Goal: Communication & Community: Answer question/provide support

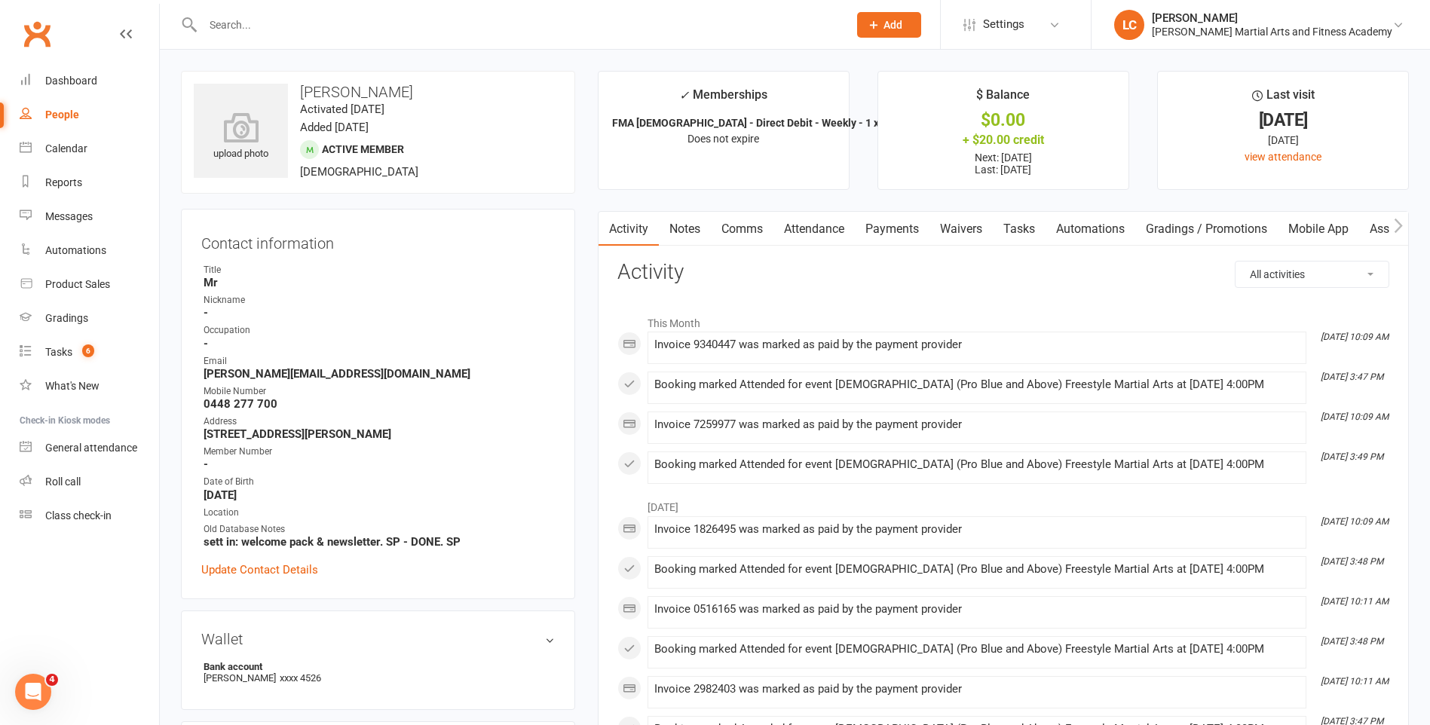
click at [282, 32] on input "text" at bounding box center [517, 24] width 639 height 21
paste input "[PERSON_NAME] <[EMAIL_ADDRESS][DOMAIN_NAME]>"
click at [300, 23] on input "[PERSON_NAME] <[EMAIL_ADDRESS][DOMAIN_NAME]>" at bounding box center [517, 24] width 639 height 21
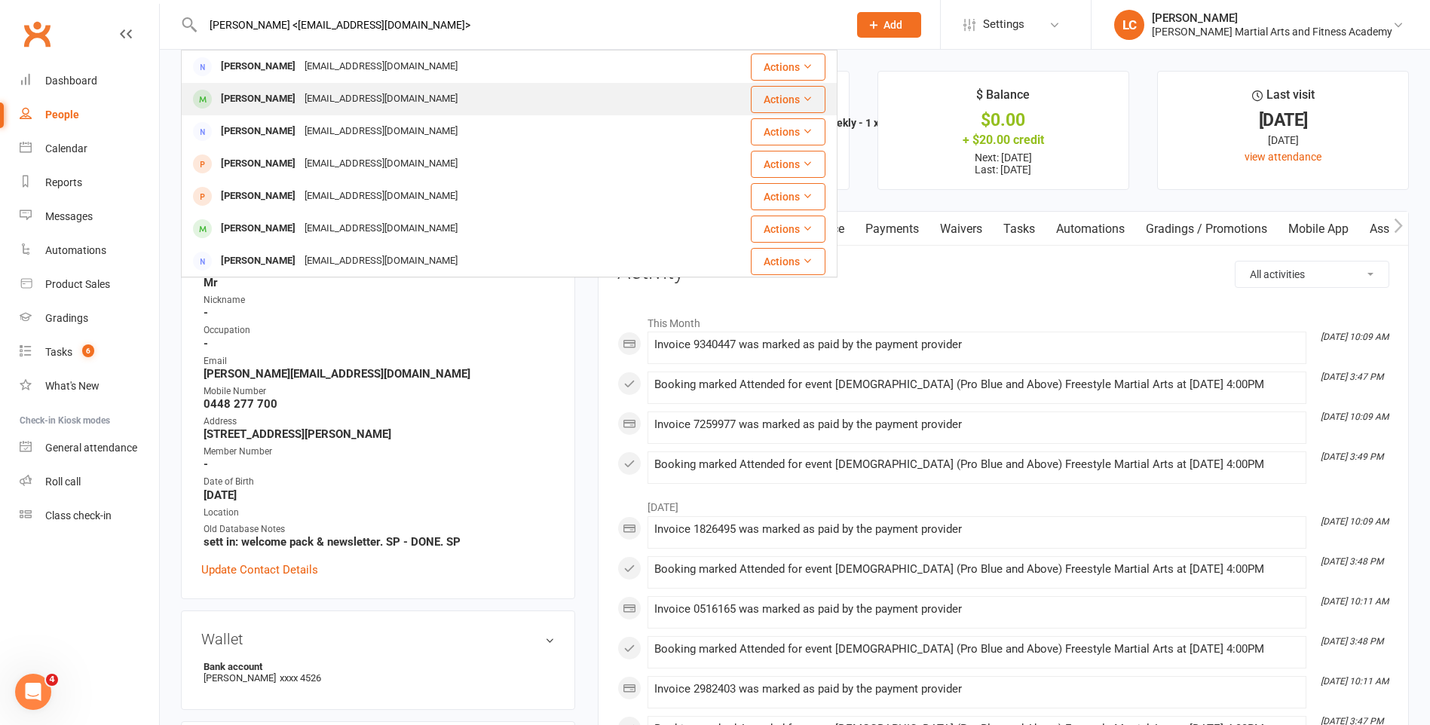
type input "[PERSON_NAME] <[EMAIL_ADDRESS][DOMAIN_NAME]>"
click at [303, 95] on div "[EMAIL_ADDRESS][DOMAIN_NAME]" at bounding box center [381, 99] width 162 height 22
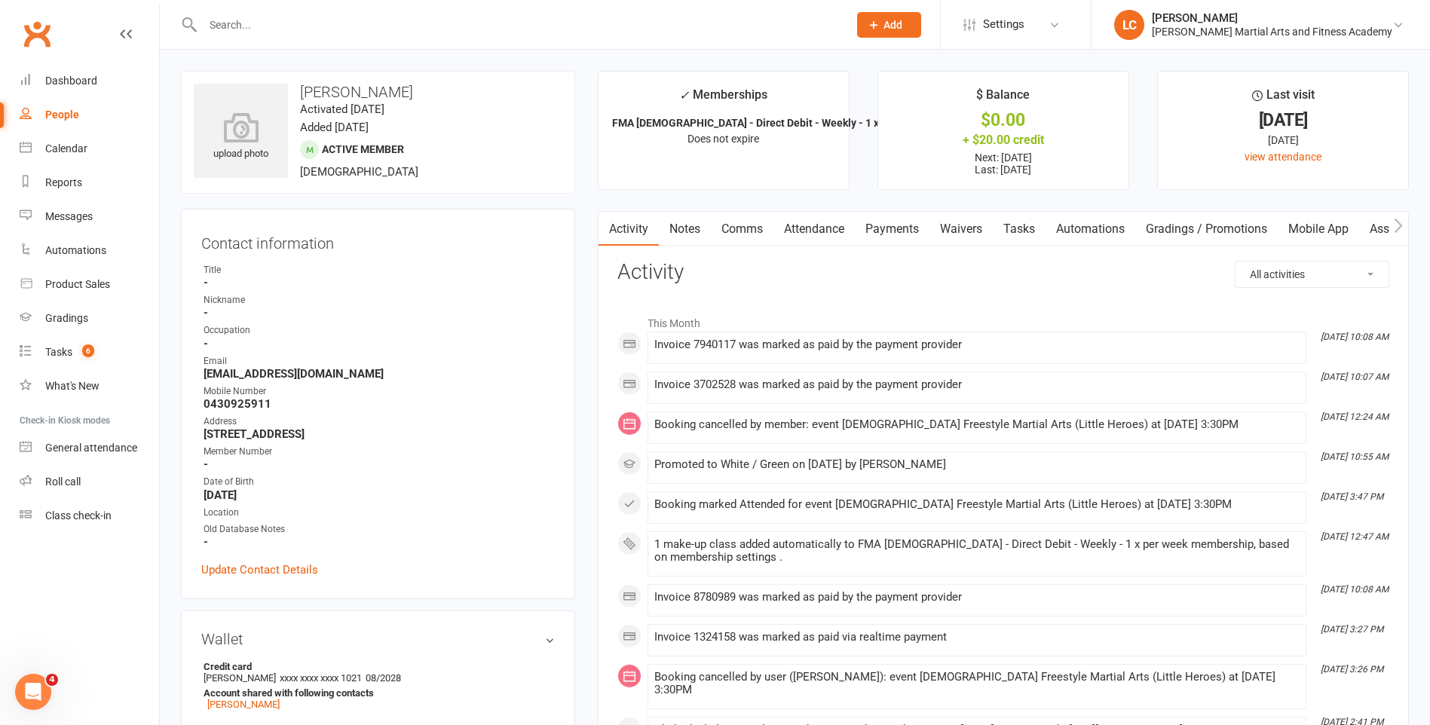
click at [706, 231] on link "Notes" at bounding box center [685, 229] width 52 height 35
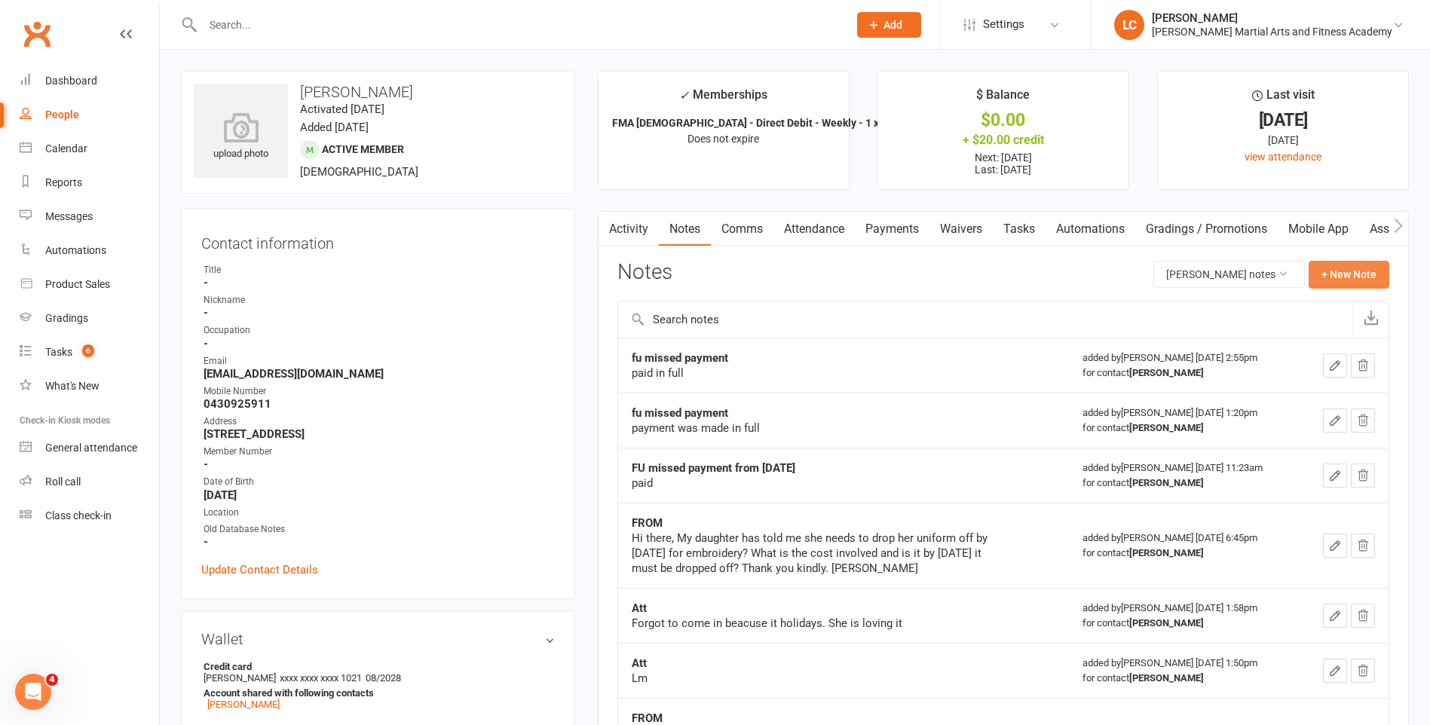
click at [1358, 265] on button "+ New Note" at bounding box center [1349, 274] width 81 height 27
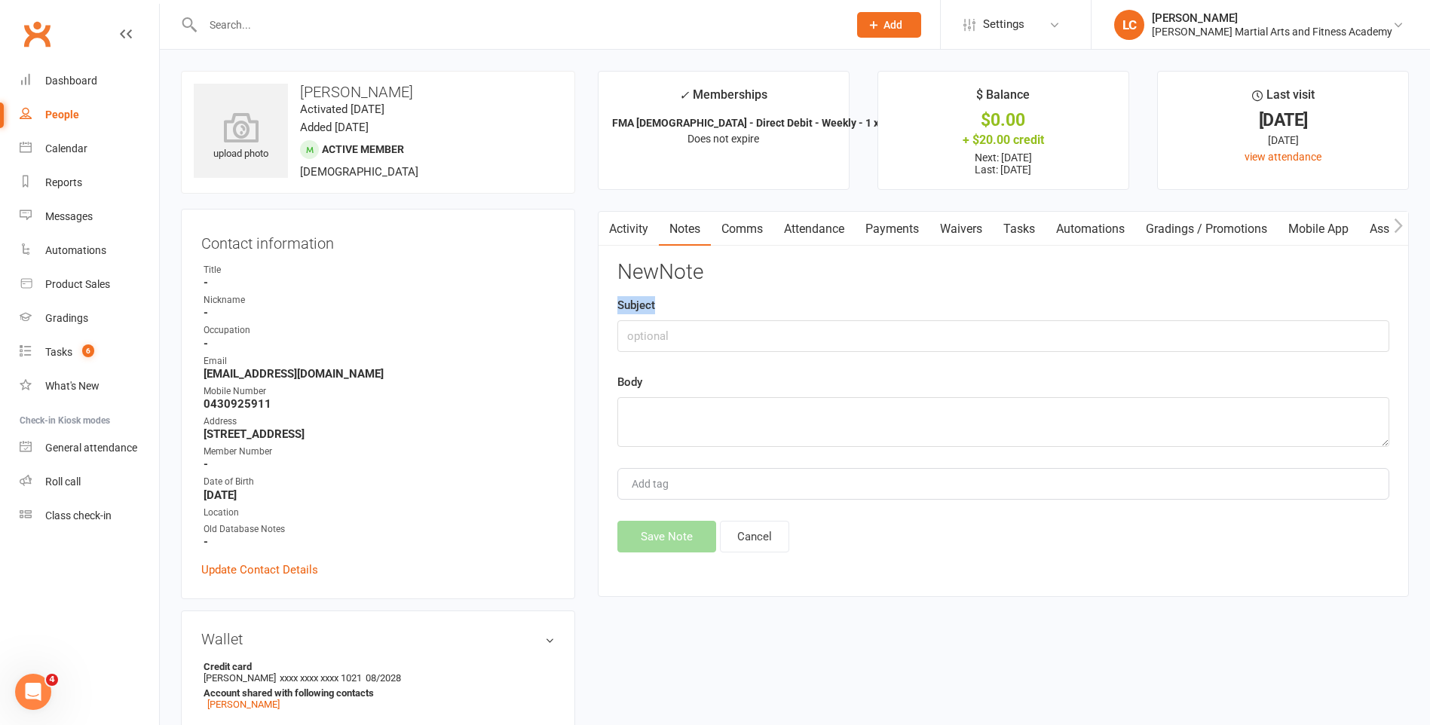
click at [884, 320] on div "Subject" at bounding box center [1003, 324] width 772 height 56
click at [866, 328] on input "text" at bounding box center [1003, 336] width 772 height 32
type input "FROM"
click at [703, 442] on textarea at bounding box center [1003, 422] width 772 height 50
paste textarea "To whom it may concern, [PERSON_NAME] recently attended her grading. When is sh…"
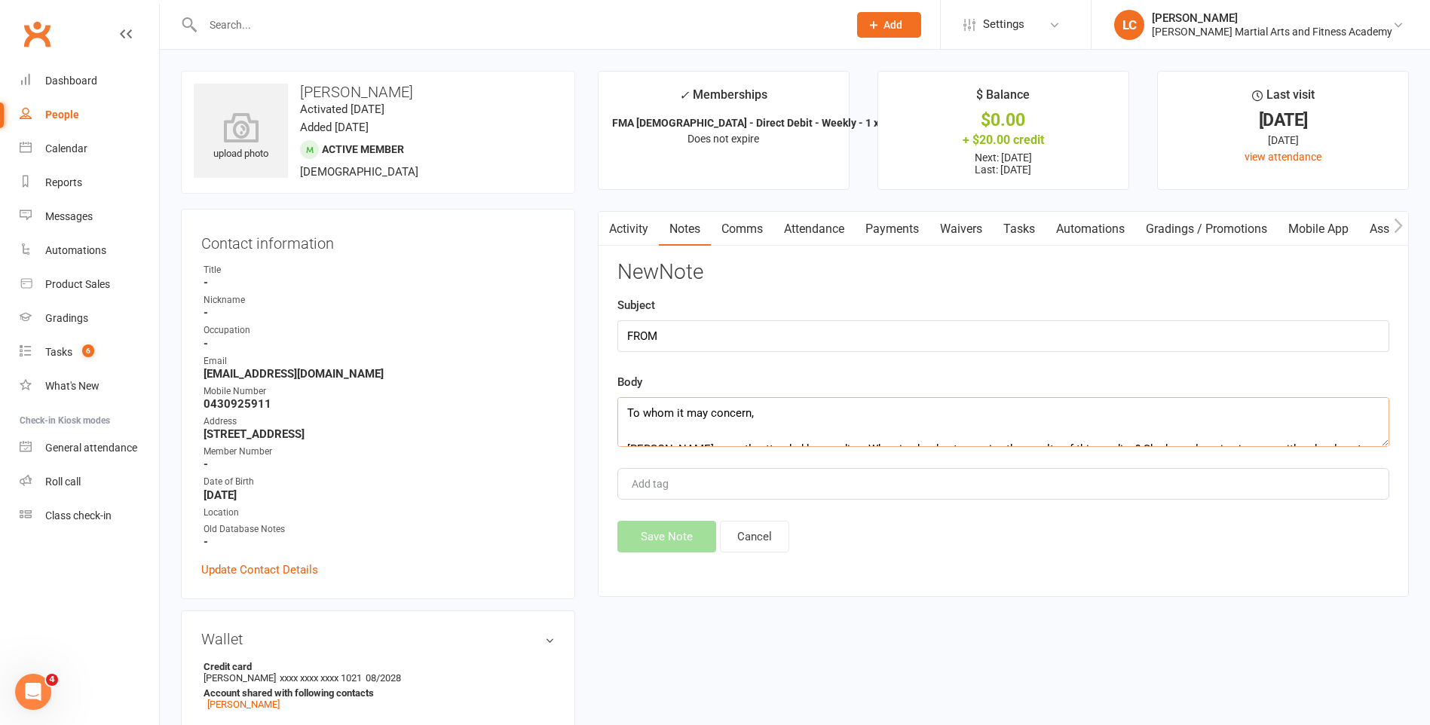
scroll to position [173, 0]
type textarea "To whom it may concern, [PERSON_NAME] recently attended her grading. When is sh…"
click at [663, 540] on button "Save Note" at bounding box center [666, 537] width 99 height 32
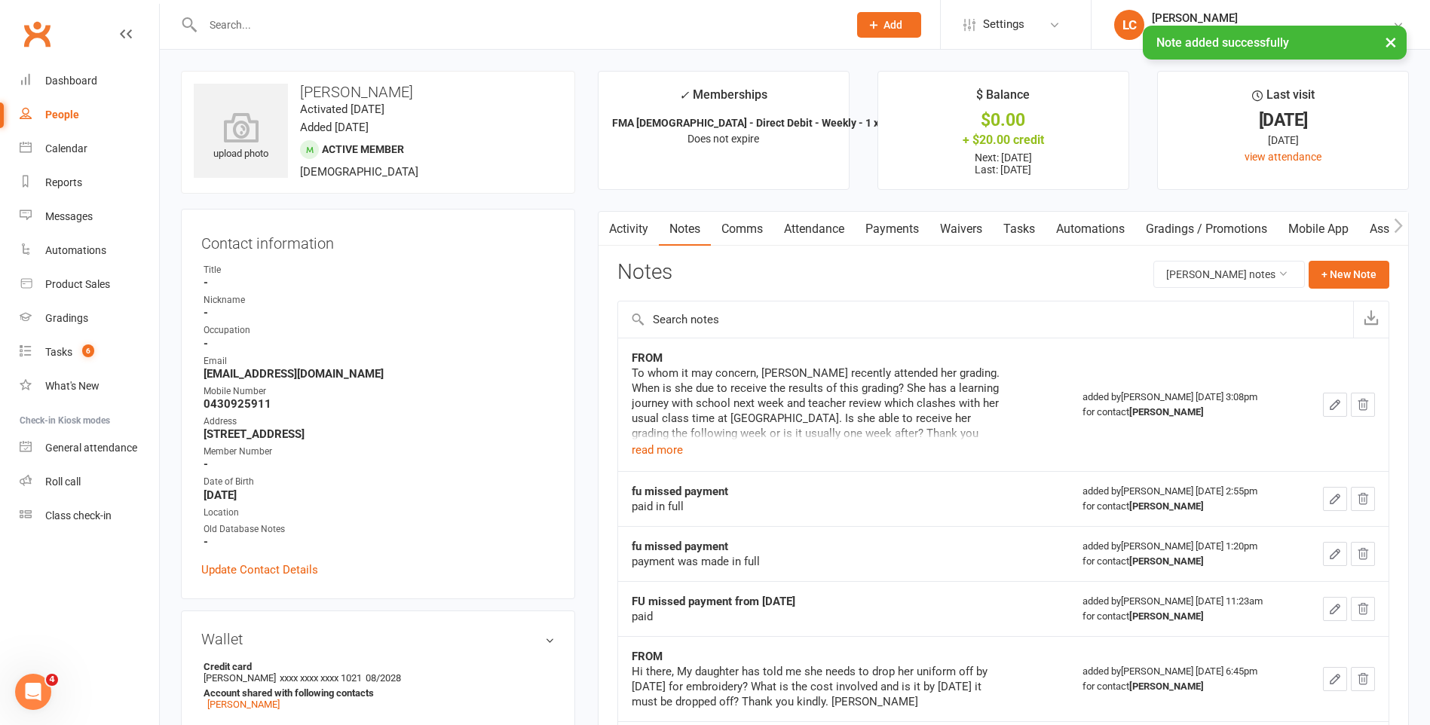
click at [746, 227] on link "Comms" at bounding box center [742, 229] width 63 height 35
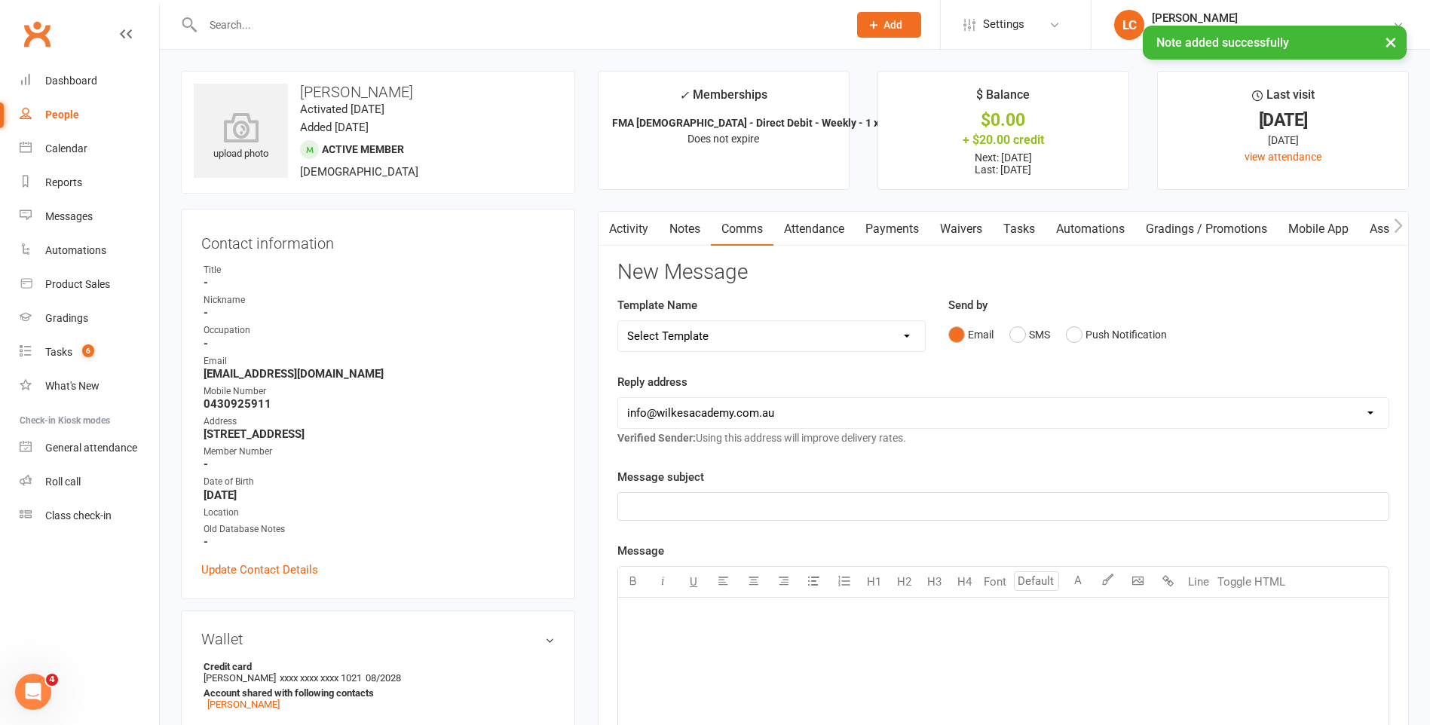
click at [720, 329] on select "Select Template [Email] Birthday Party Enquiry [Email] [DEMOGRAPHIC_DATA] Gradi…" at bounding box center [771, 336] width 307 height 30
select select "40"
click at [618, 321] on select "Select Template [Email] Birthday Party Enquiry [Email] [DEMOGRAPHIC_DATA] Gradi…" at bounding box center [771, 336] width 307 height 30
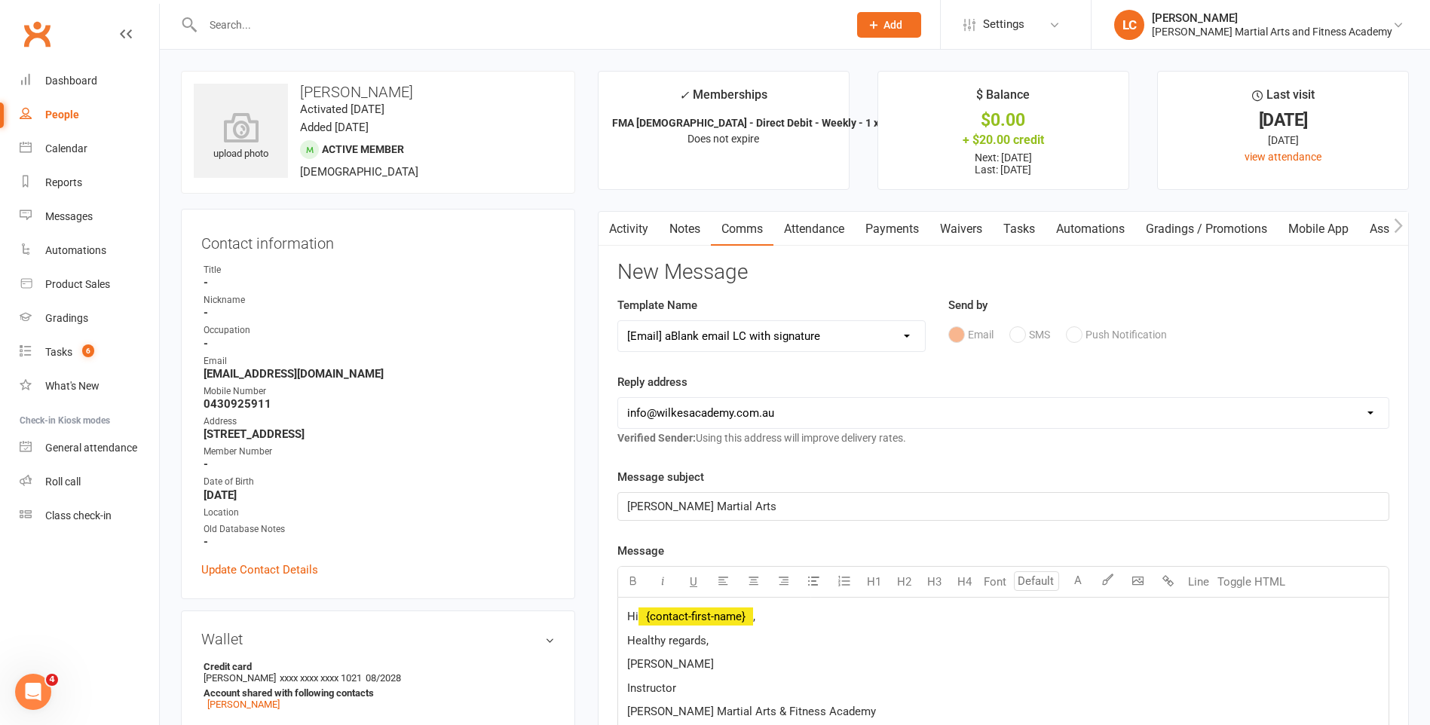
click at [722, 614] on span "﻿ {contact-first-name}" at bounding box center [696, 617] width 115 height 14
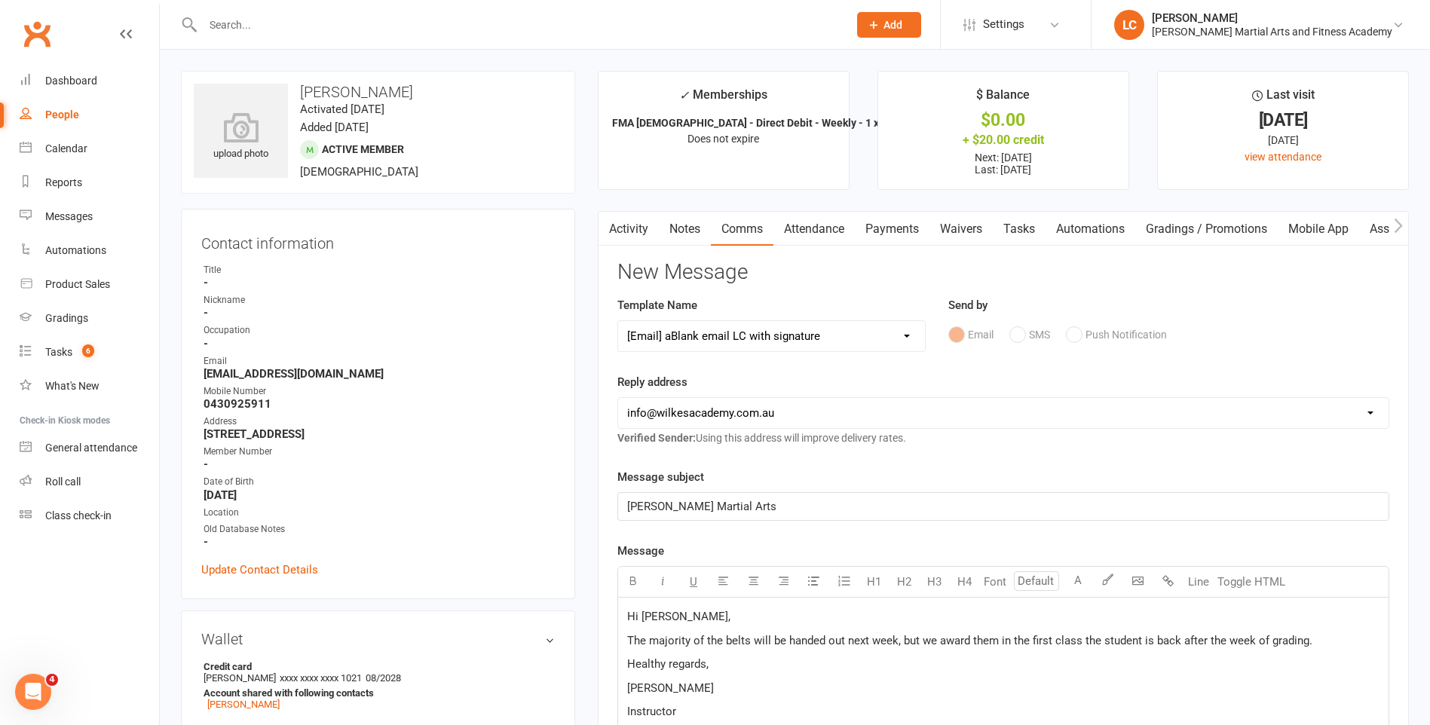
drag, startPoint x: 1291, startPoint y: 645, endPoint x: 630, endPoint y: 645, distance: 661.2
click at [630, 645] on span "The majority of the belts will be handed out next week, but we award them in th…" at bounding box center [969, 641] width 685 height 14
click at [1187, 642] on p "Thanks for updating us about [PERSON_NAME]'s situation. We award the belt in th…" at bounding box center [1003, 641] width 752 height 18
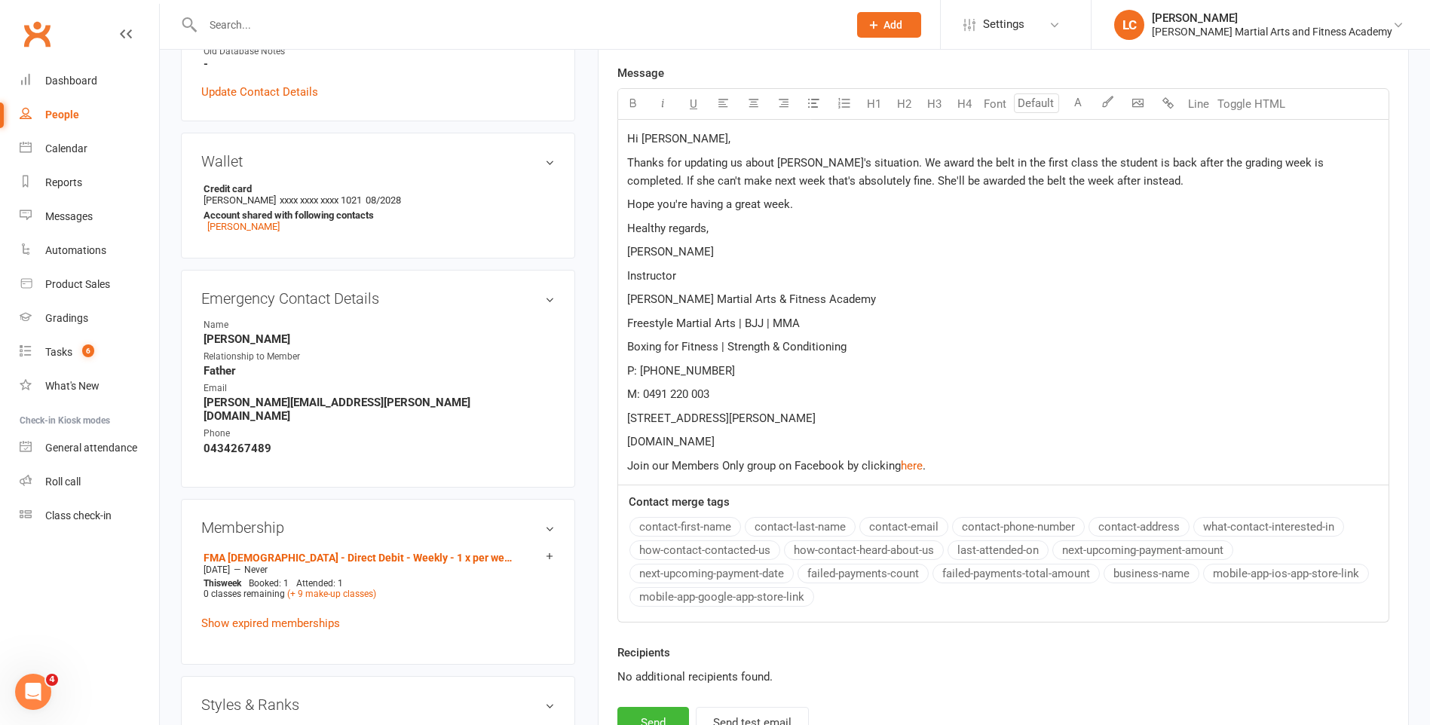
scroll to position [603, 0]
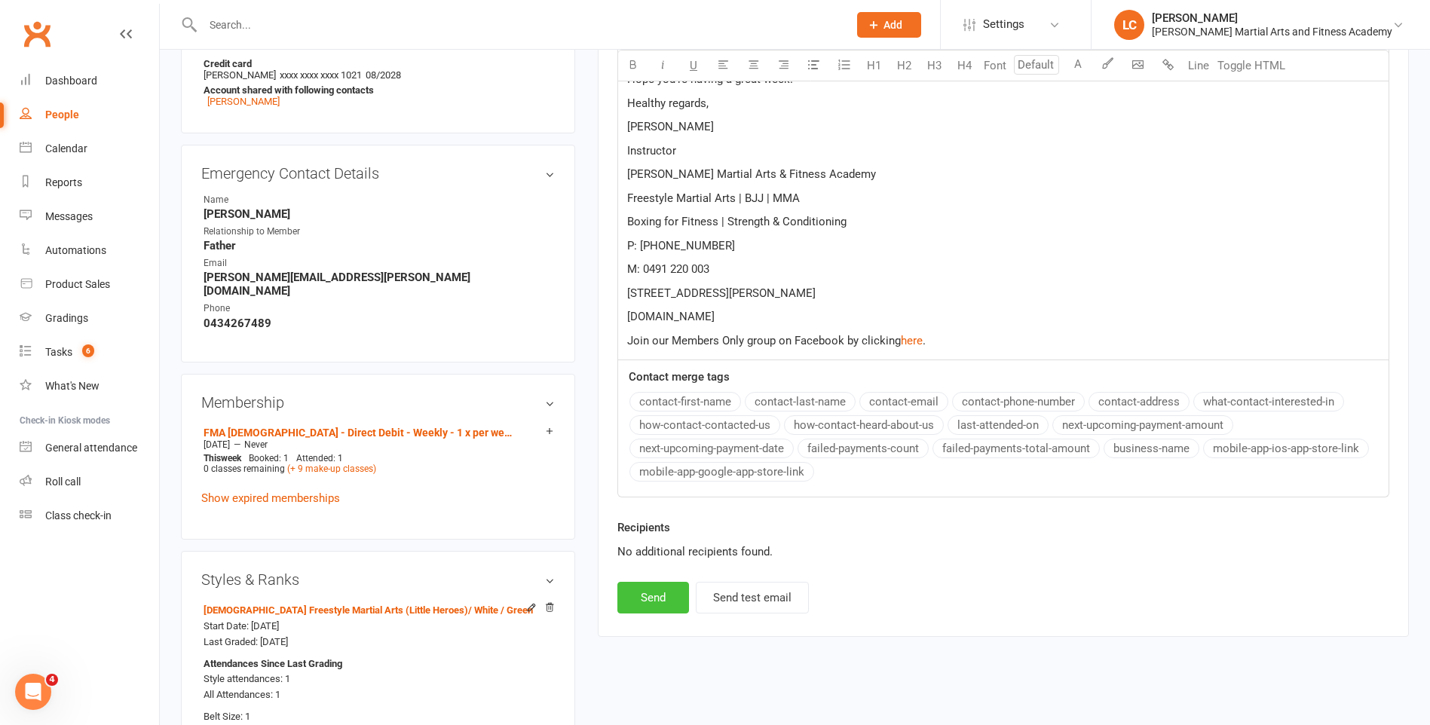
click at [644, 591] on button "Send" at bounding box center [653, 598] width 72 height 32
select select
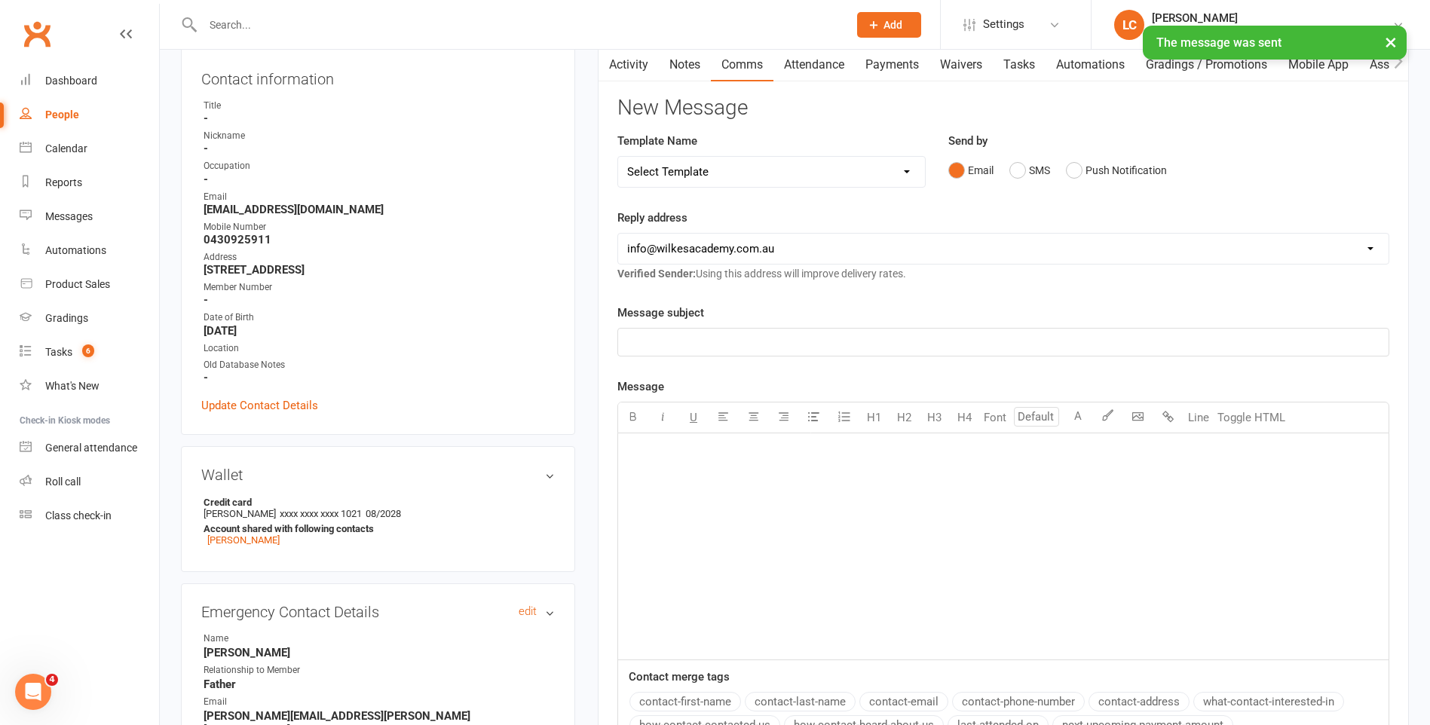
scroll to position [151, 0]
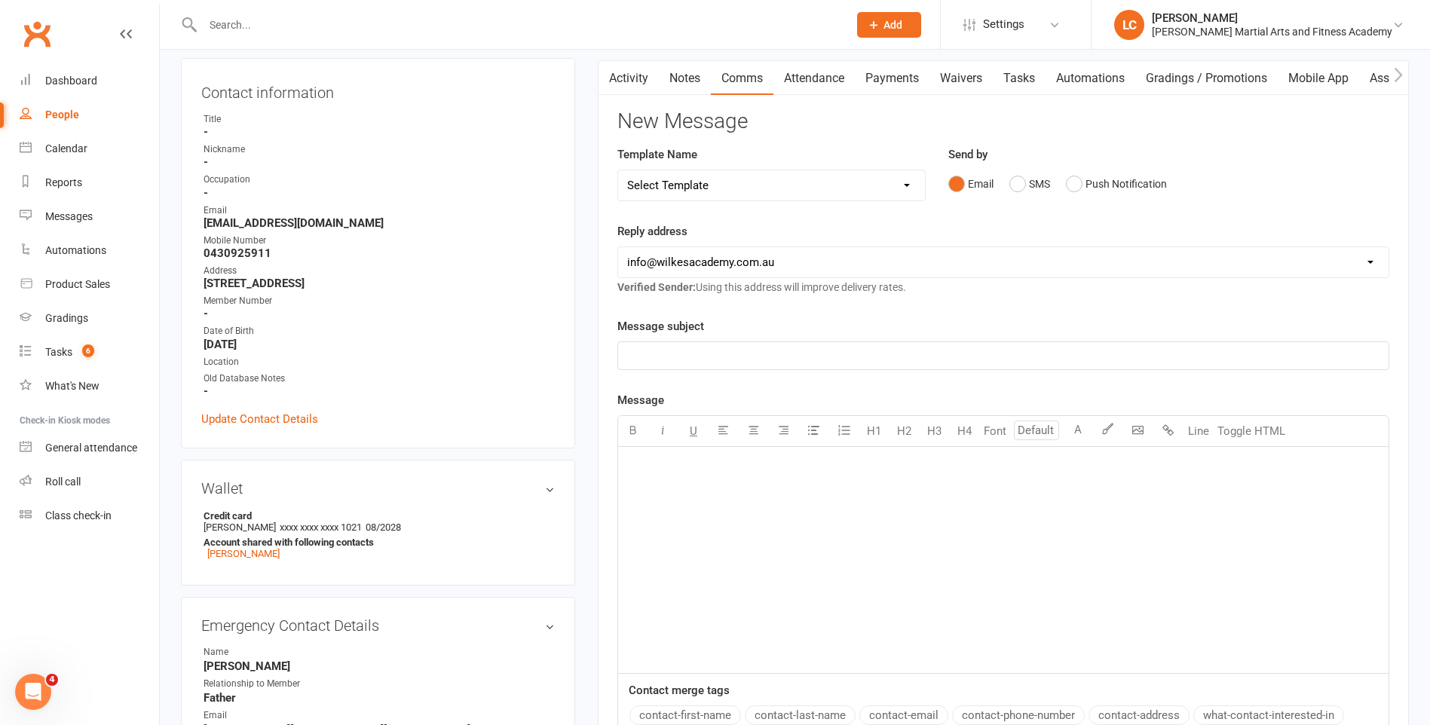
click at [277, 29] on input "text" at bounding box center [517, 24] width 639 height 21
paste input "[PERSON_NAME] <[EMAIL_ADDRESS][DOMAIN_NAME]>"
drag, startPoint x: 262, startPoint y: 33, endPoint x: 167, endPoint y: 26, distance: 95.3
click at [167, 26] on react-component "[PERSON_NAME] <[PERSON_NAME][EMAIL_ADDRESS][DOMAIN_NAME]> Loading..." at bounding box center [419, 24] width 838 height 49
click at [390, 17] on input "[PERSON_NAME][EMAIL_ADDRESS][DOMAIN_NAME]>" at bounding box center [517, 24] width 639 height 21
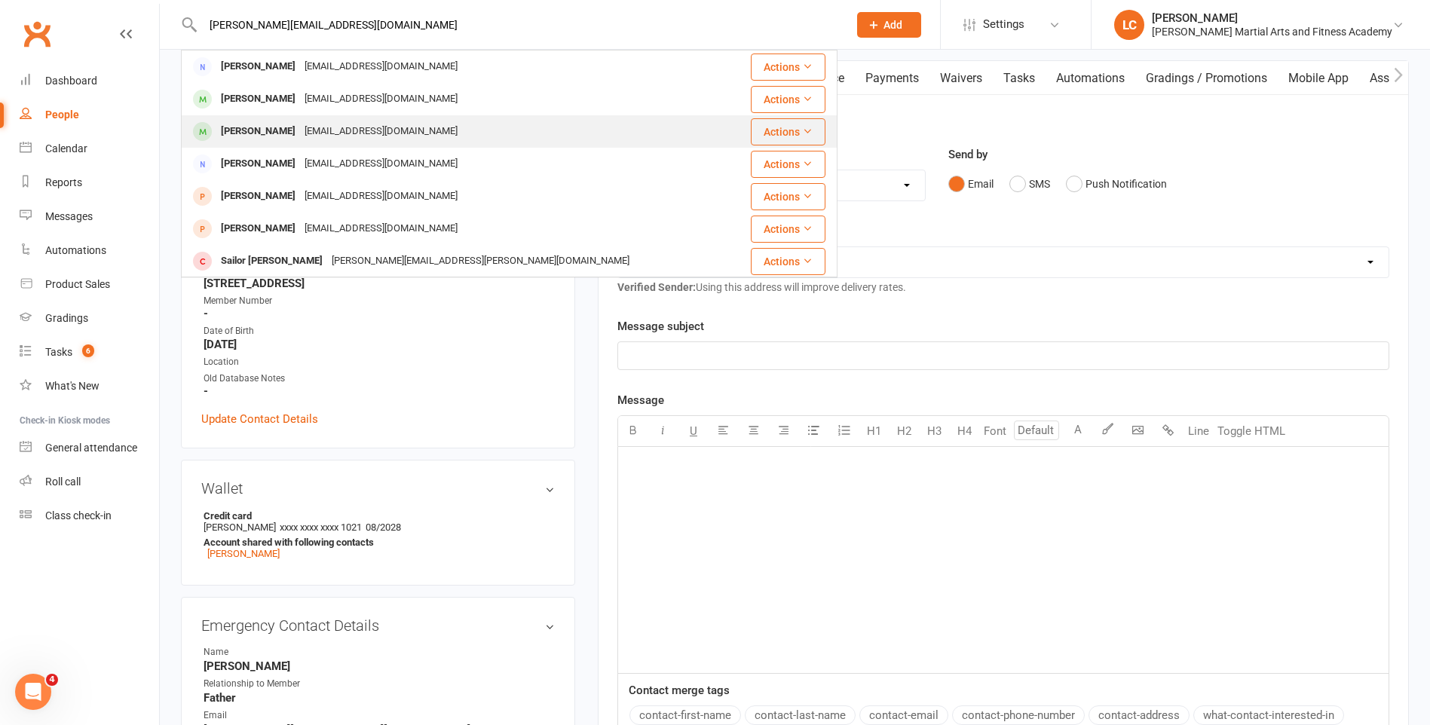
type input "[PERSON_NAME][EMAIL_ADDRESS][DOMAIN_NAME]"
click at [369, 124] on div "[EMAIL_ADDRESS][DOMAIN_NAME]" at bounding box center [381, 132] width 162 height 22
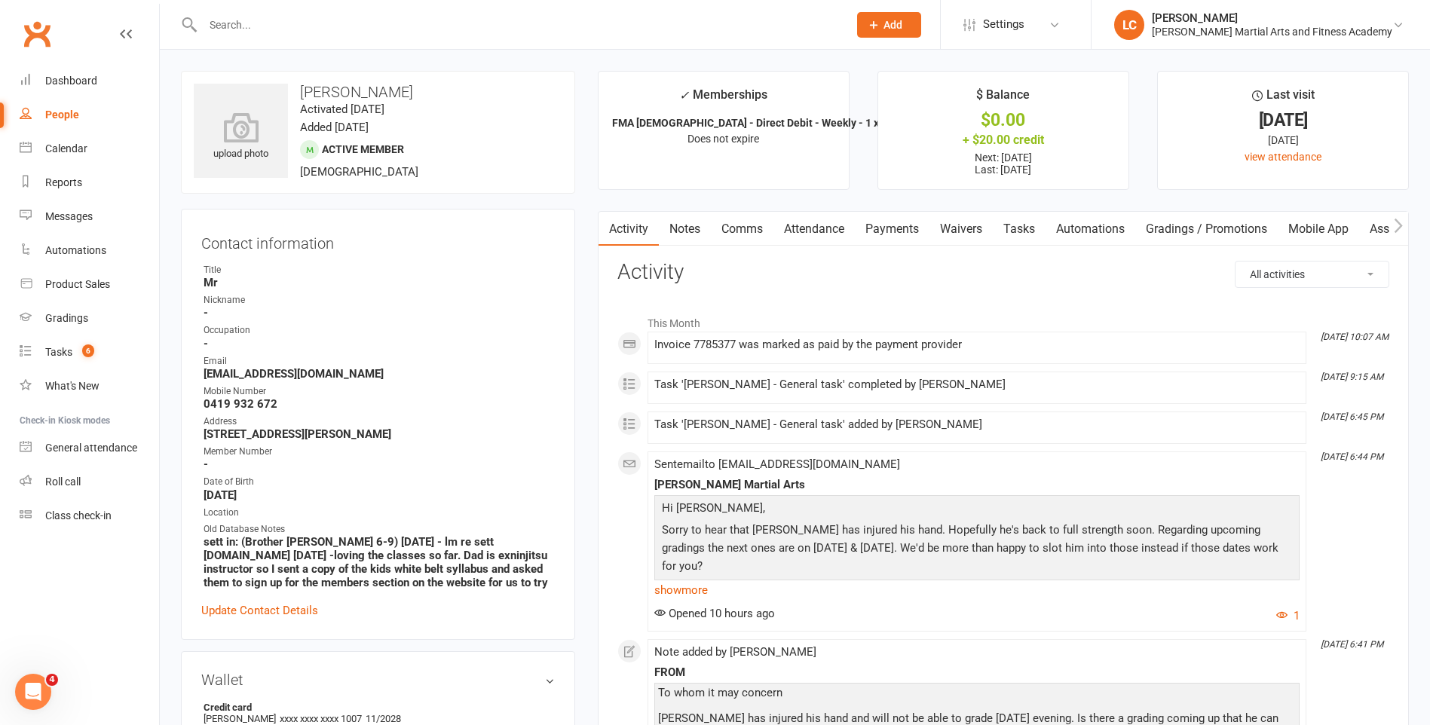
click at [1049, 230] on link "Automations" at bounding box center [1091, 229] width 90 height 35
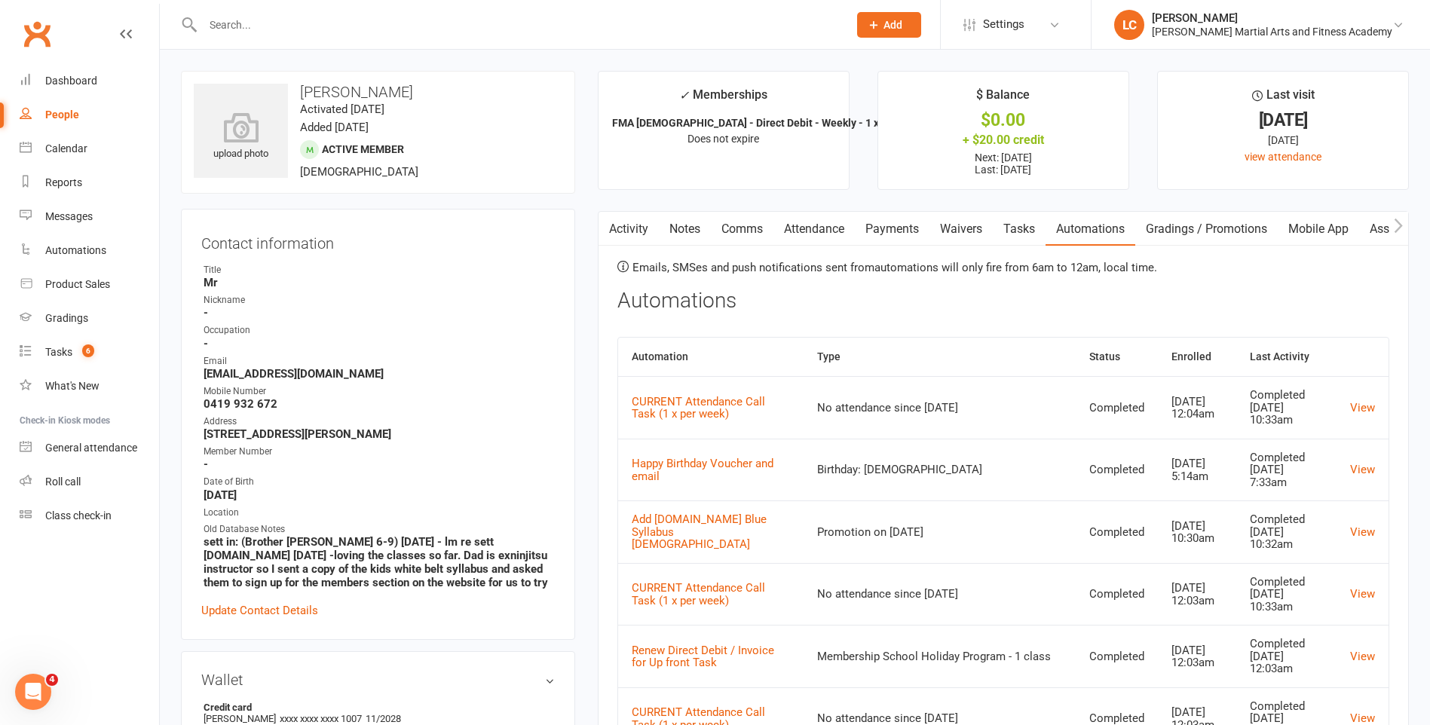
click at [1027, 229] on link "Tasks" at bounding box center [1019, 229] width 53 height 35
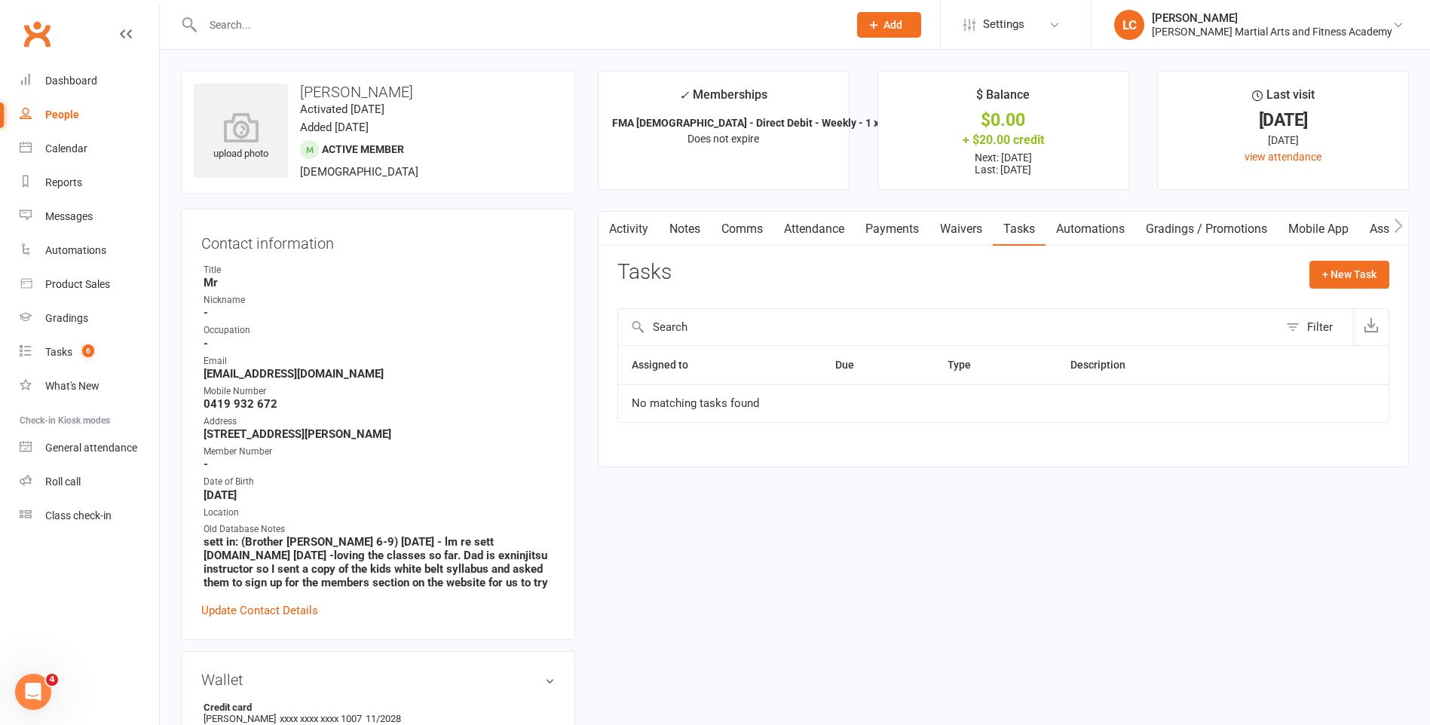
click at [717, 240] on link "Comms" at bounding box center [742, 229] width 63 height 35
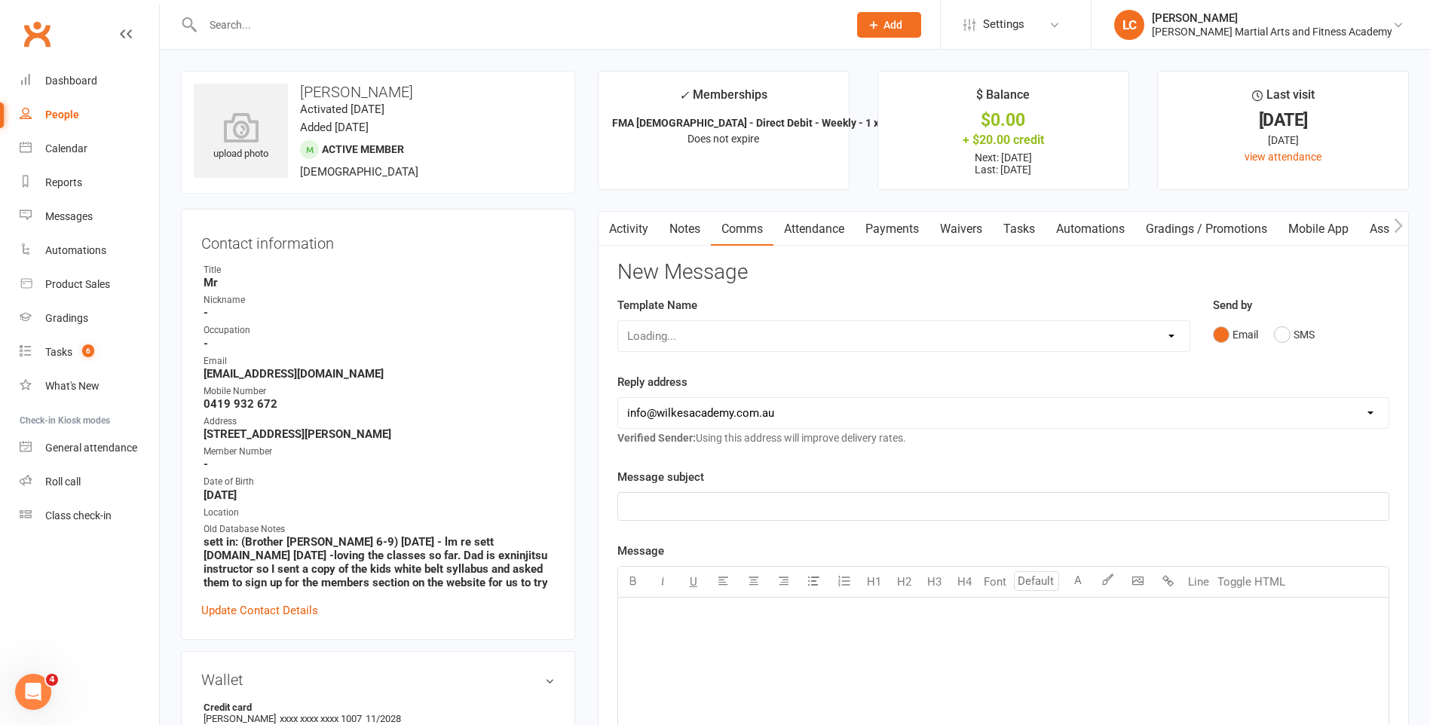
click at [704, 239] on link "Notes" at bounding box center [685, 229] width 52 height 35
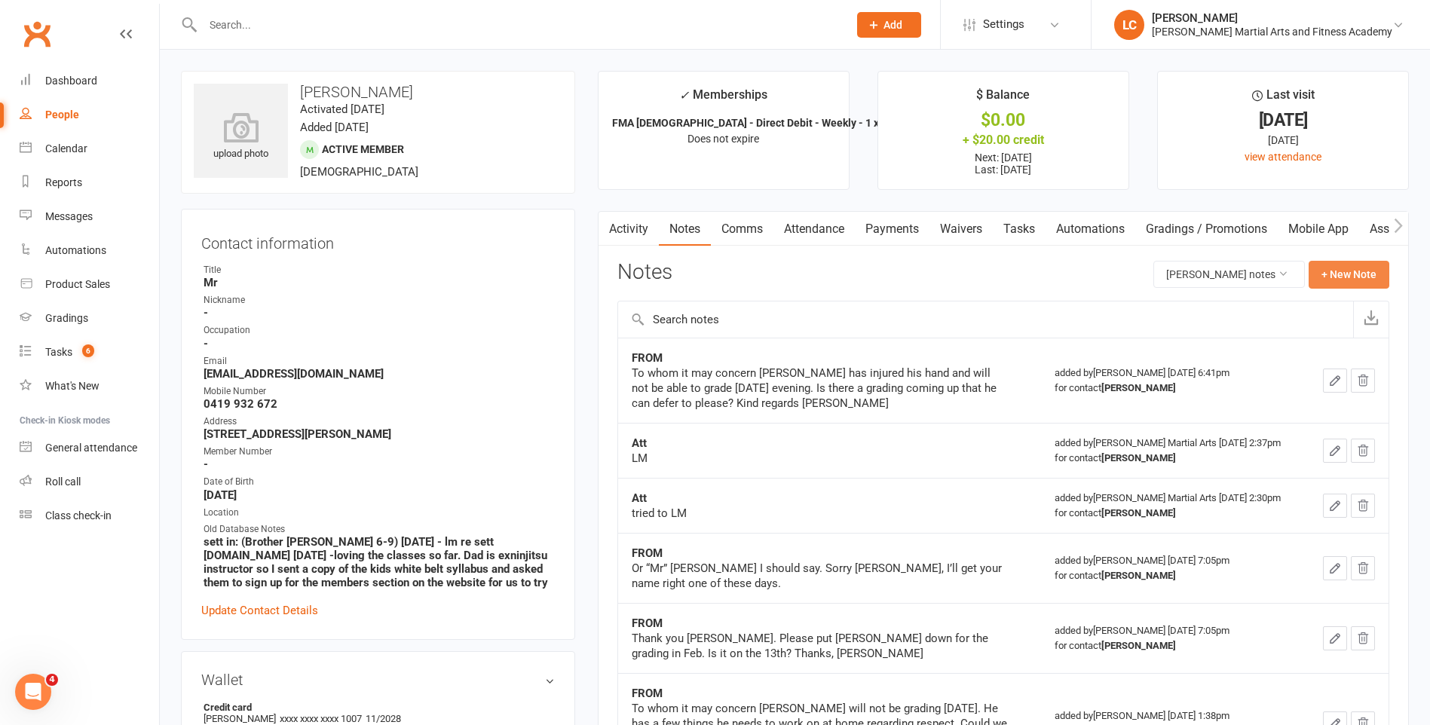
click at [1339, 266] on button "+ New Note" at bounding box center [1349, 274] width 81 height 27
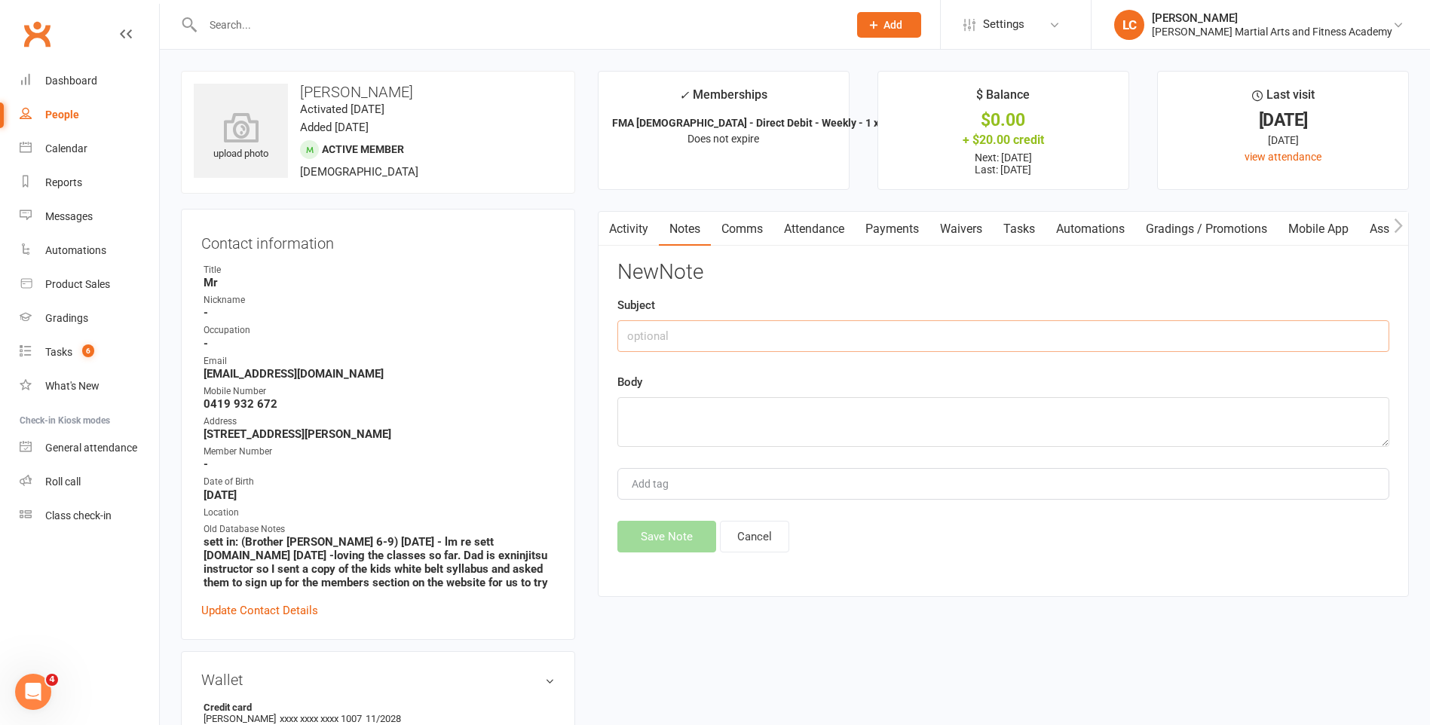
click at [798, 341] on input "text" at bounding box center [1003, 336] width 772 height 32
type input "FROM"
click at [639, 444] on textarea at bounding box center [1003, 422] width 772 height 50
paste textarea "Hi [PERSON_NAME] [DATE] please. Thank you and kind regards [PERSON_NAME]"
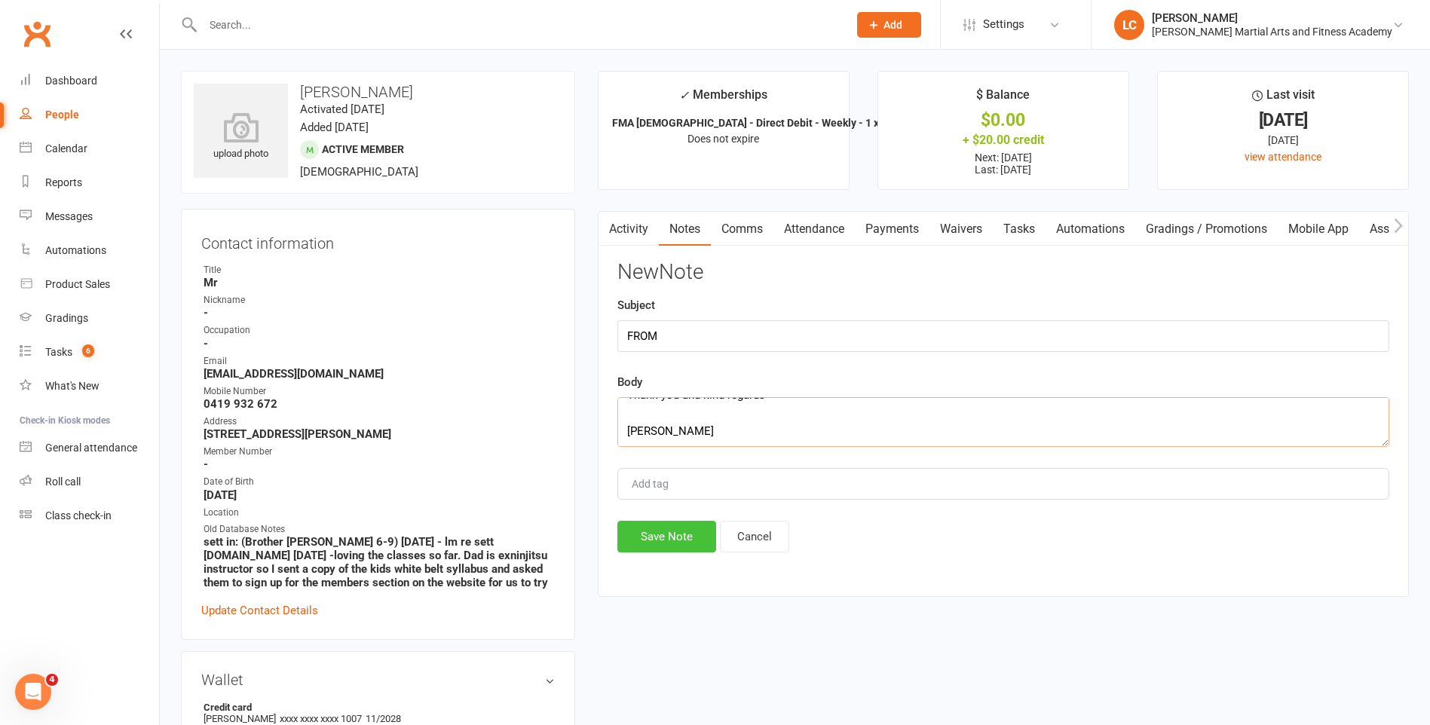
type textarea "Hi [PERSON_NAME] [DATE] please. Thank you and kind regards [PERSON_NAME]"
click at [654, 537] on button "Save Note" at bounding box center [666, 537] width 99 height 32
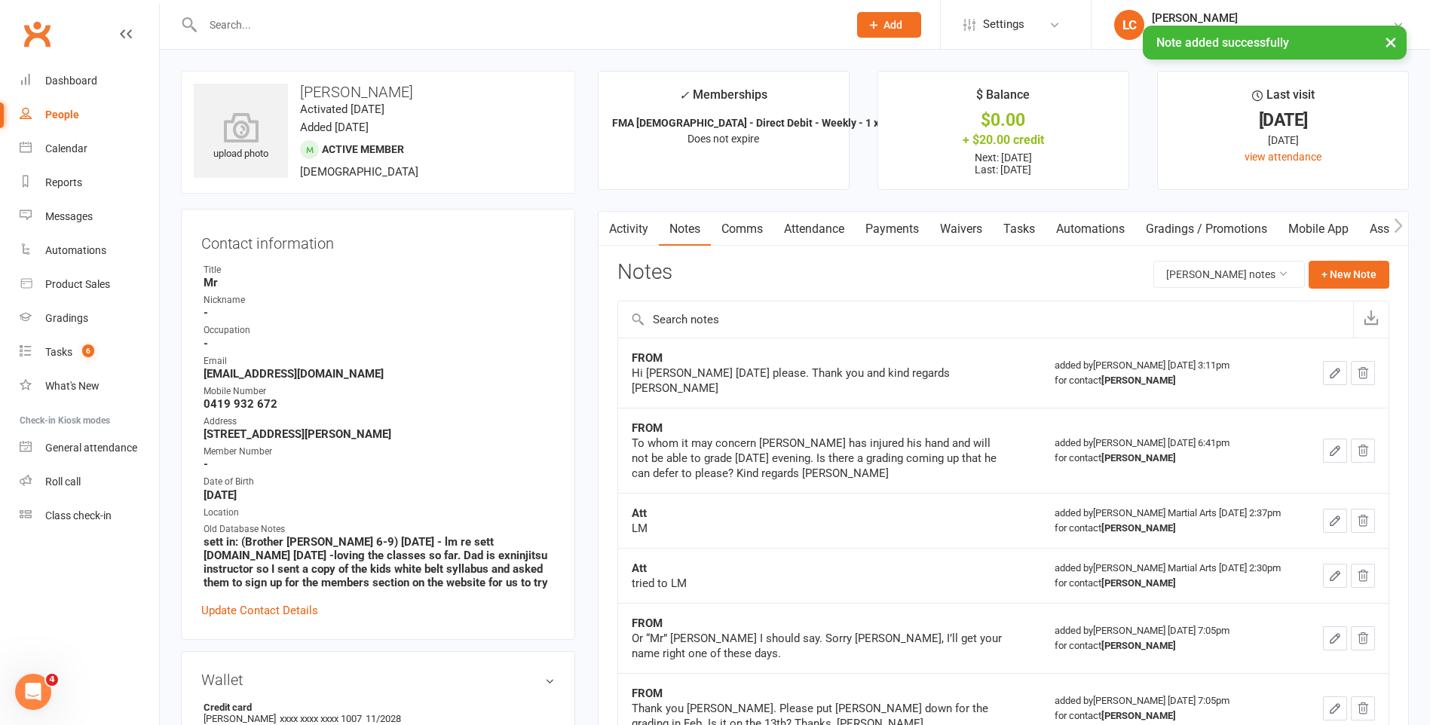
drag, startPoint x: 1015, startPoint y: 222, endPoint x: 1009, endPoint y: 242, distance: 21.2
click at [1014, 222] on link "Tasks" at bounding box center [1019, 229] width 53 height 35
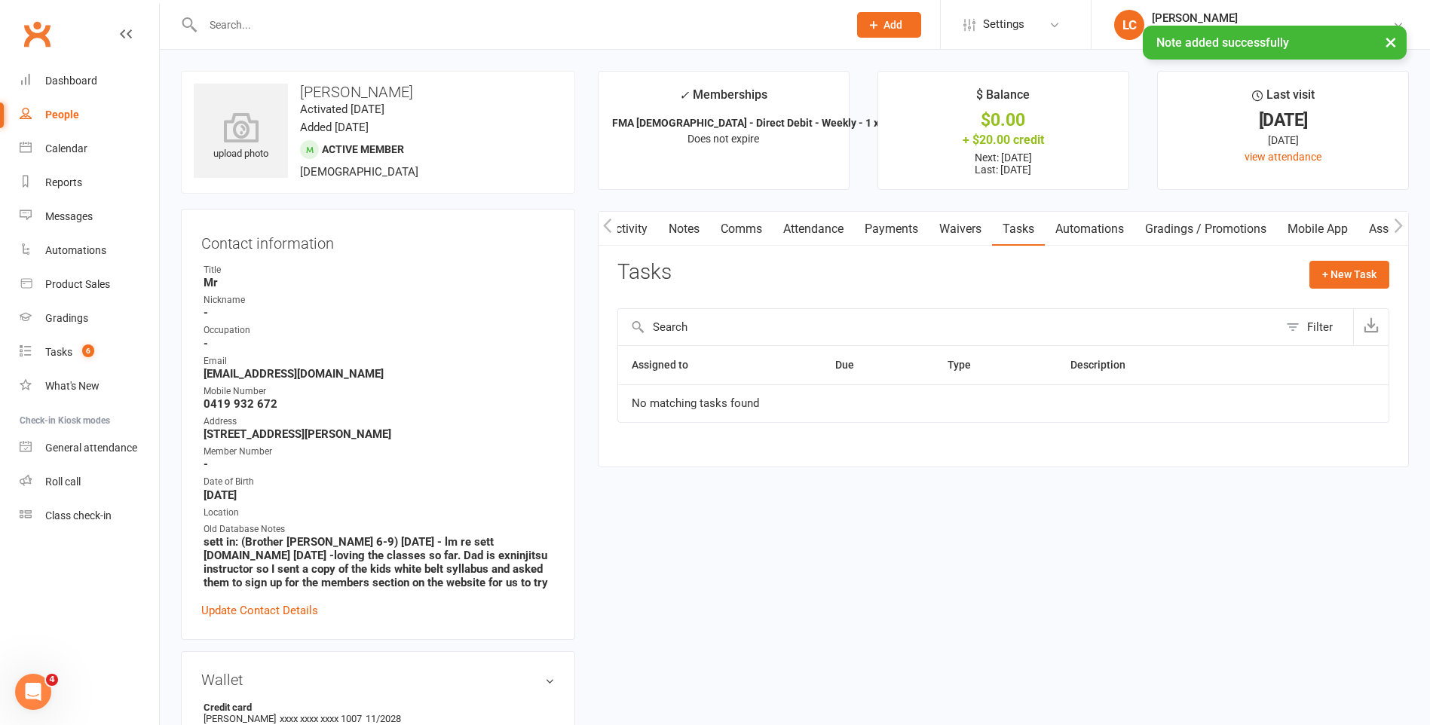
click at [1347, 259] on div "Activity Notes Comms Attendance Payments Waivers Tasks Automations Gradings / P…" at bounding box center [1003, 339] width 811 height 256
click at [1332, 284] on button "+ New Task" at bounding box center [1350, 274] width 80 height 27
select select "47778"
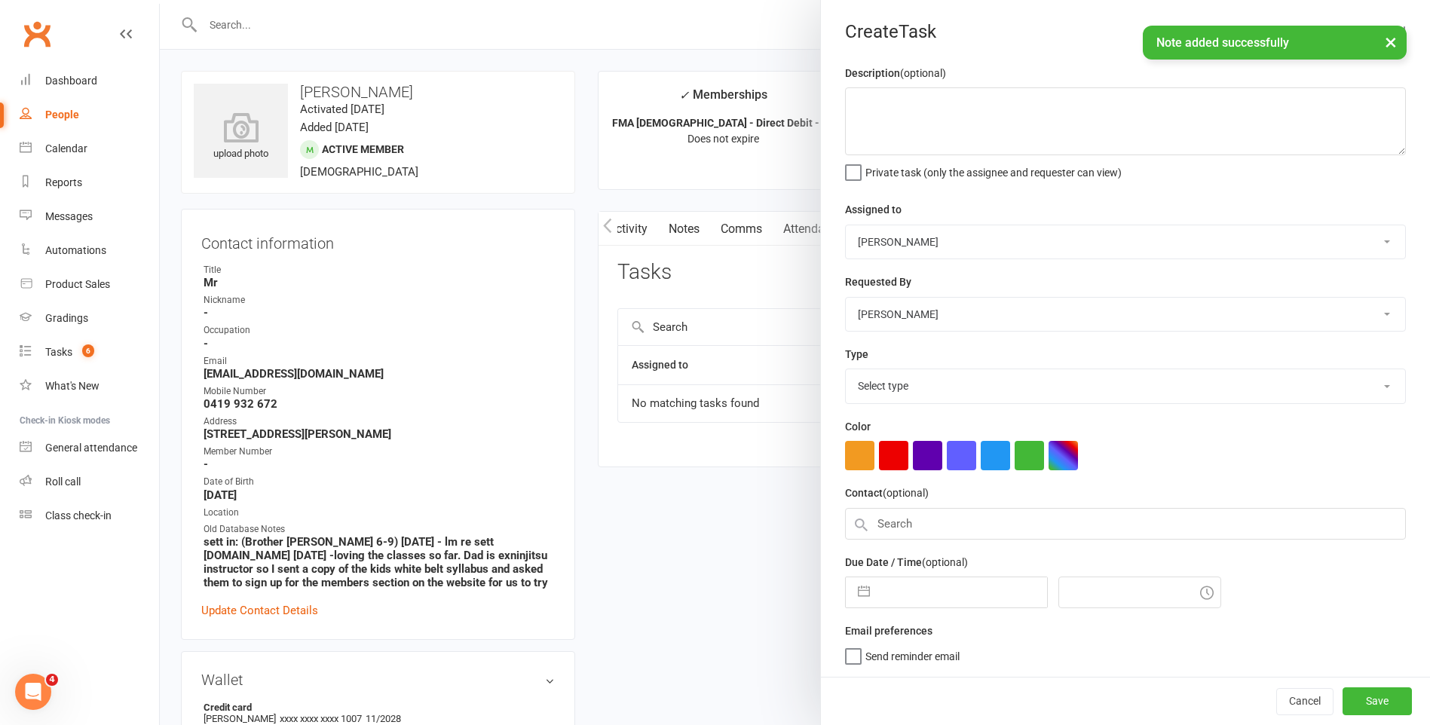
click at [939, 247] on select "[PERSON_NAME] [PERSON_NAME] [PERSON_NAME] [PERSON_NAME] [PERSON_NAME] [PERSON_N…" at bounding box center [1125, 241] width 559 height 33
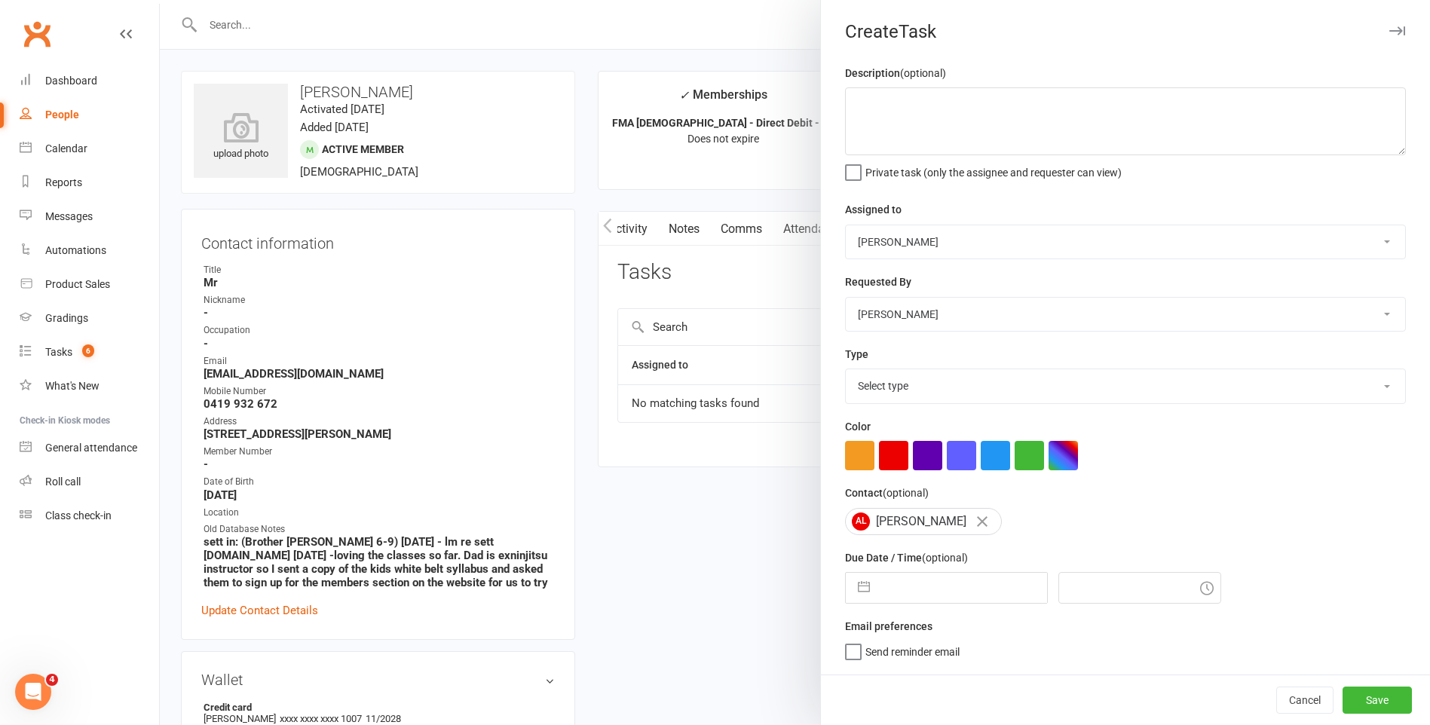
select select "47660"
click at [846, 226] on select "[PERSON_NAME] [PERSON_NAME] [PERSON_NAME] [PERSON_NAME] [PERSON_NAME] [PERSON_N…" at bounding box center [1125, 241] width 559 height 33
click at [922, 135] on textarea at bounding box center [1125, 121] width 561 height 68
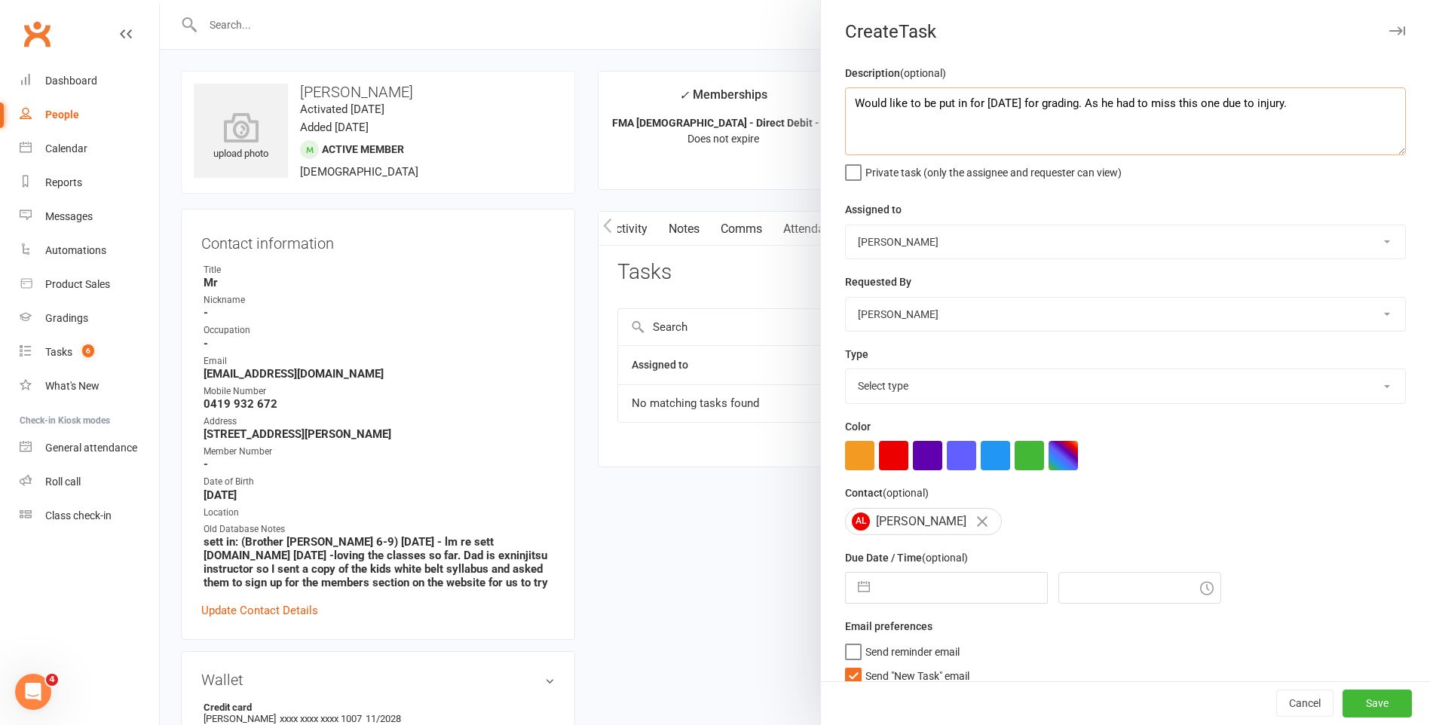
type textarea "Would like to be put in for [DATE] for grading. As he had to miss this one due …"
click at [948, 375] on select "Select type E-mail General task Meeting Phone call Sett in calls Add new task t…" at bounding box center [1125, 385] width 559 height 33
select select "25648"
click at [846, 372] on select "Select type E-mail General task Meeting Phone call Sett in calls Add new task t…" at bounding box center [1125, 385] width 559 height 33
click at [853, 674] on label "Send "New Task" email" at bounding box center [907, 672] width 124 height 15
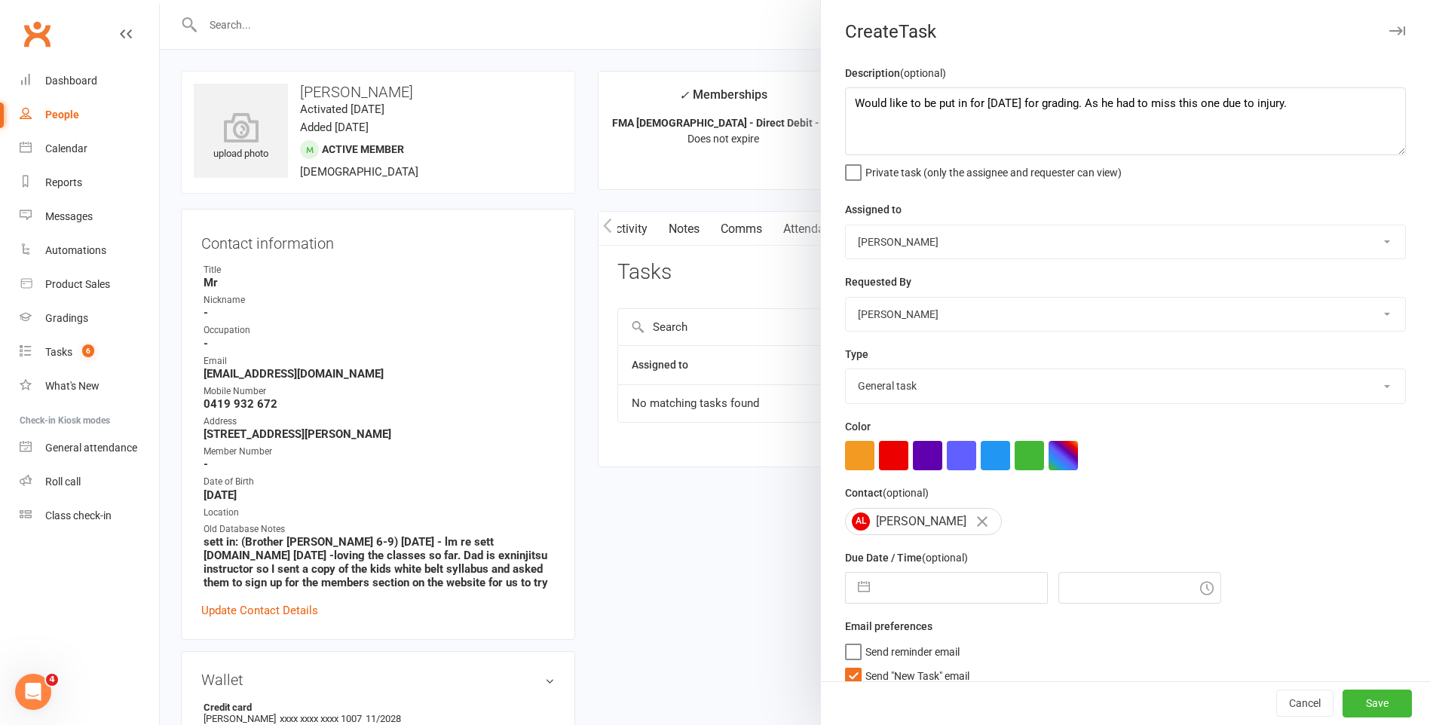
click at [853, 665] on input "Send "New Task" email" at bounding box center [907, 665] width 124 height 0
select select "7"
select select "2025"
select select "8"
select select "2025"
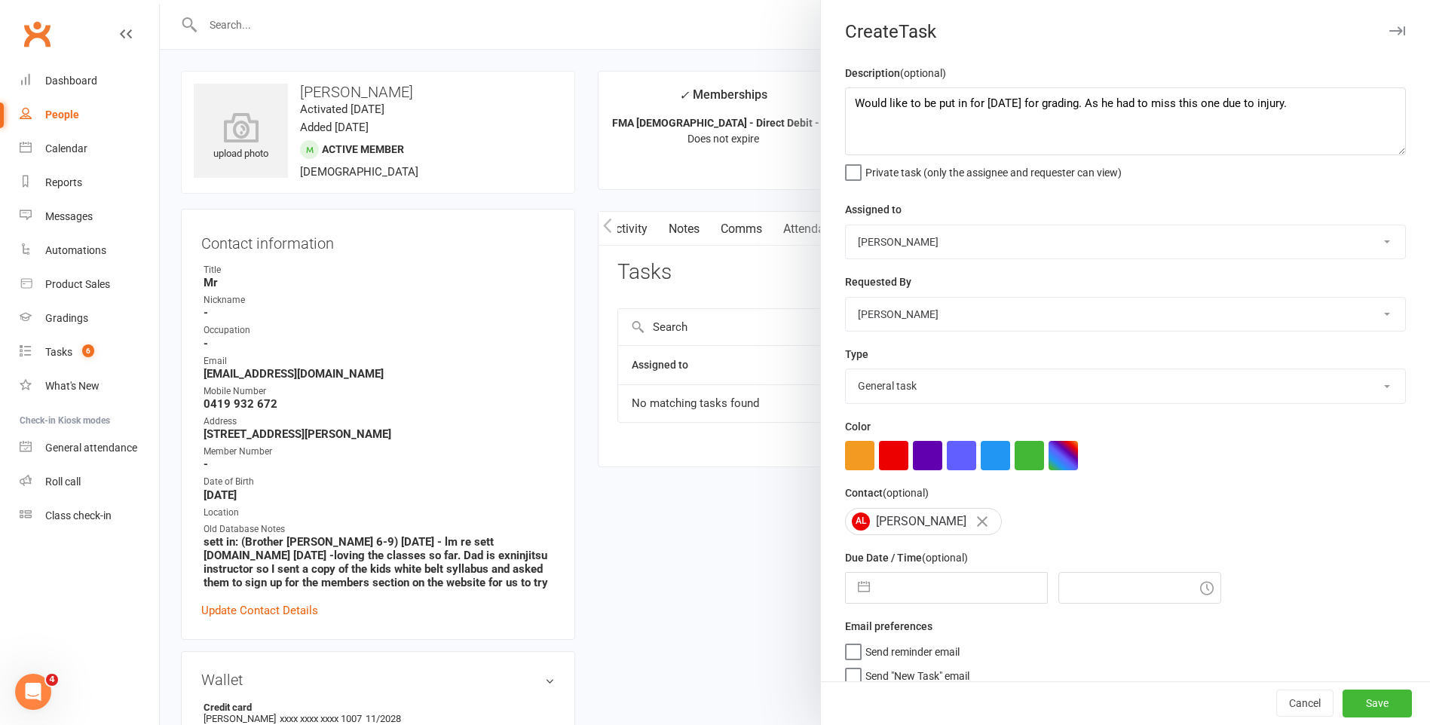
select select "9"
select select "2025"
click at [909, 603] on input "text" at bounding box center [963, 588] width 170 height 30
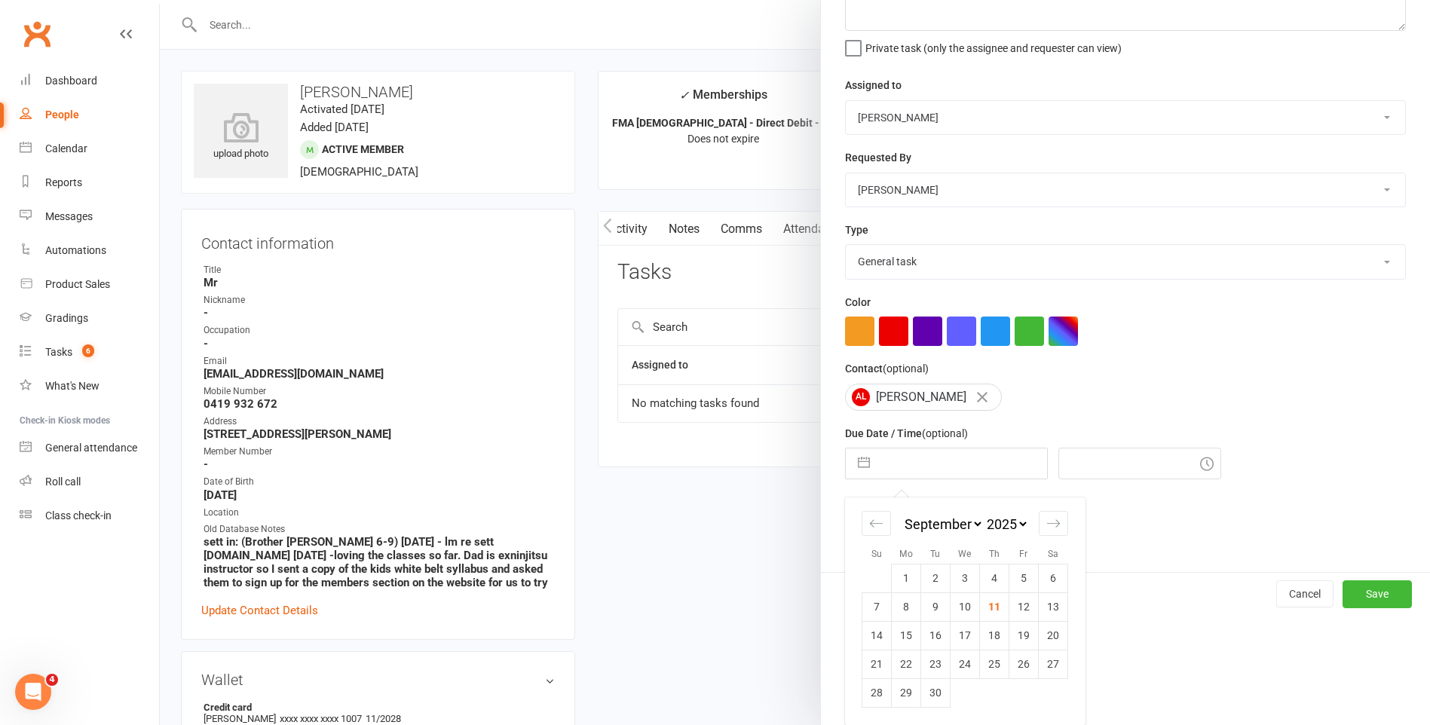
scroll to position [130, 0]
click at [1009, 605] on td "12" at bounding box center [1023, 607] width 29 height 29
type input "[DATE]"
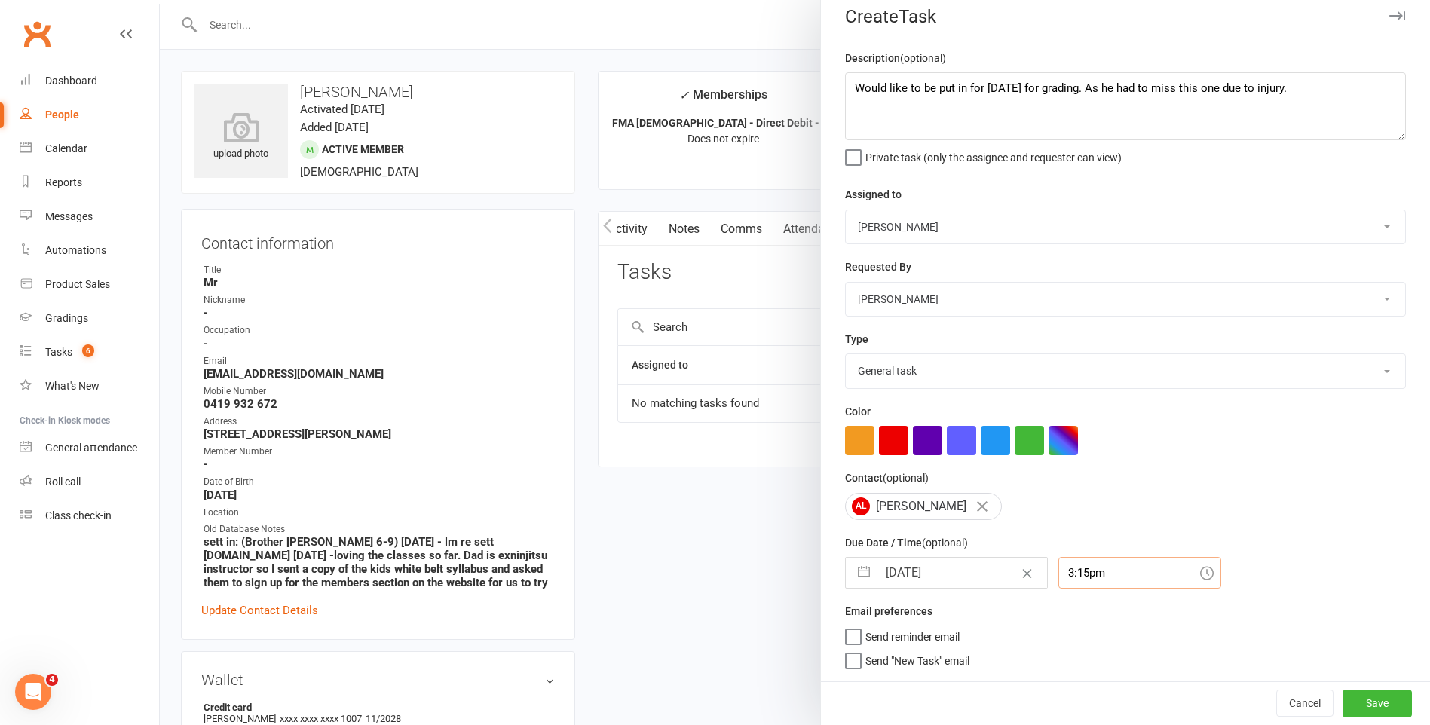
click at [1107, 565] on input "3:15pm" at bounding box center [1139, 573] width 163 height 32
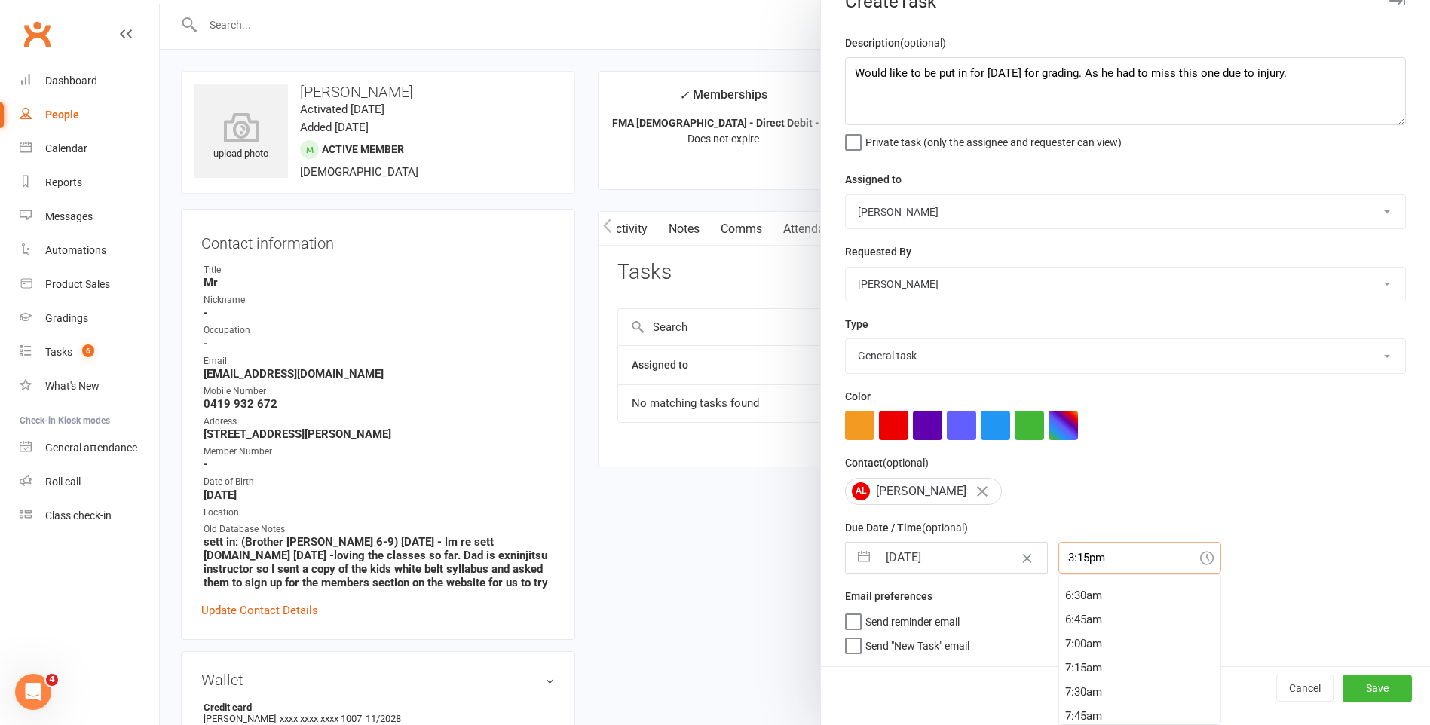
scroll to position [618, 0]
click at [1104, 608] on div "6:45am" at bounding box center [1139, 620] width 161 height 24
type input "6:45am"
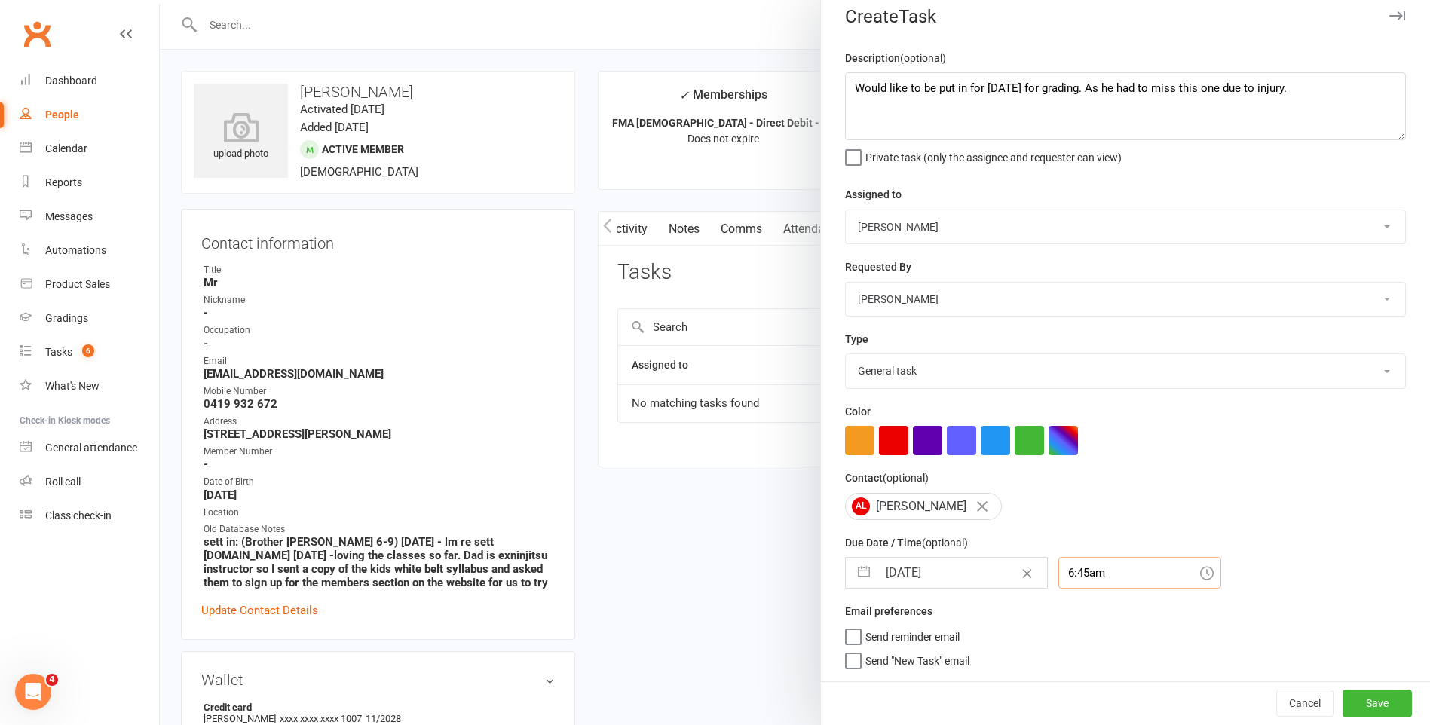
scroll to position [21, 0]
click at [1343, 707] on button "Save" at bounding box center [1377, 703] width 69 height 27
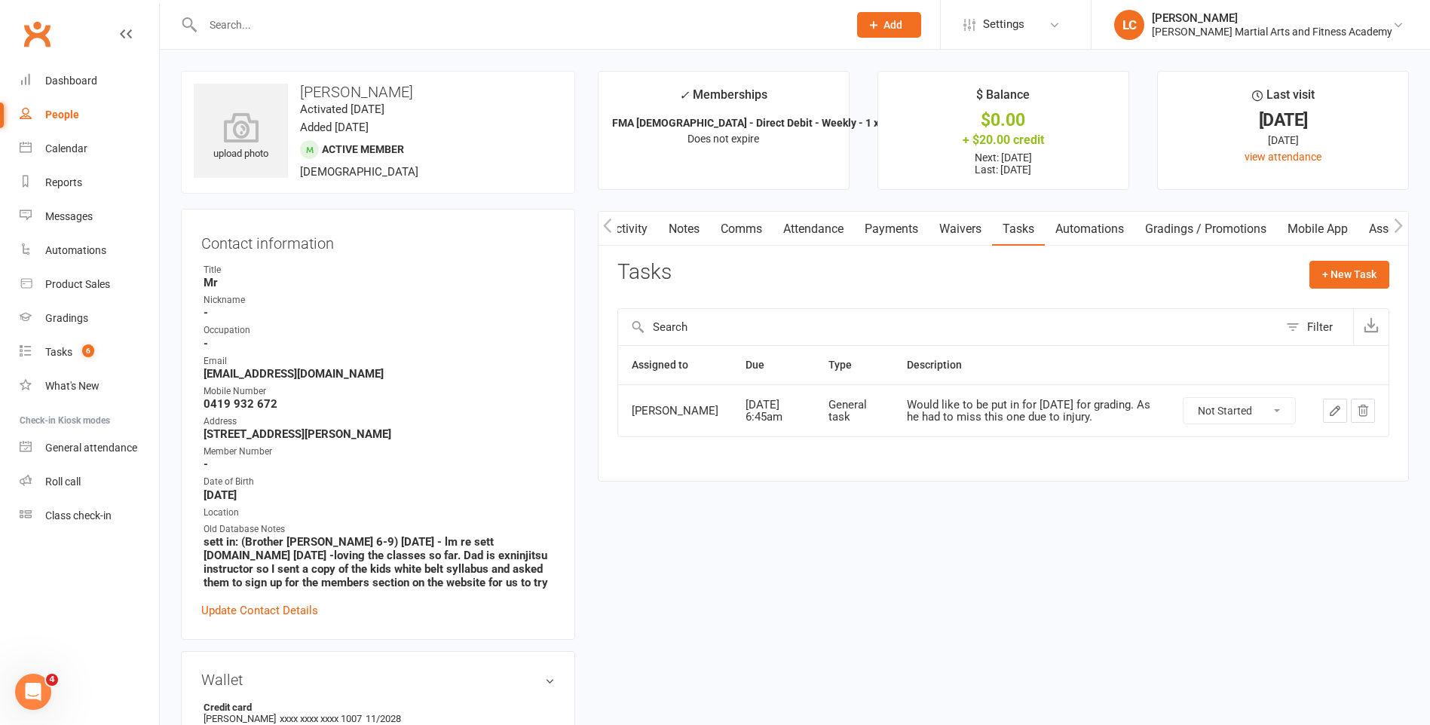
click at [724, 228] on link "Comms" at bounding box center [741, 229] width 63 height 35
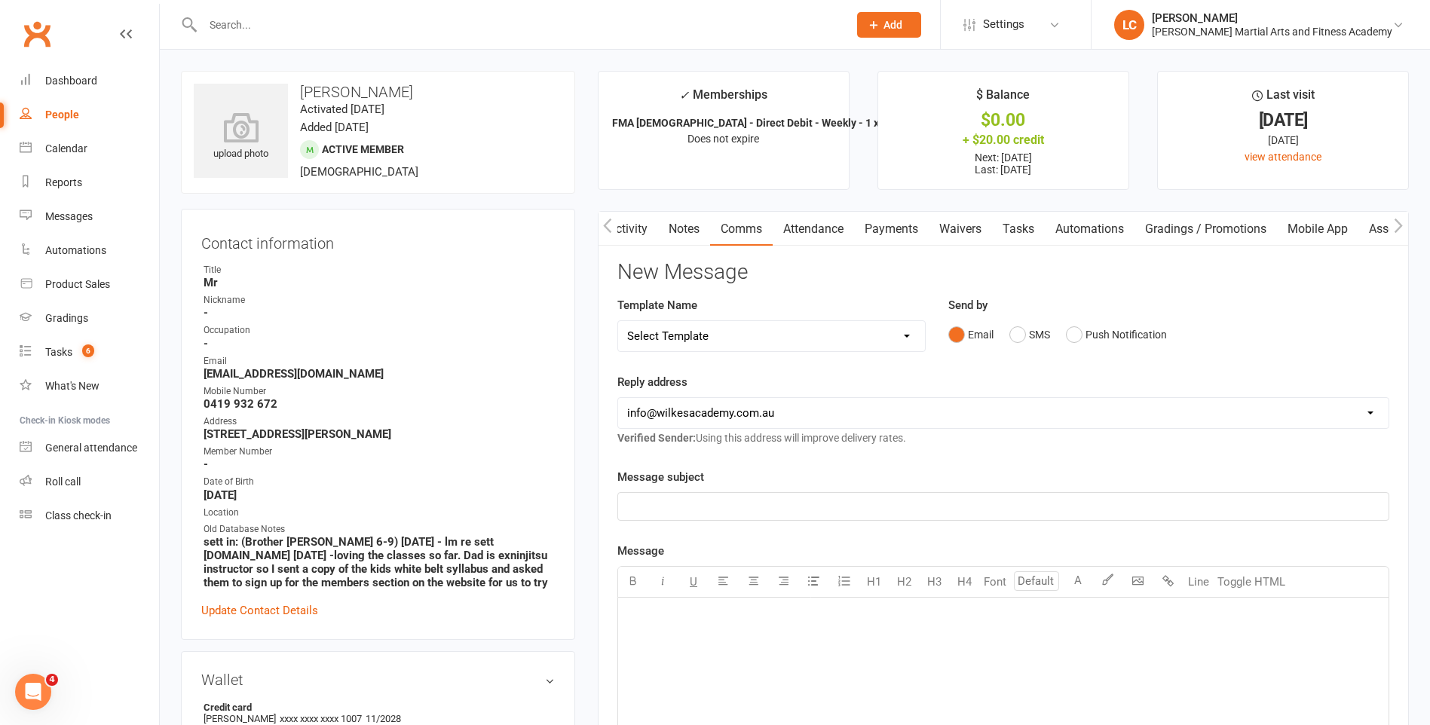
click at [758, 353] on div "Template Name Select Template [Email] Birthday Party Enquiry [Email] [DEMOGRAPH…" at bounding box center [771, 334] width 331 height 77
click at [752, 313] on div "Template Name Select Template [Email] Birthday Party Enquiry [Email] [DEMOGRAPH…" at bounding box center [771, 324] width 308 height 56
click at [749, 325] on div "Template Name Select Template [Email] Birthday Party Enquiry [Email] [DEMOGRAPH…" at bounding box center [771, 324] width 308 height 56
click at [749, 326] on select "Select Template [Email] Birthday Party Enquiry [Email] [DEMOGRAPHIC_DATA] Gradi…" at bounding box center [771, 336] width 307 height 30
select select "40"
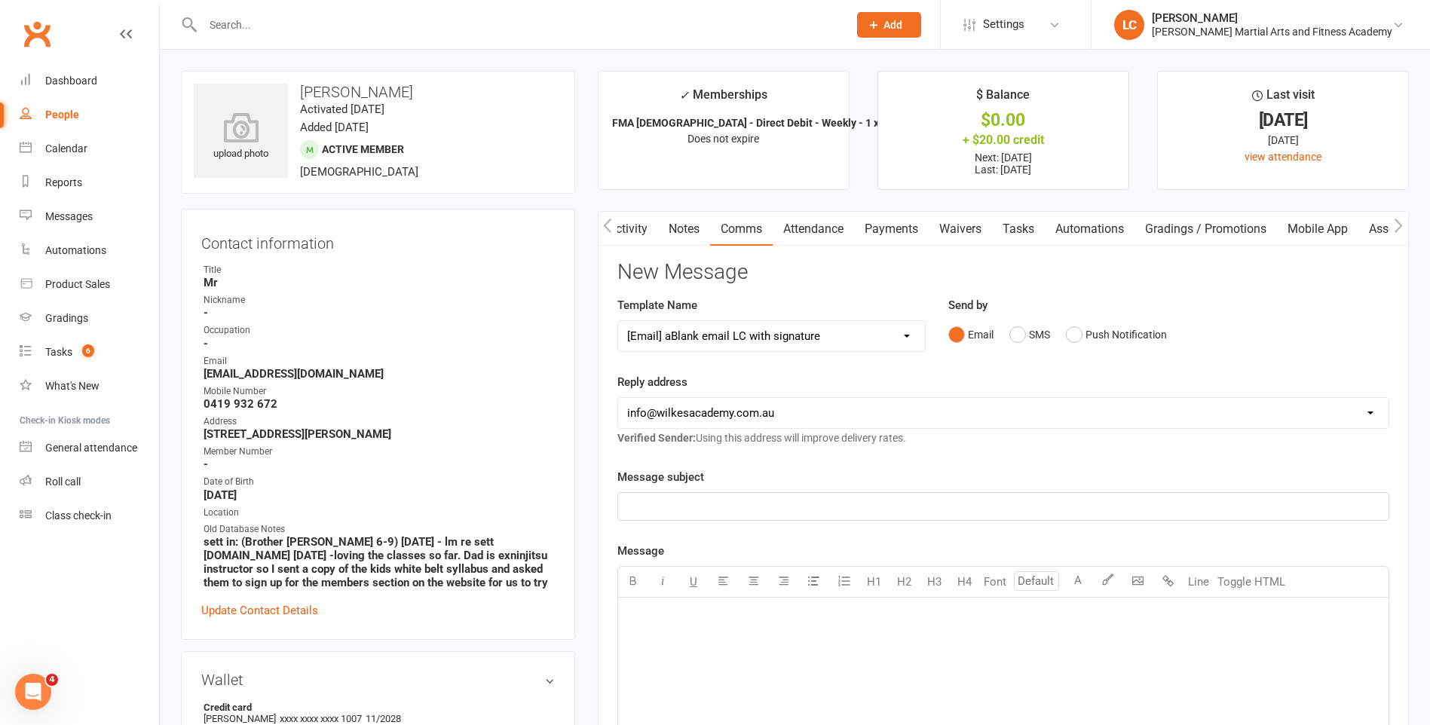
click at [618, 321] on select "Select Template [Email] Birthday Party Enquiry [Email] [DEMOGRAPHIC_DATA] Gradi…" at bounding box center [771, 336] width 307 height 30
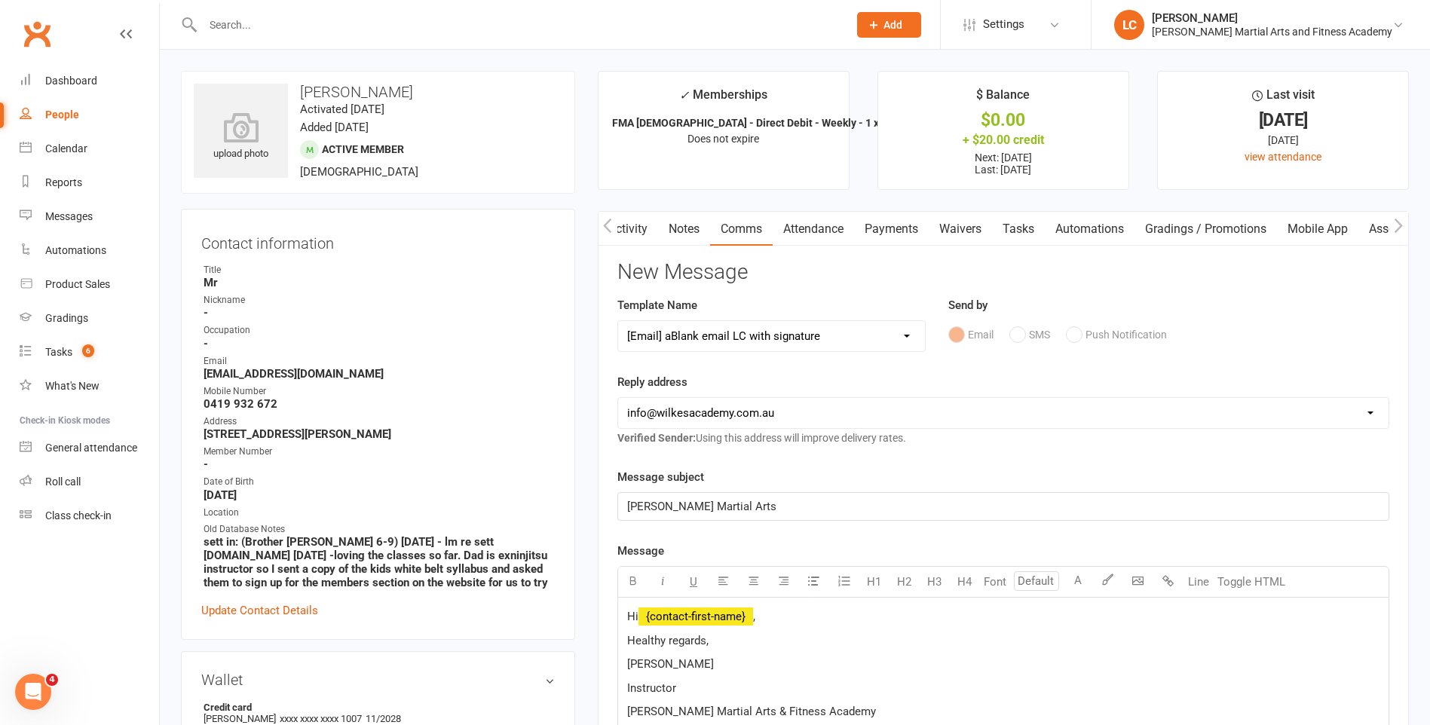
click at [786, 617] on p "Hi ﻿ {contact-first-name} ," at bounding box center [1003, 617] width 752 height 18
click at [746, 612] on span "﻿ {contact-first-name}" at bounding box center [696, 617] width 115 height 14
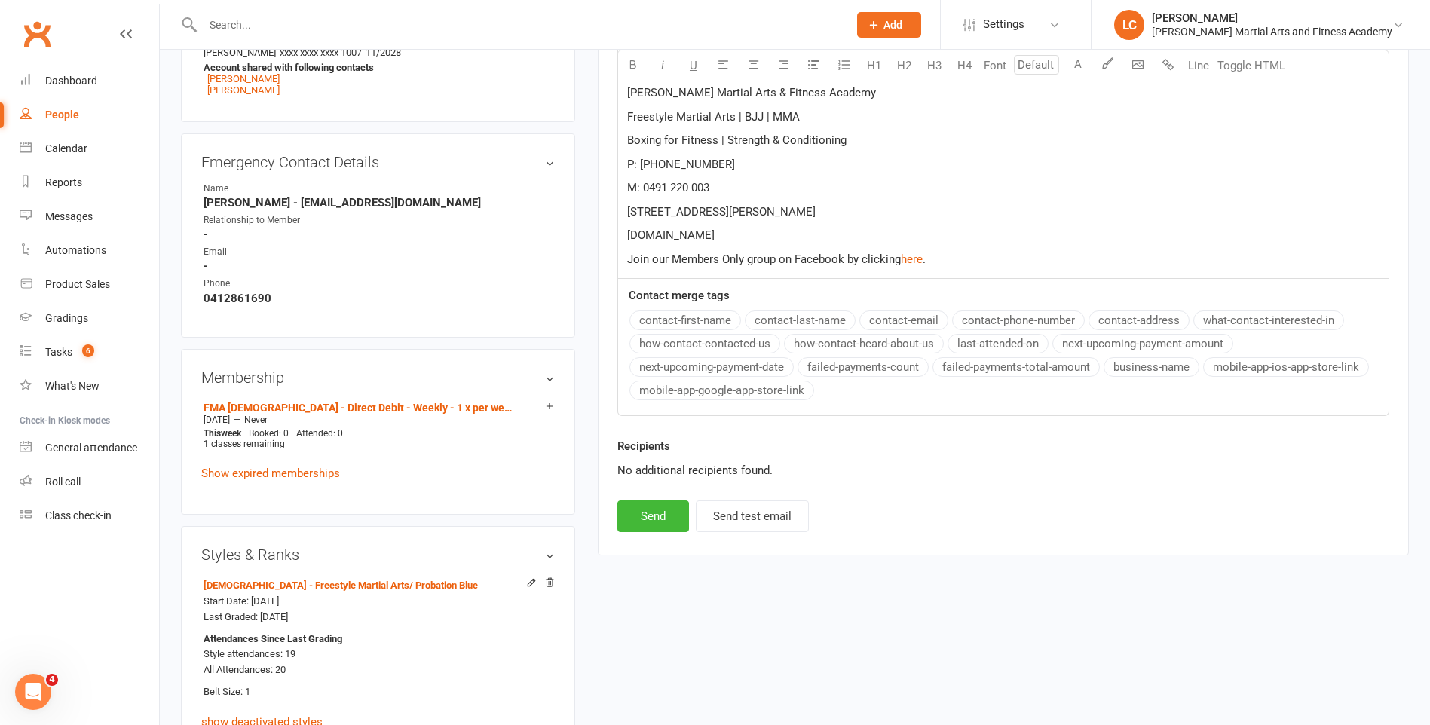
scroll to position [679, 0]
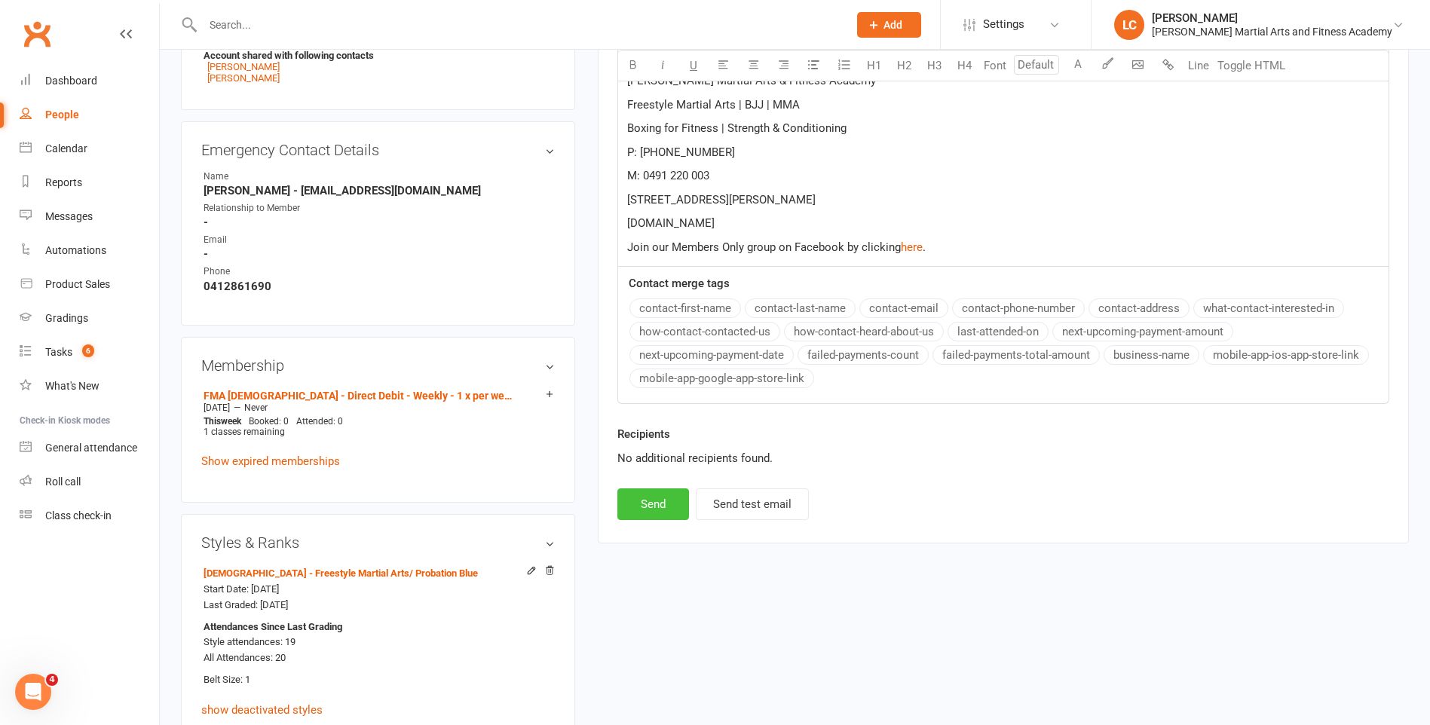
click at [650, 504] on button "Send" at bounding box center [653, 505] width 72 height 32
select select
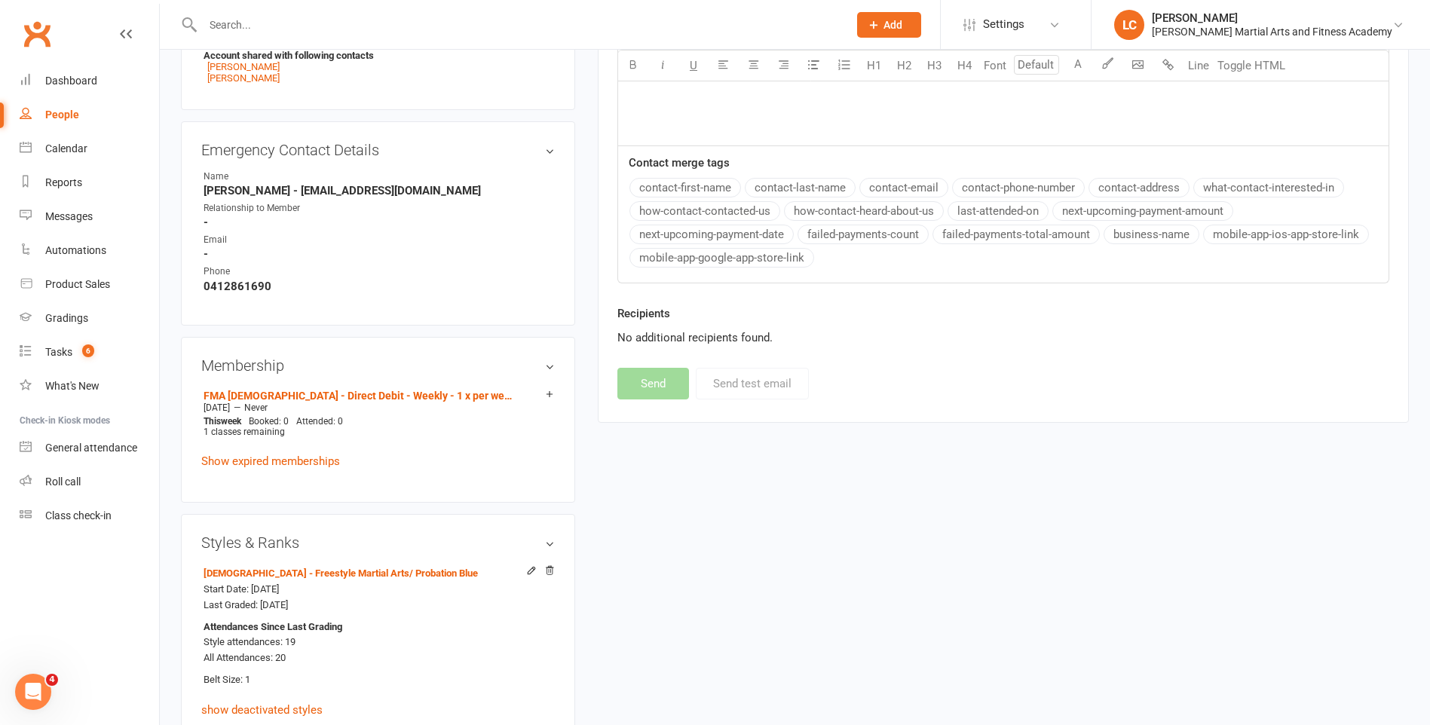
click at [329, 35] on div at bounding box center [509, 24] width 657 height 49
click at [314, 26] on input "text" at bounding box center [517, 24] width 639 height 21
paste input "[PERSON_NAME] <[PERSON_NAME][EMAIL_ADDRESS][DOMAIN_NAME]>"
drag, startPoint x: 292, startPoint y: 26, endPoint x: 163, endPoint y: 23, distance: 129.0
click at [163, 23] on react-component "[PERSON_NAME] <[PERSON_NAME][EMAIL_ADDRESS][DOMAIN_NAME]> Loading..." at bounding box center [419, 24] width 838 height 49
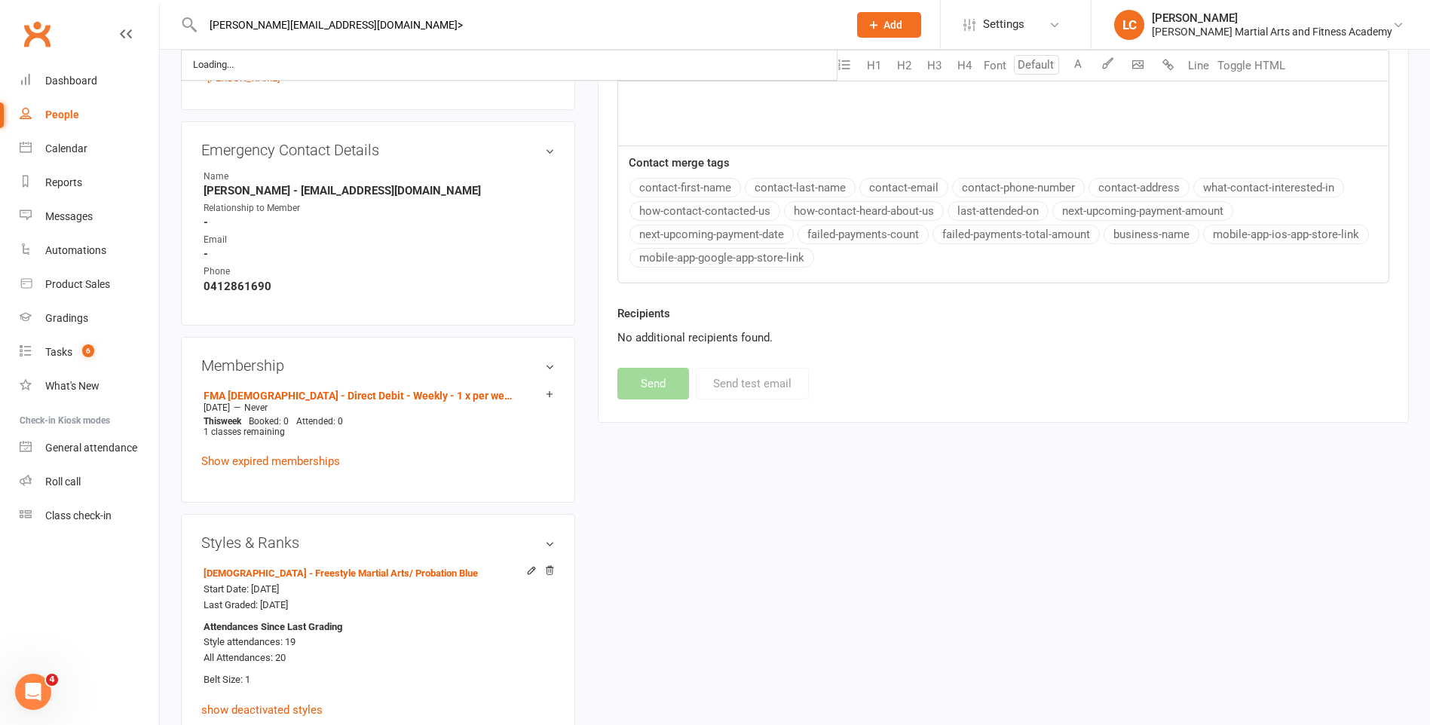
click at [403, 24] on input "[PERSON_NAME][EMAIL_ADDRESS][DOMAIN_NAME]>" at bounding box center [517, 24] width 639 height 21
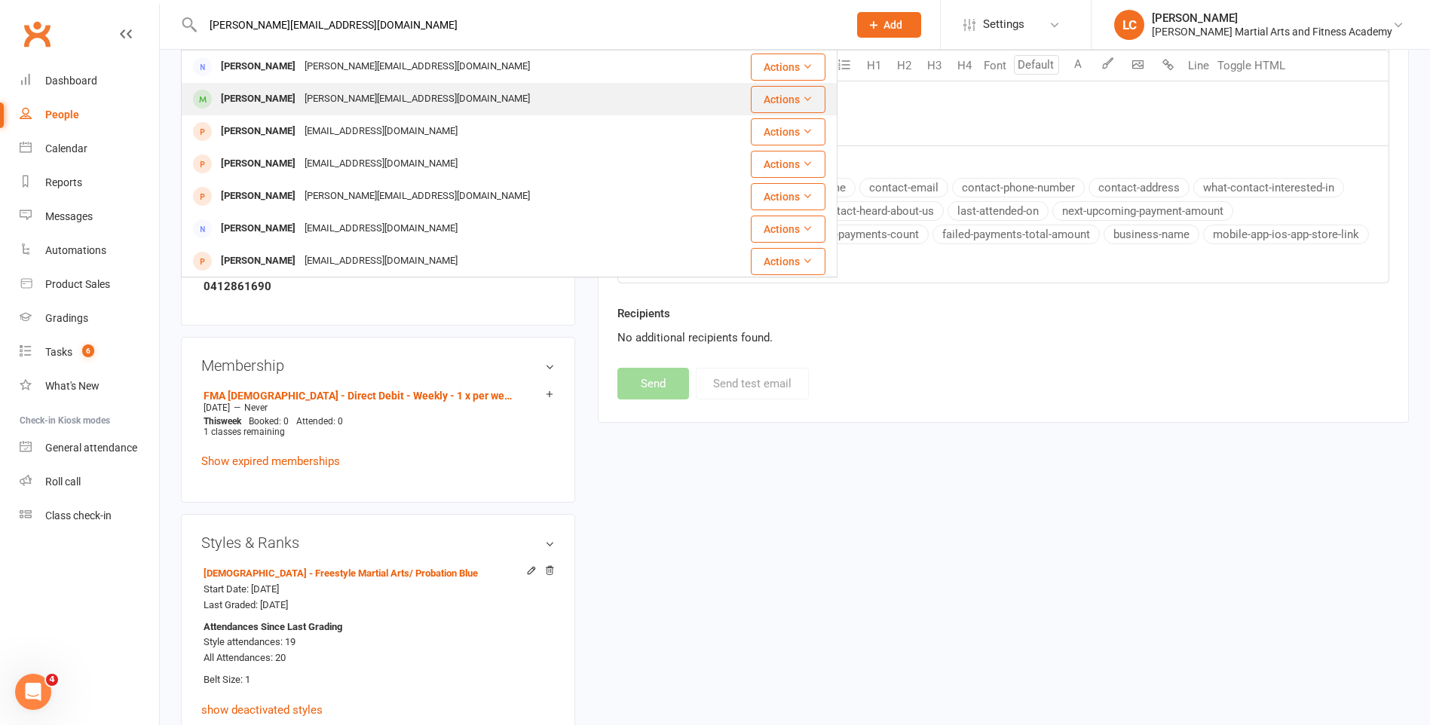
type input "[PERSON_NAME][EMAIL_ADDRESS][DOMAIN_NAME]"
click at [406, 89] on div "[PERSON_NAME][EMAIL_ADDRESS][DOMAIN_NAME]" at bounding box center [417, 99] width 234 height 22
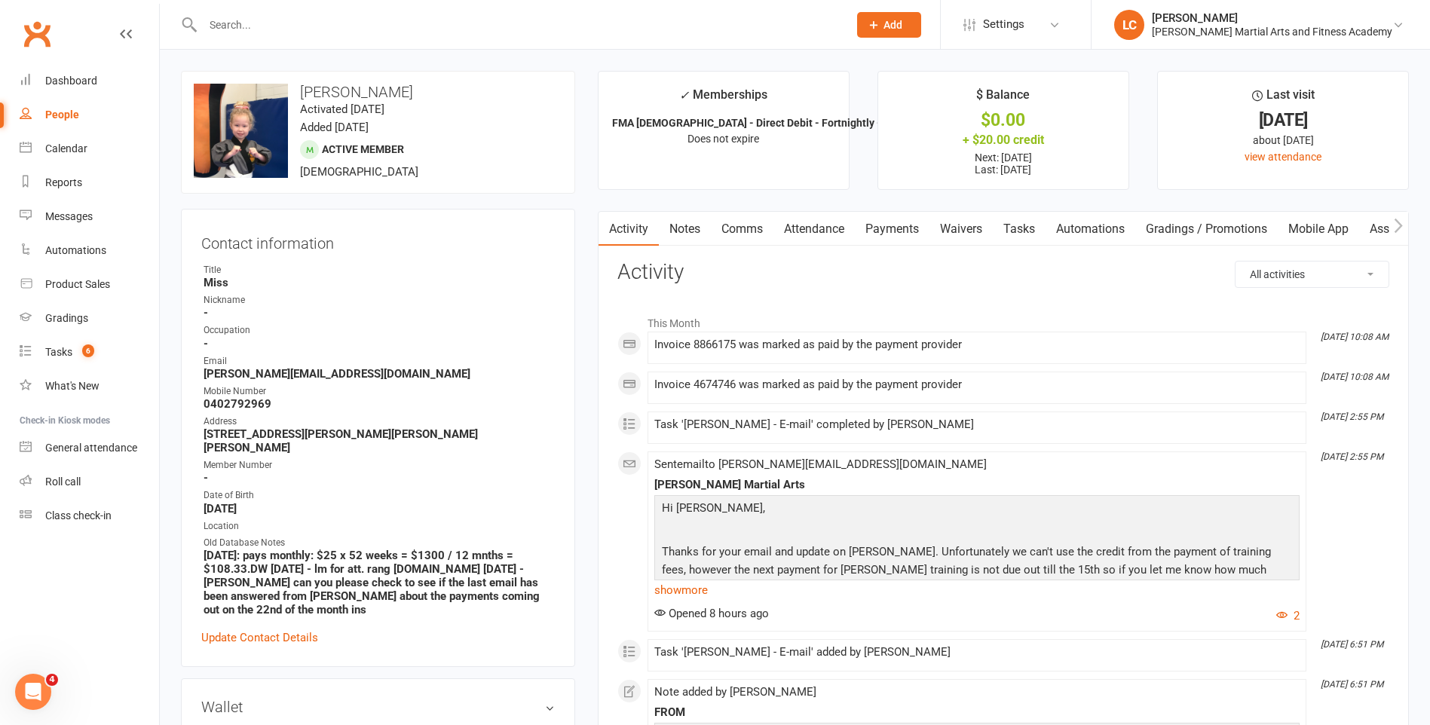
click at [685, 233] on link "Notes" at bounding box center [685, 229] width 52 height 35
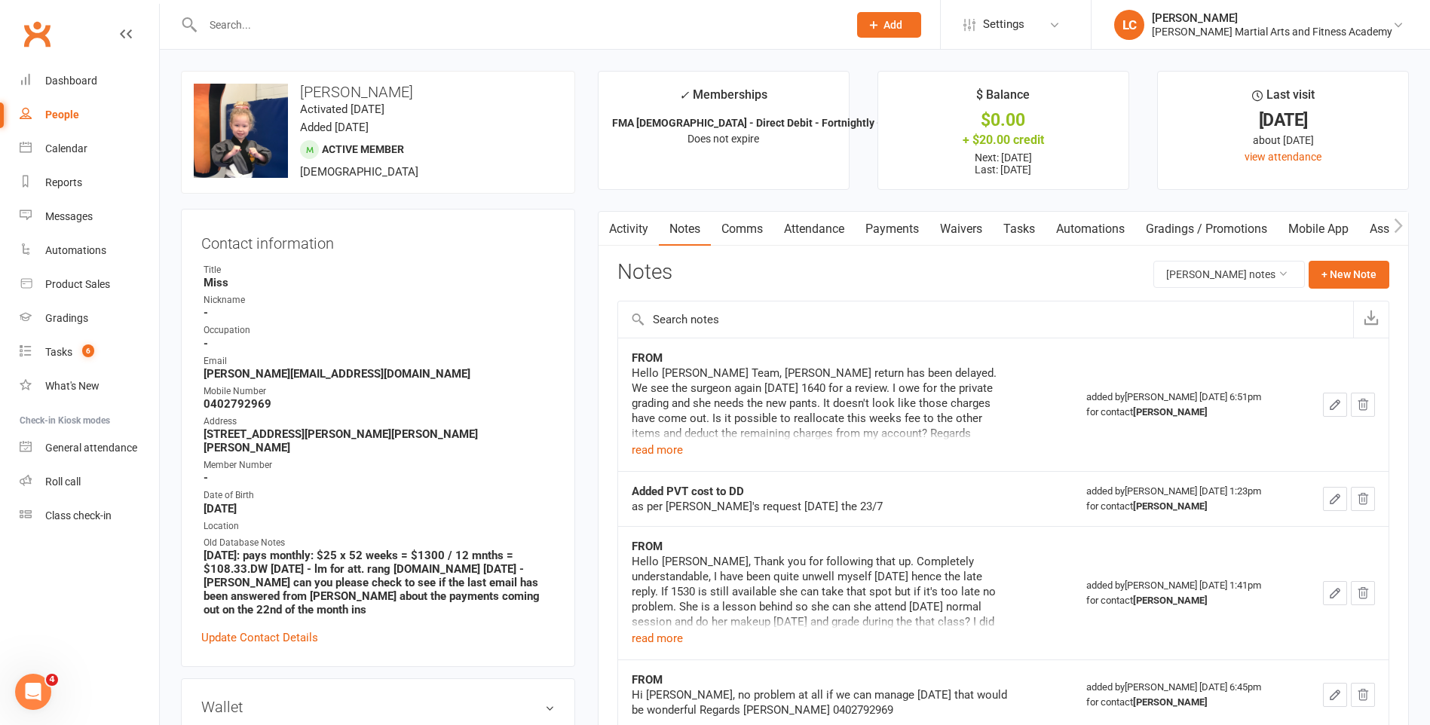
click at [1357, 289] on div "Notes [PERSON_NAME] notes + New Note" at bounding box center [1003, 280] width 772 height 39
click at [1352, 275] on button "+ New Note" at bounding box center [1349, 274] width 81 height 27
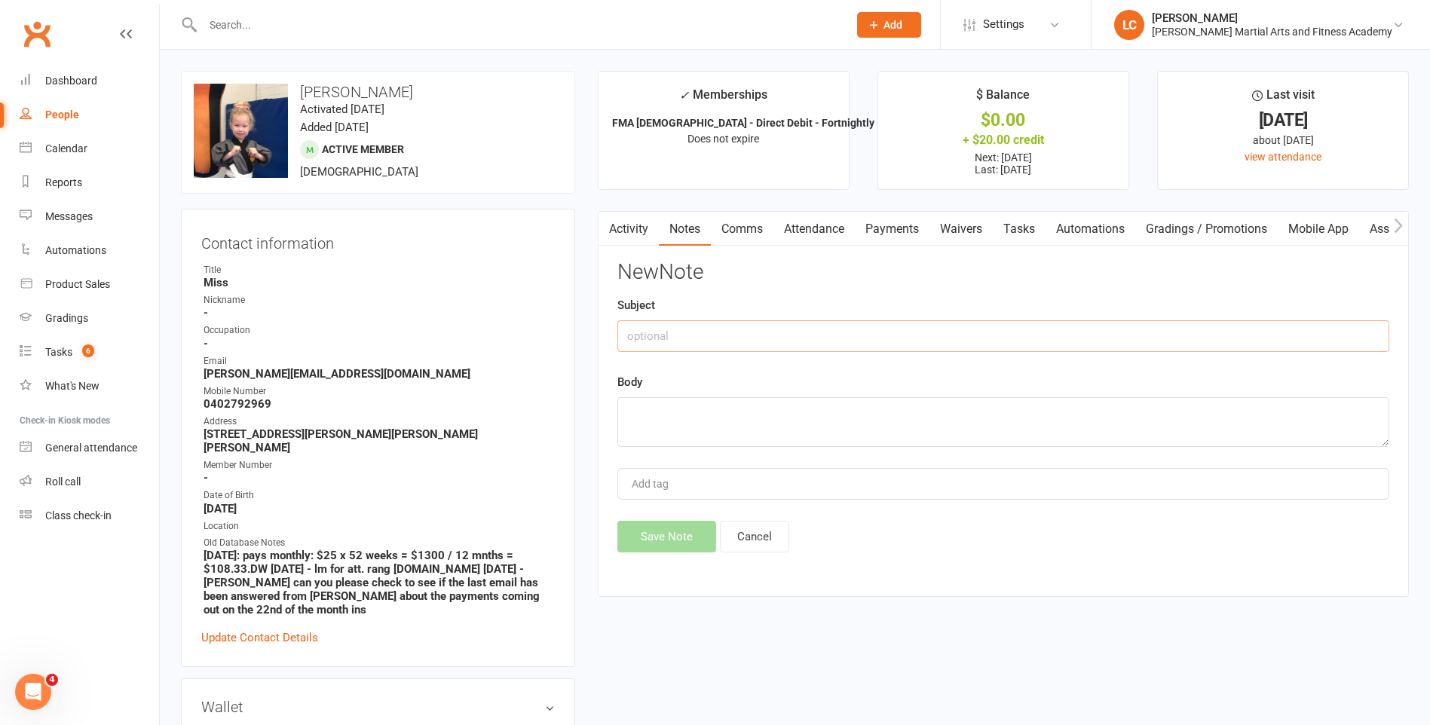
click at [752, 335] on input "text" at bounding box center [1003, 336] width 772 height 32
type input "FROM"
click at [745, 299] on div "Subject FROM" at bounding box center [1003, 324] width 772 height 56
click at [780, 409] on textarea at bounding box center [1003, 422] width 772 height 50
paste textarea "Thank you. Hopefully she gets clear this afternoon, if so I will try for a make…"
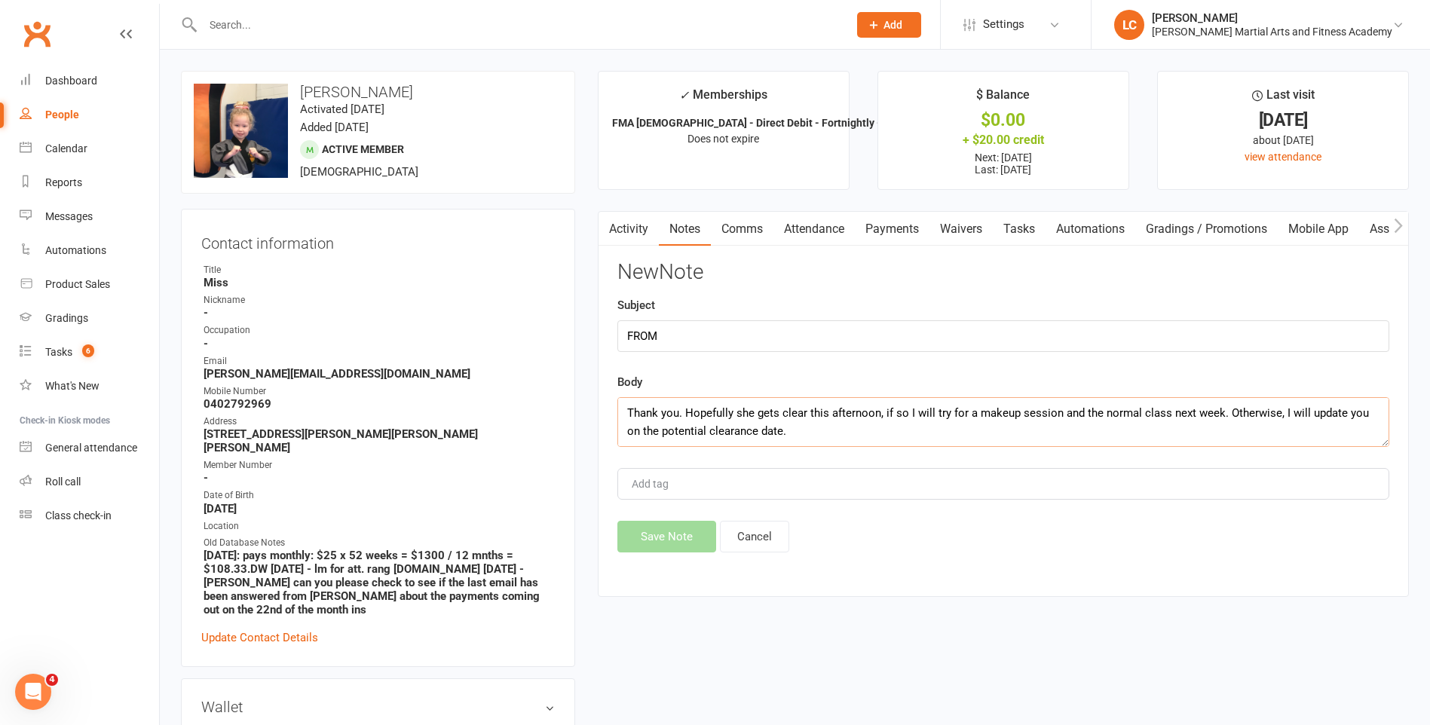
scroll to position [118, 0]
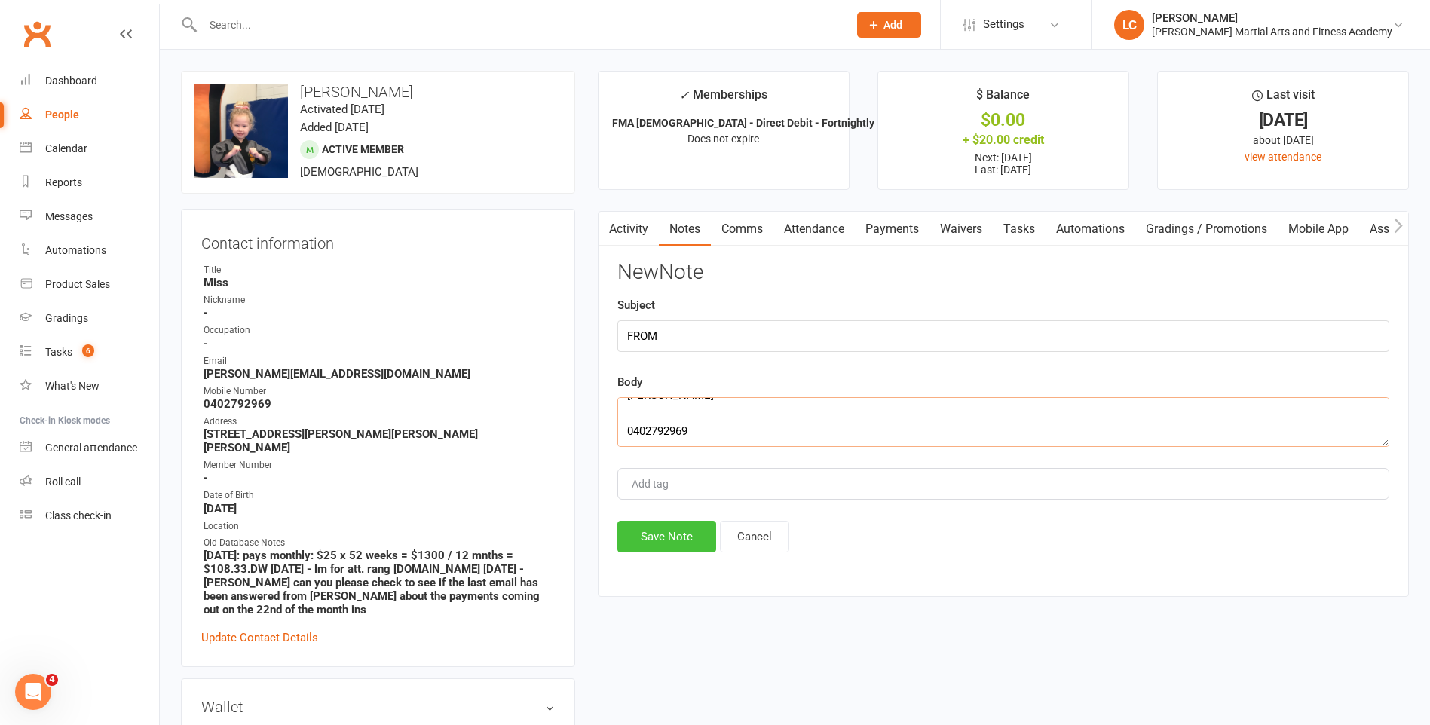
type textarea "Thank you. Hopefully she gets clear this afternoon, if so I will try for a make…"
click at [683, 535] on button "Save Note" at bounding box center [666, 537] width 99 height 32
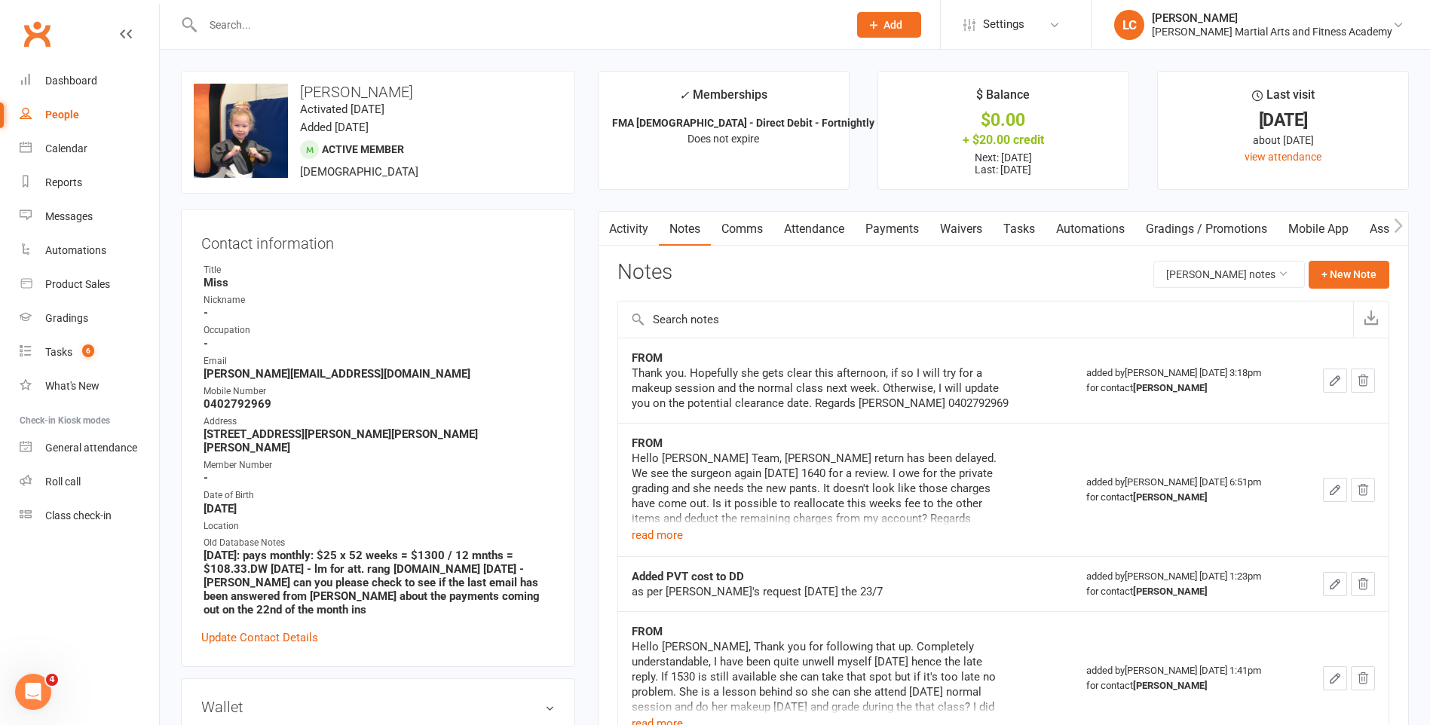
click at [337, 35] on input "text" at bounding box center [517, 24] width 639 height 21
paste input "[PERSON_NAME] <[EMAIL_ADDRESS][DOMAIN_NAME]>"
drag, startPoint x: 293, startPoint y: 28, endPoint x: 66, endPoint y: 9, distance: 227.0
click at [23, 4] on header "[PERSON_NAME] <[EMAIL_ADDRESS][DOMAIN_NAME]> Loading... Prospect Member Non-att…" at bounding box center [715, 4] width 1430 height 0
click at [383, 14] on input "[EMAIL_ADDRESS][DOMAIN_NAME]>" at bounding box center [517, 24] width 639 height 21
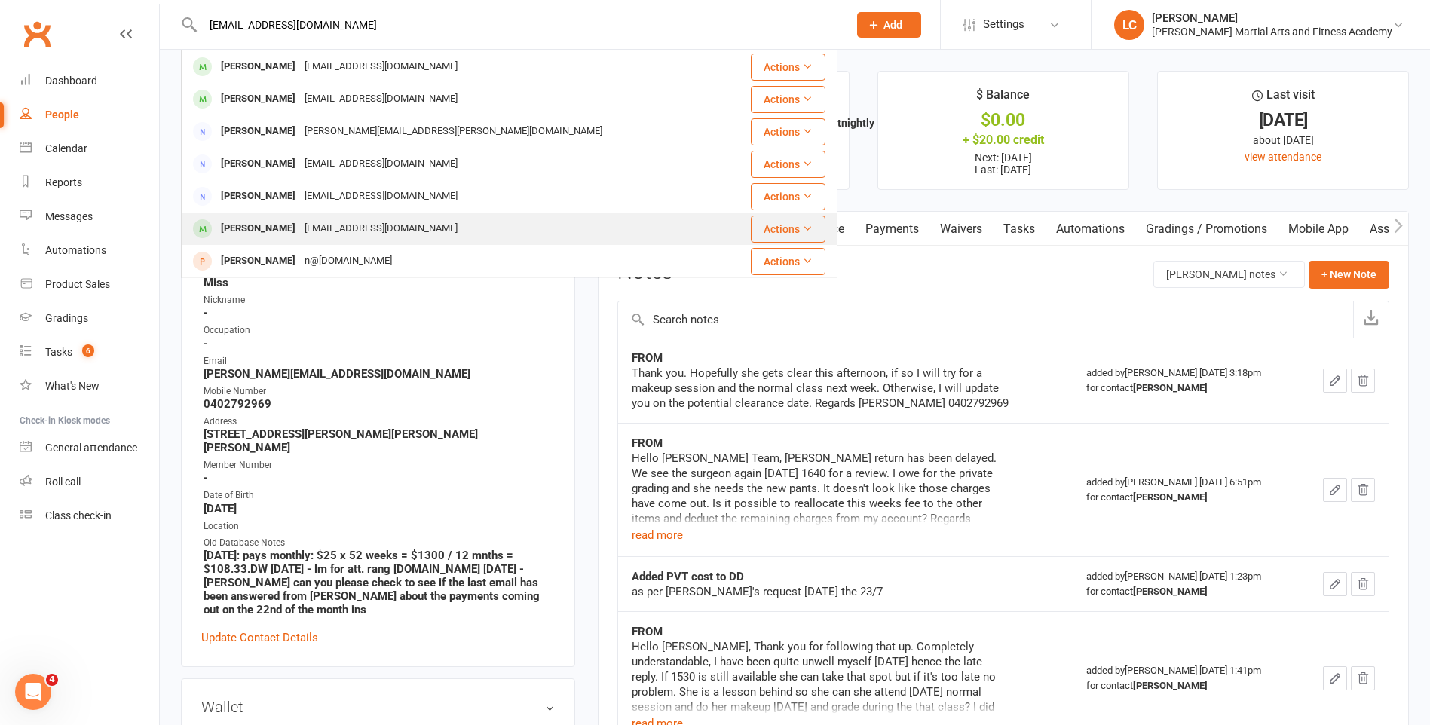
type input "[EMAIL_ADDRESS][DOMAIN_NAME]"
click at [369, 236] on div "[EMAIL_ADDRESS][DOMAIN_NAME]" at bounding box center [381, 229] width 162 height 22
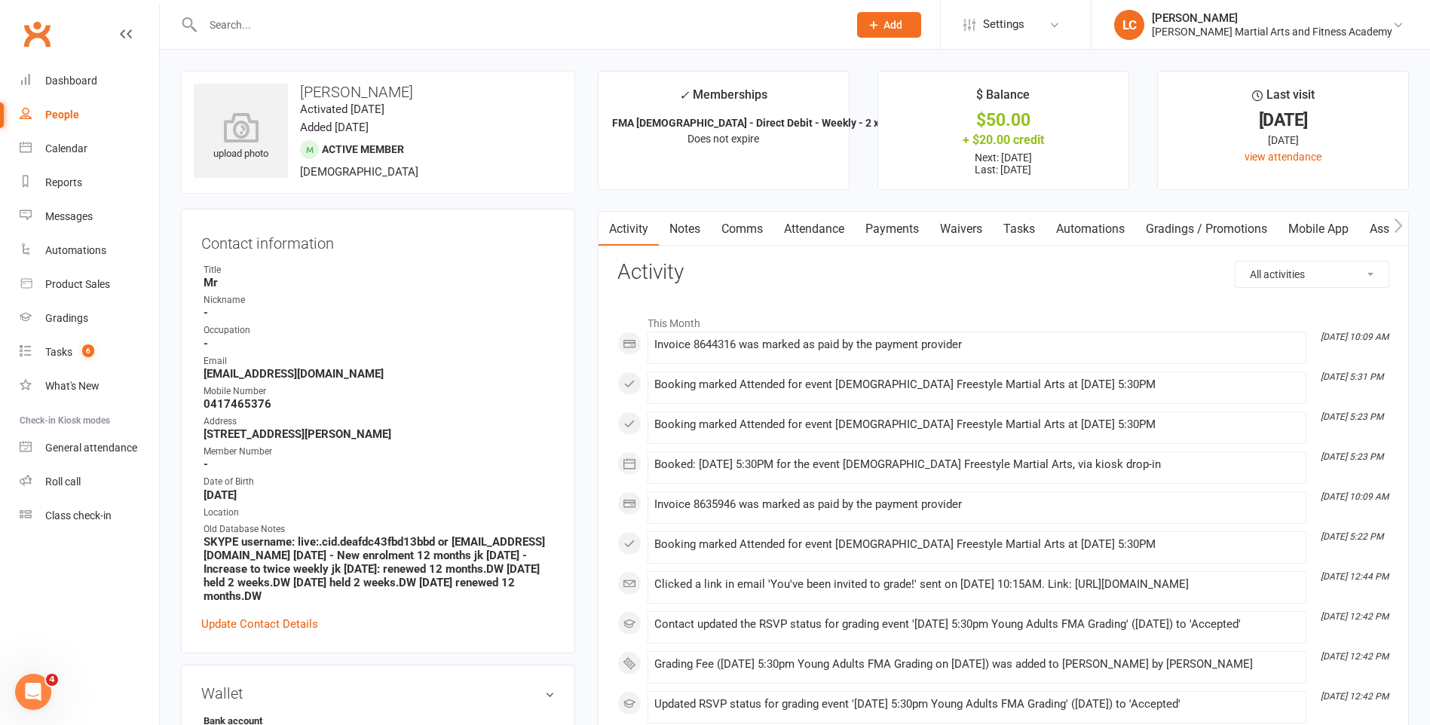
click at [896, 216] on link "Payments" at bounding box center [892, 229] width 75 height 35
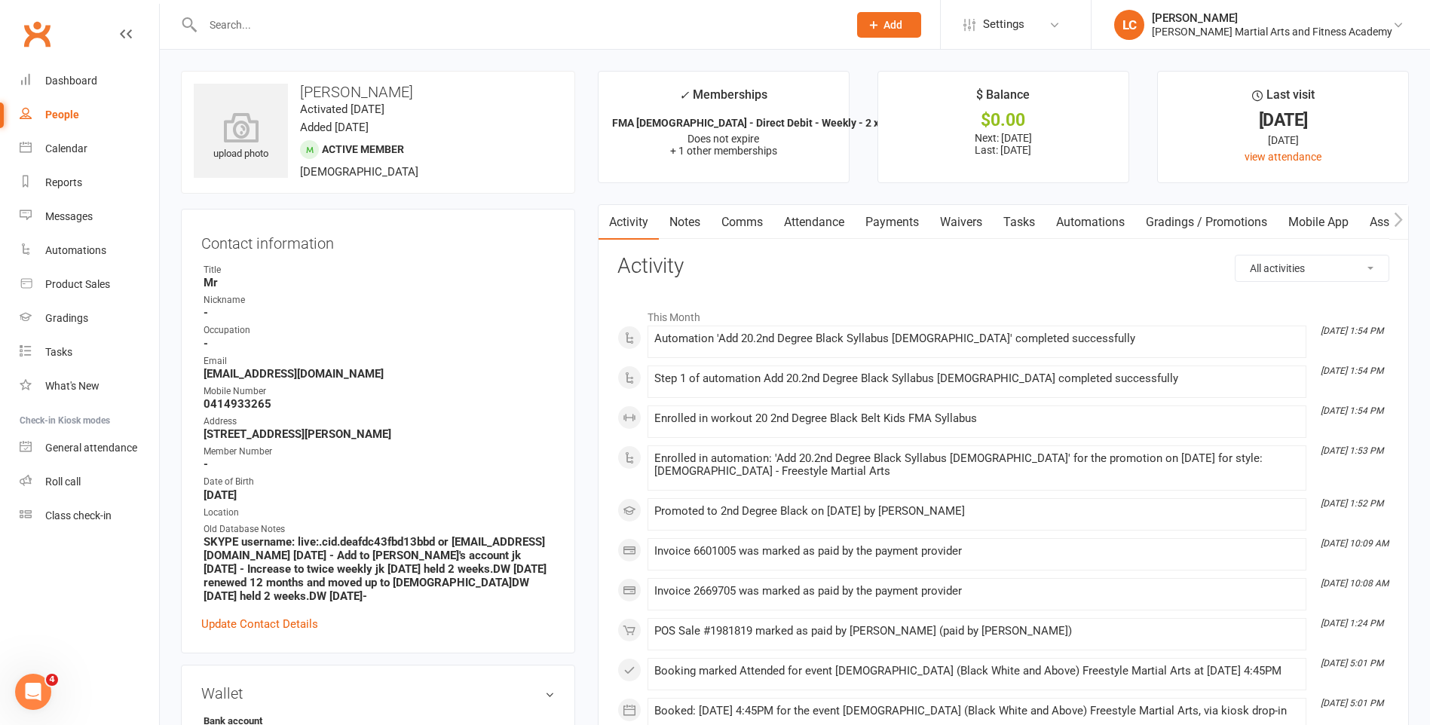
click at [912, 222] on link "Payments" at bounding box center [892, 222] width 75 height 35
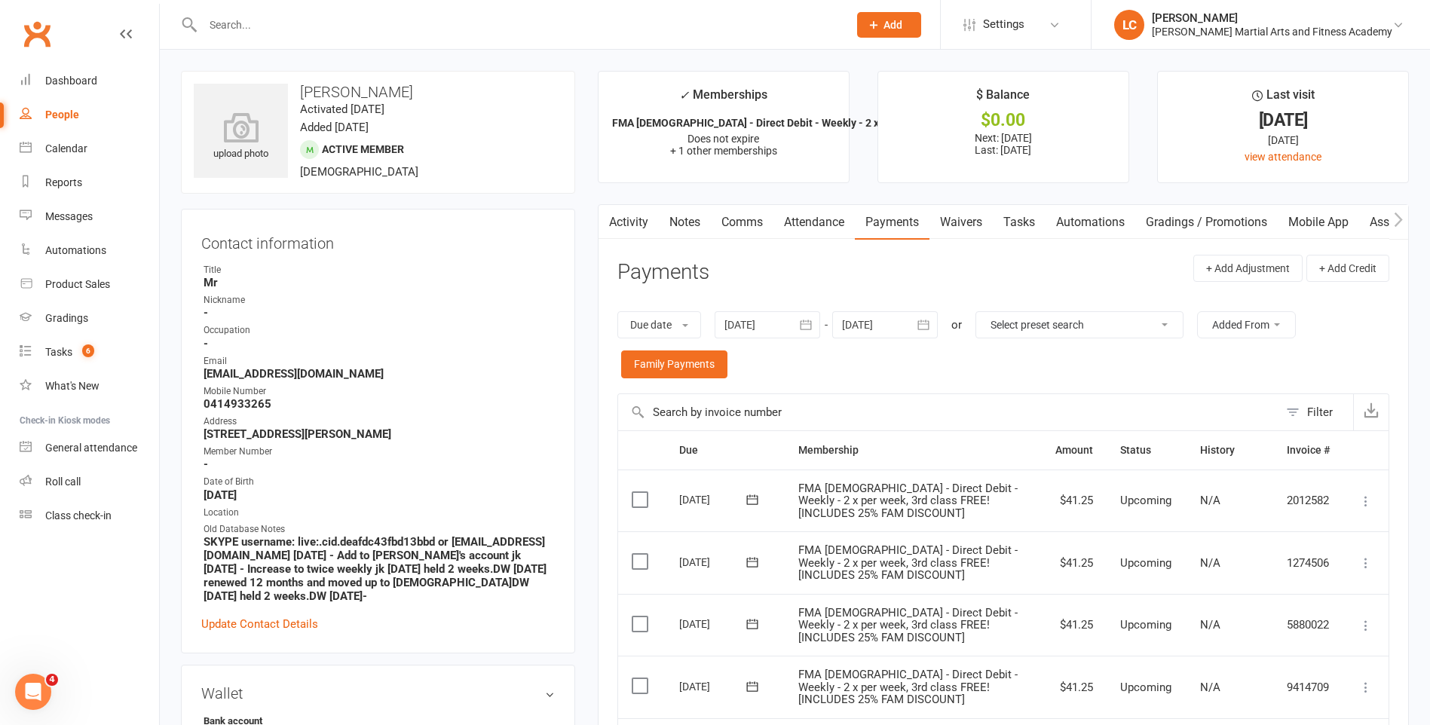
click at [637, 229] on link "Activity" at bounding box center [629, 222] width 60 height 35
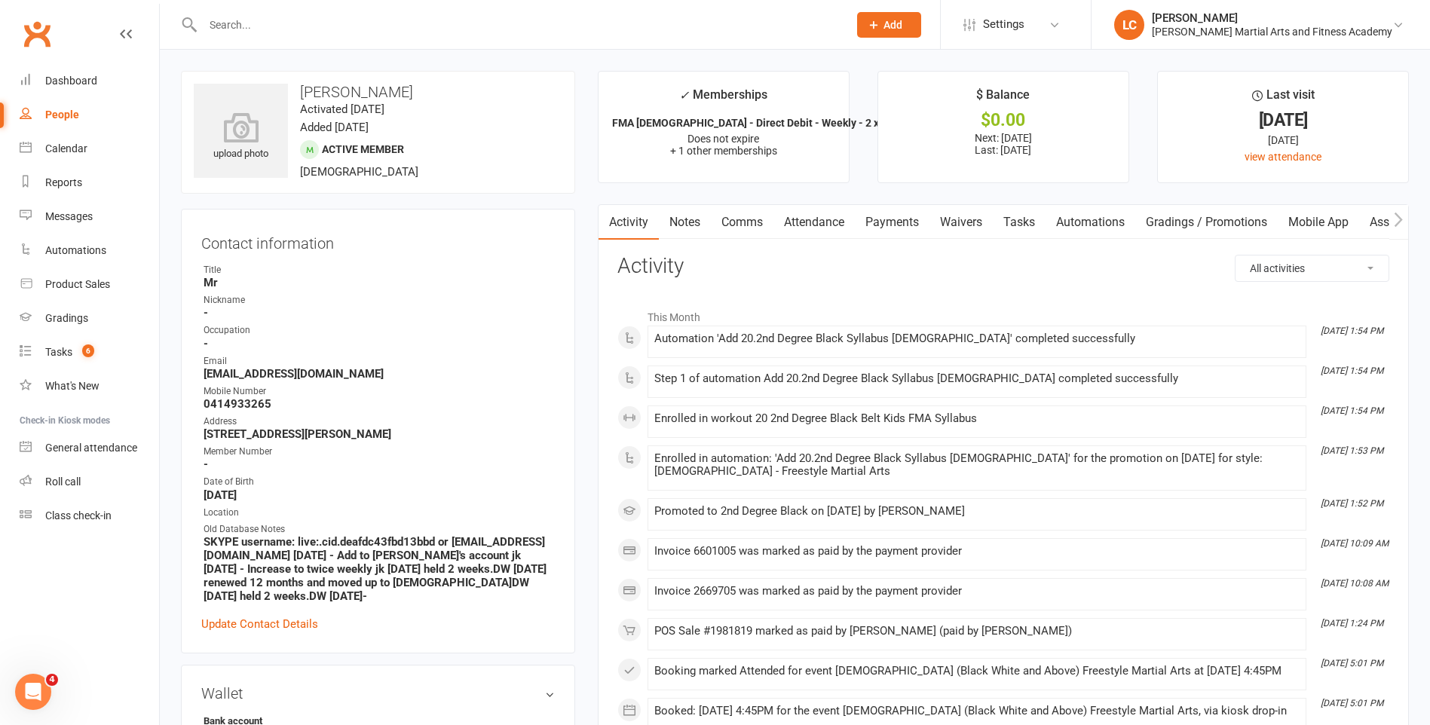
click at [680, 228] on link "Notes" at bounding box center [685, 222] width 52 height 35
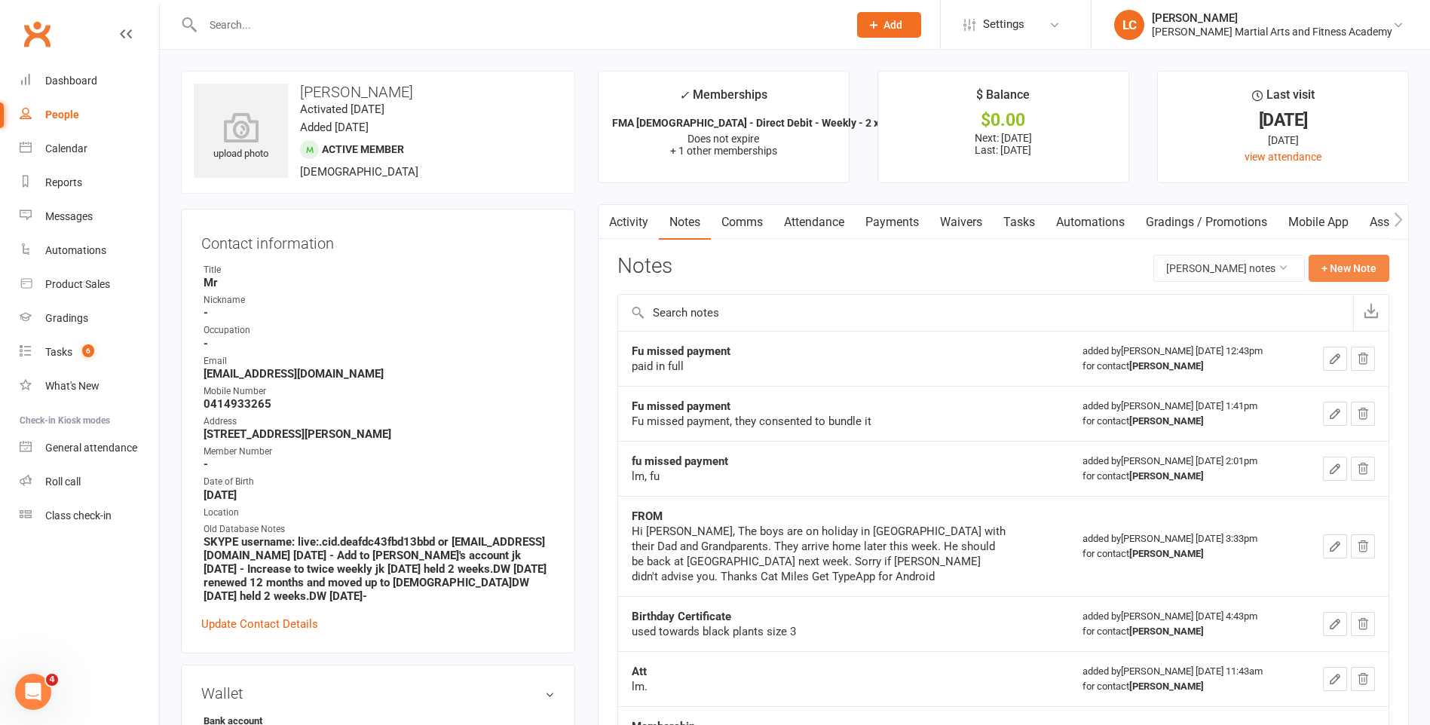
click at [1338, 265] on button "+ New Note" at bounding box center [1349, 268] width 81 height 27
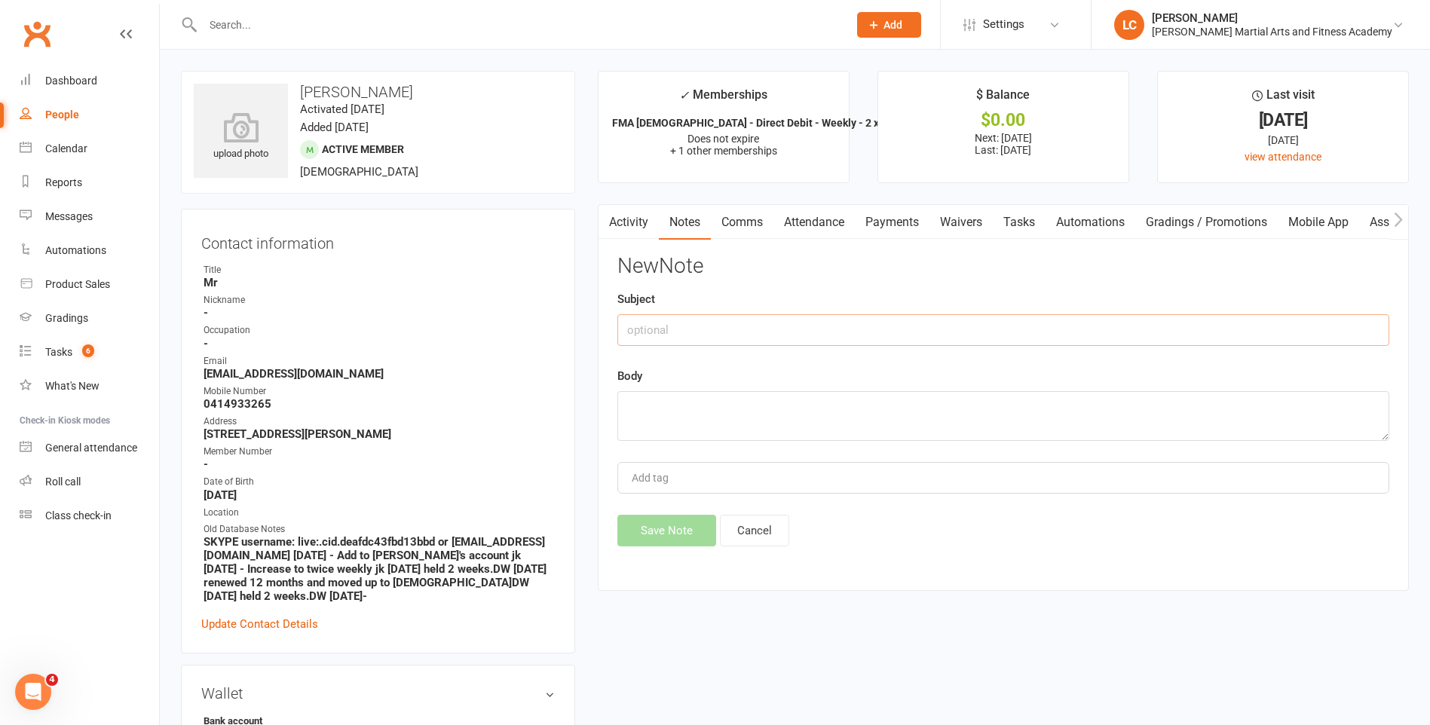
drag, startPoint x: 770, startPoint y: 334, endPoint x: 781, endPoint y: 331, distance: 11.7
click at [770, 333] on input "text" at bounding box center [1003, 330] width 772 height 32
type input "FROM"
click at [648, 398] on textarea at bounding box center [1003, 416] width 772 height 50
paste textarea "Hi Wilkes Team, Both Beau and Drew have come down with colds and are coughing a…"
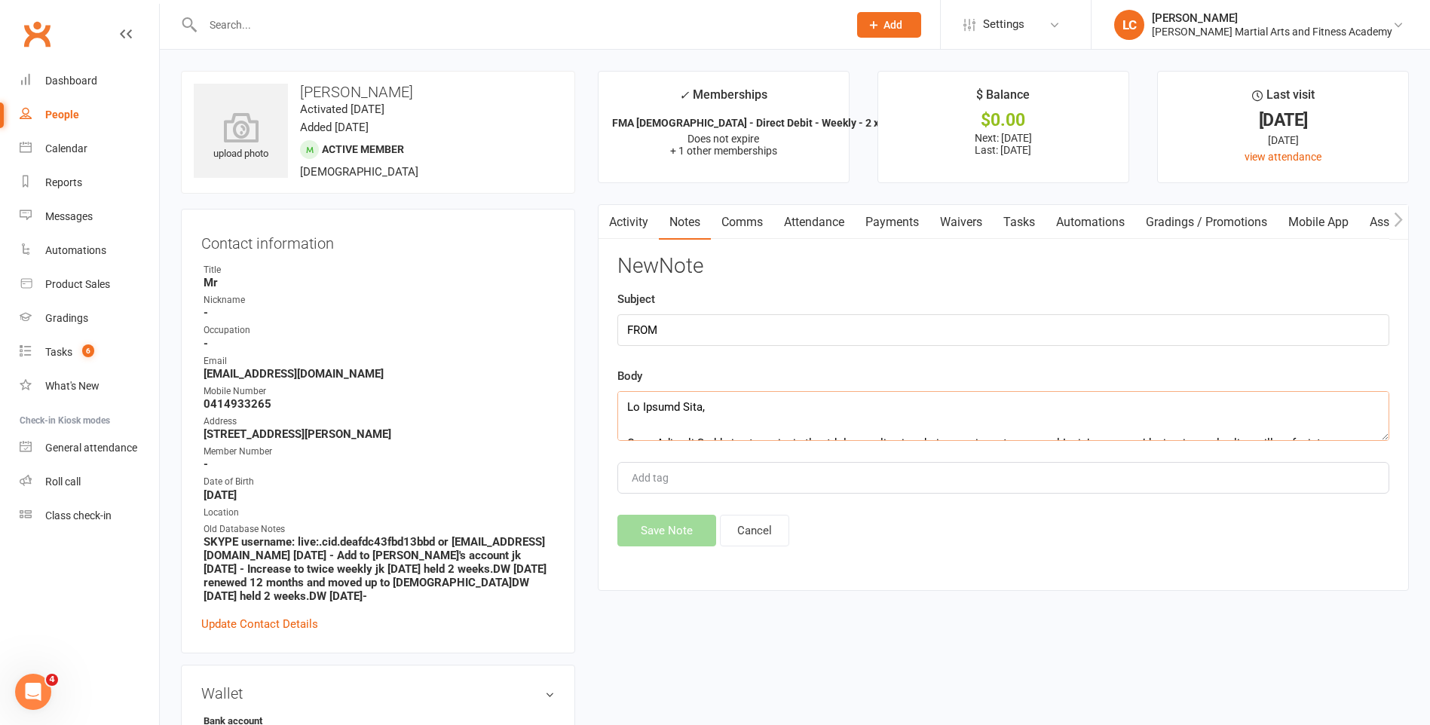
scroll to position [408, 0]
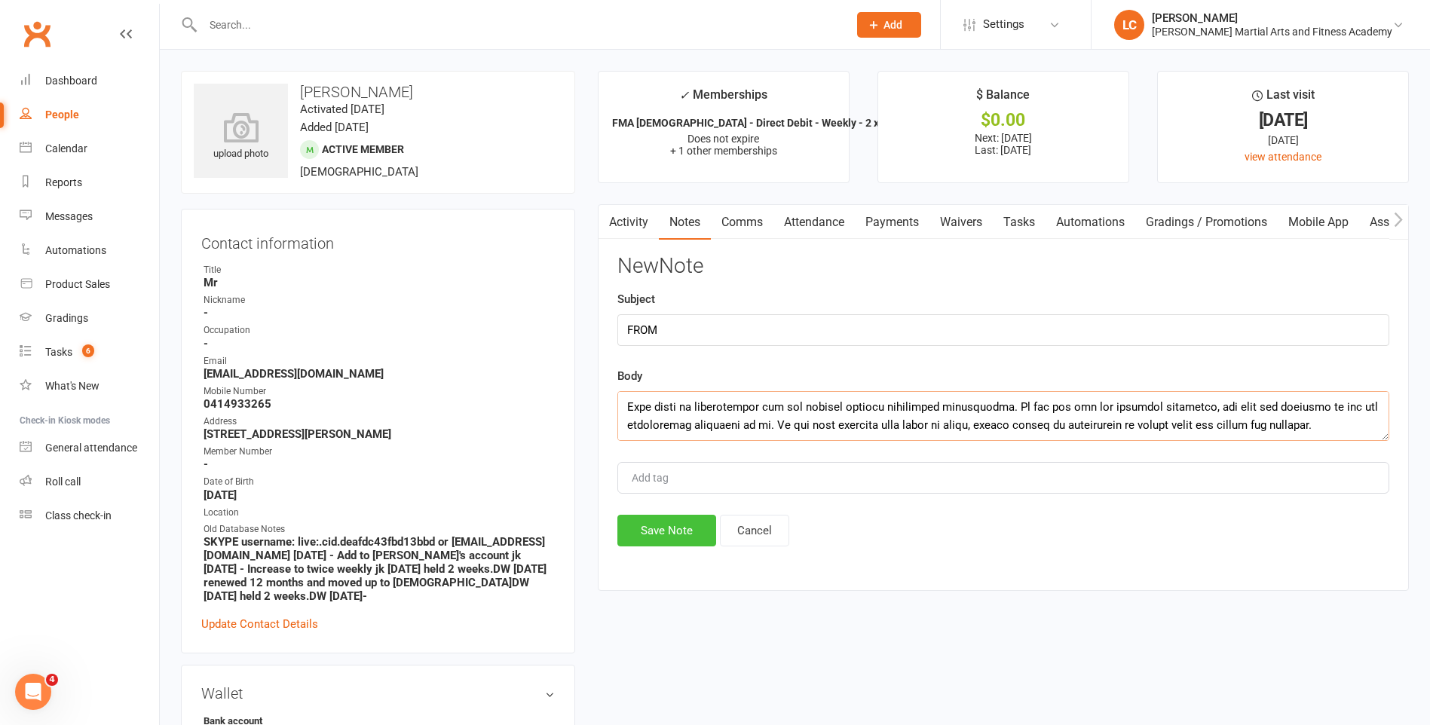
type textarea "Hi Wilkes Team, Both Beau and Drew have come down with colds and are coughing a…"
click at [666, 528] on button "Save Note" at bounding box center [666, 531] width 99 height 32
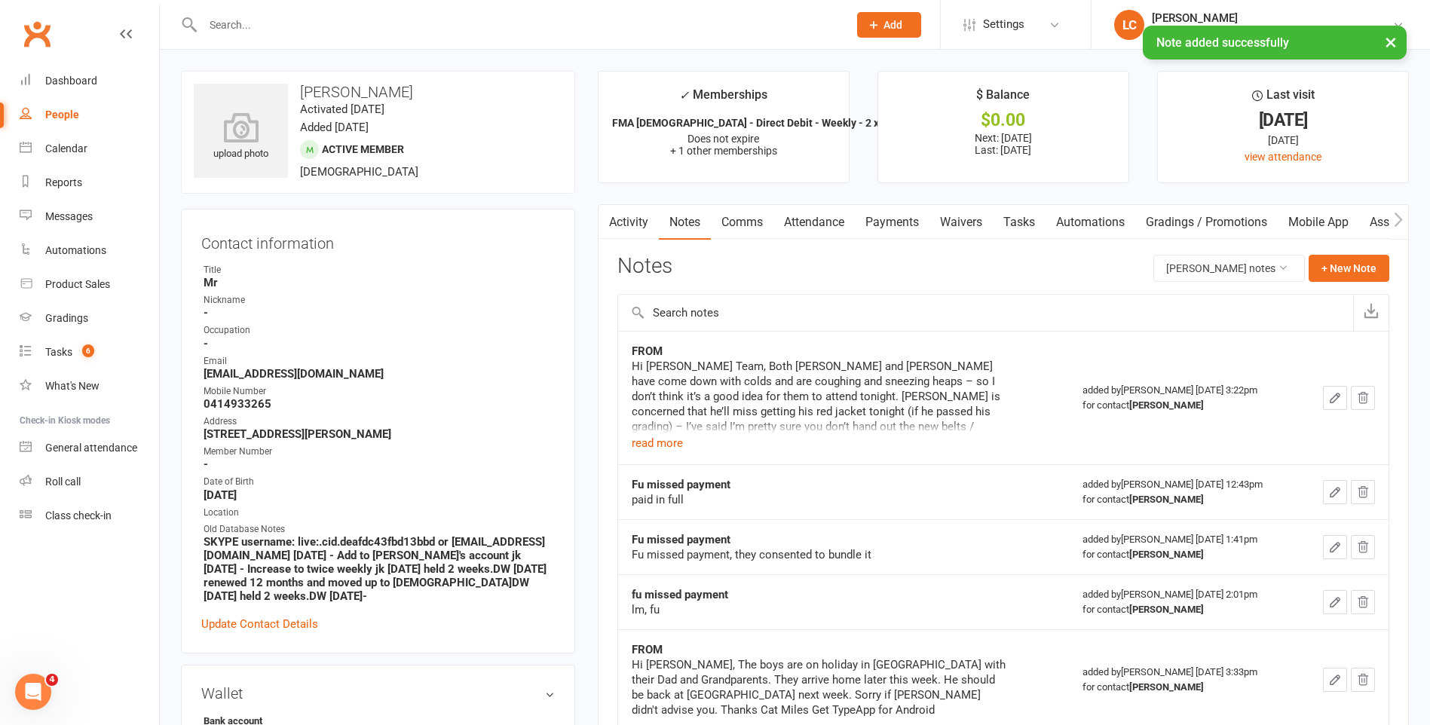
click at [744, 210] on link "Comms" at bounding box center [742, 222] width 63 height 35
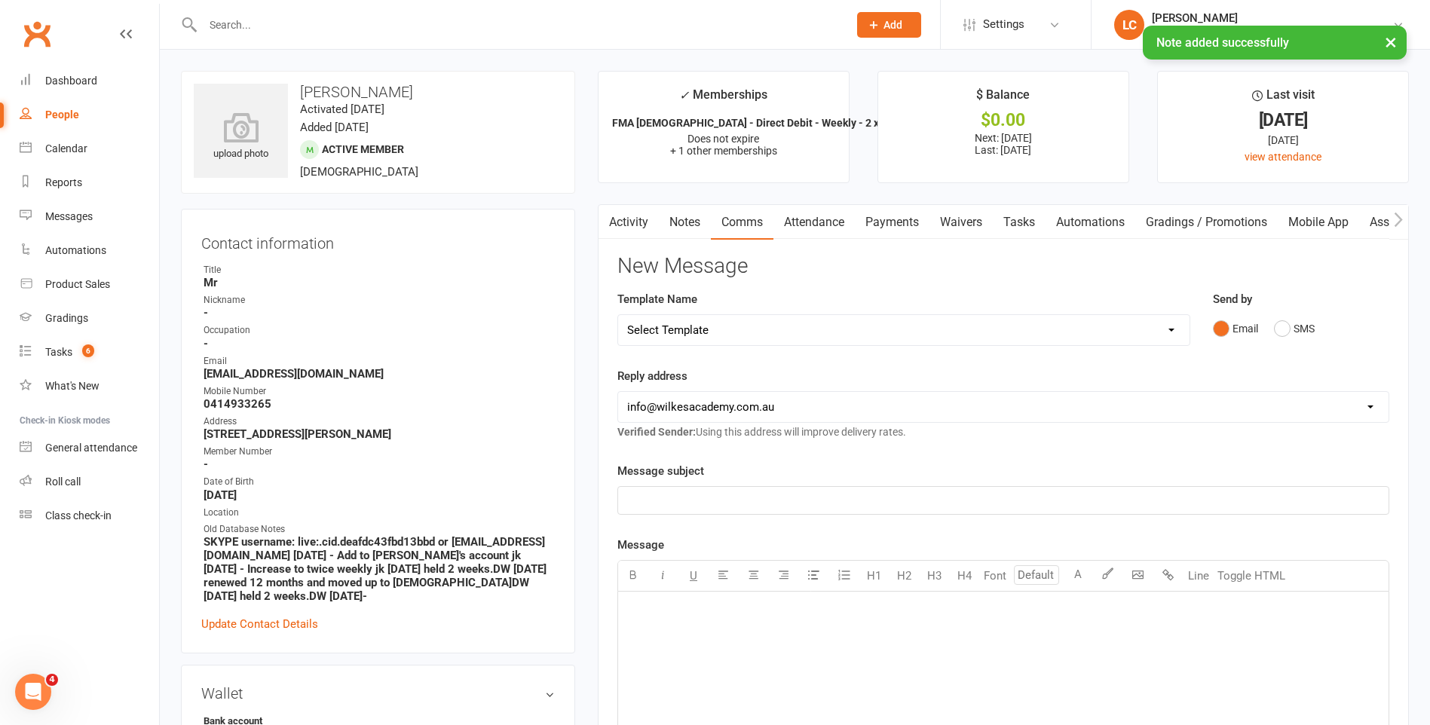
click at [746, 311] on div "Template Name Select Template [Email] Birthday Party Enquiry [Email] [DEMOGRAPH…" at bounding box center [903, 318] width 573 height 56
click at [755, 329] on select "Select Template [Email] Birthday Party Enquiry [Email] [DEMOGRAPHIC_DATA] Gradi…" at bounding box center [903, 330] width 571 height 30
select select "40"
click at [618, 315] on select "Select Template [Email] Birthday Party Enquiry [Email] [DEMOGRAPHIC_DATA] Gradi…" at bounding box center [903, 330] width 571 height 30
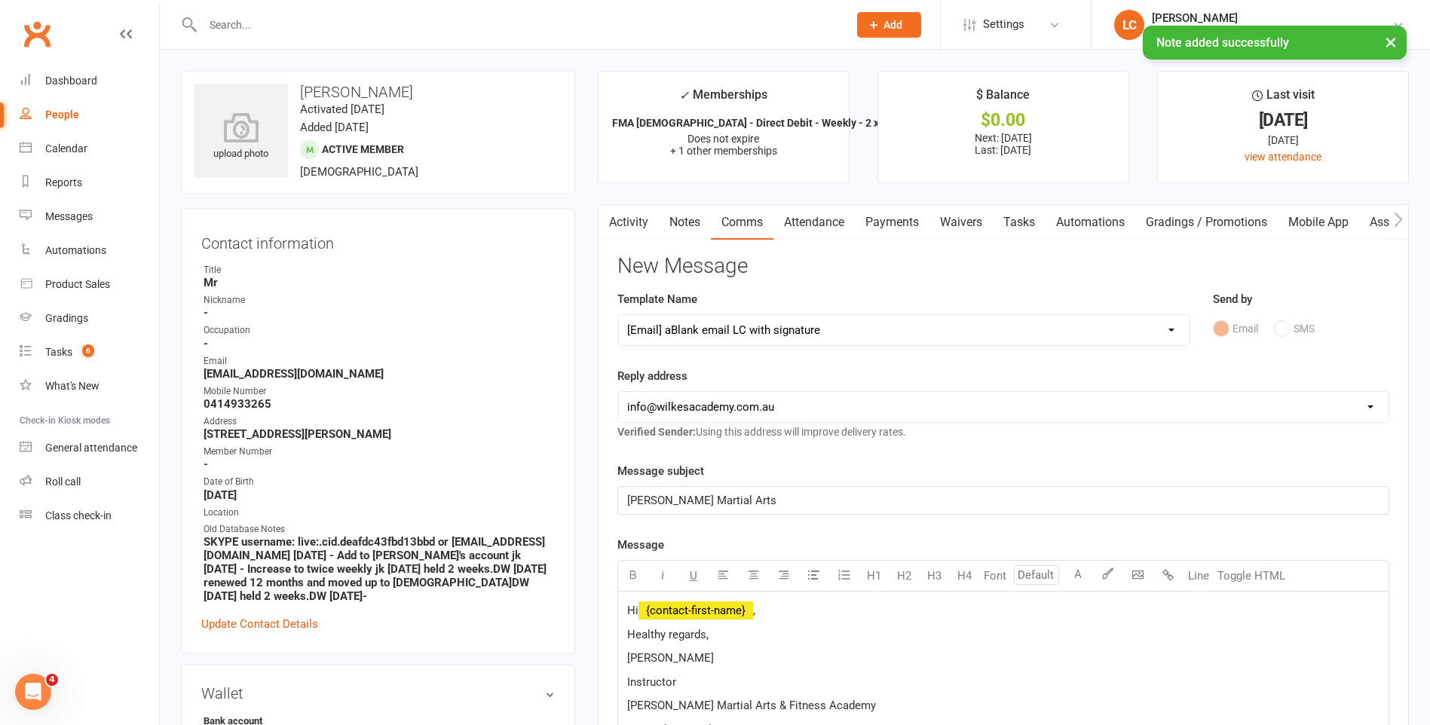
click at [791, 608] on p "Hi ﻿ {contact-first-name} ," at bounding box center [1003, 611] width 752 height 18
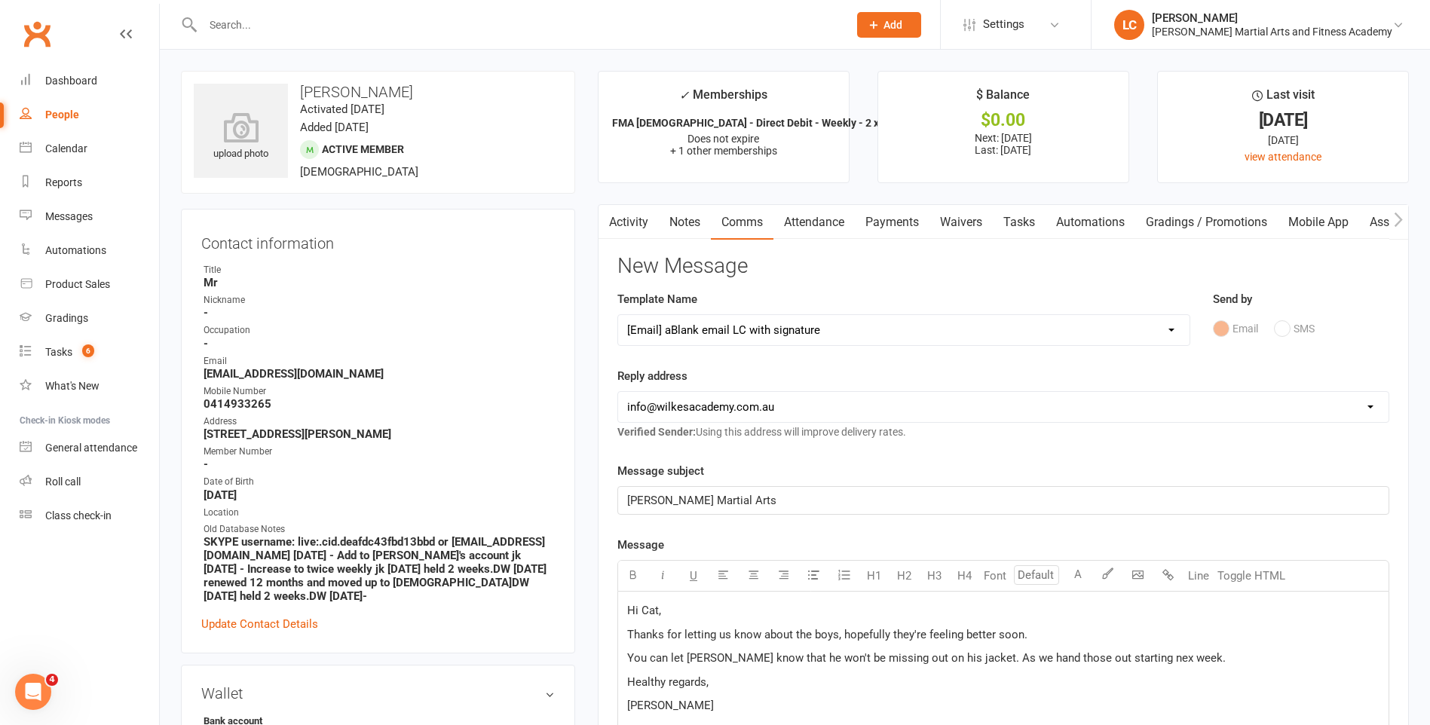
click at [1159, 665] on span "You can let Drew know that he won't be missing out on his jacket. As we hand th…" at bounding box center [926, 658] width 599 height 14
click at [1169, 657] on p "You can let Drew know that he won't be missing out on his jacket. As we hand th…" at bounding box center [1003, 658] width 752 height 18
drag, startPoint x: 619, startPoint y: 691, endPoint x: 925, endPoint y: 679, distance: 306.3
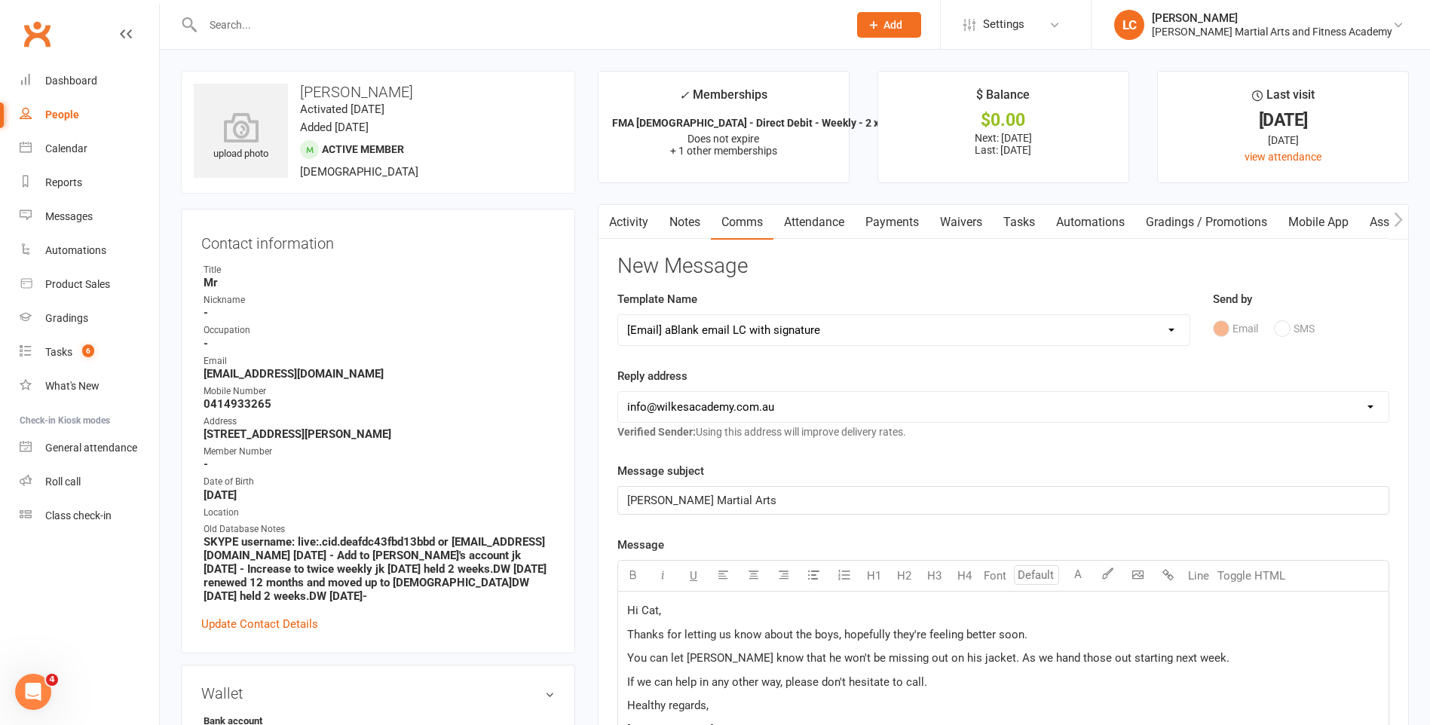
drag, startPoint x: 836, startPoint y: 690, endPoint x: 591, endPoint y: 668, distance: 246.0
click at [591, 668] on main "✓ Memberships FMA 10-13yo - Direct Debit - Weekly - 2 x ... Does not expire + 1…" at bounding box center [1004, 663] width 834 height 1184
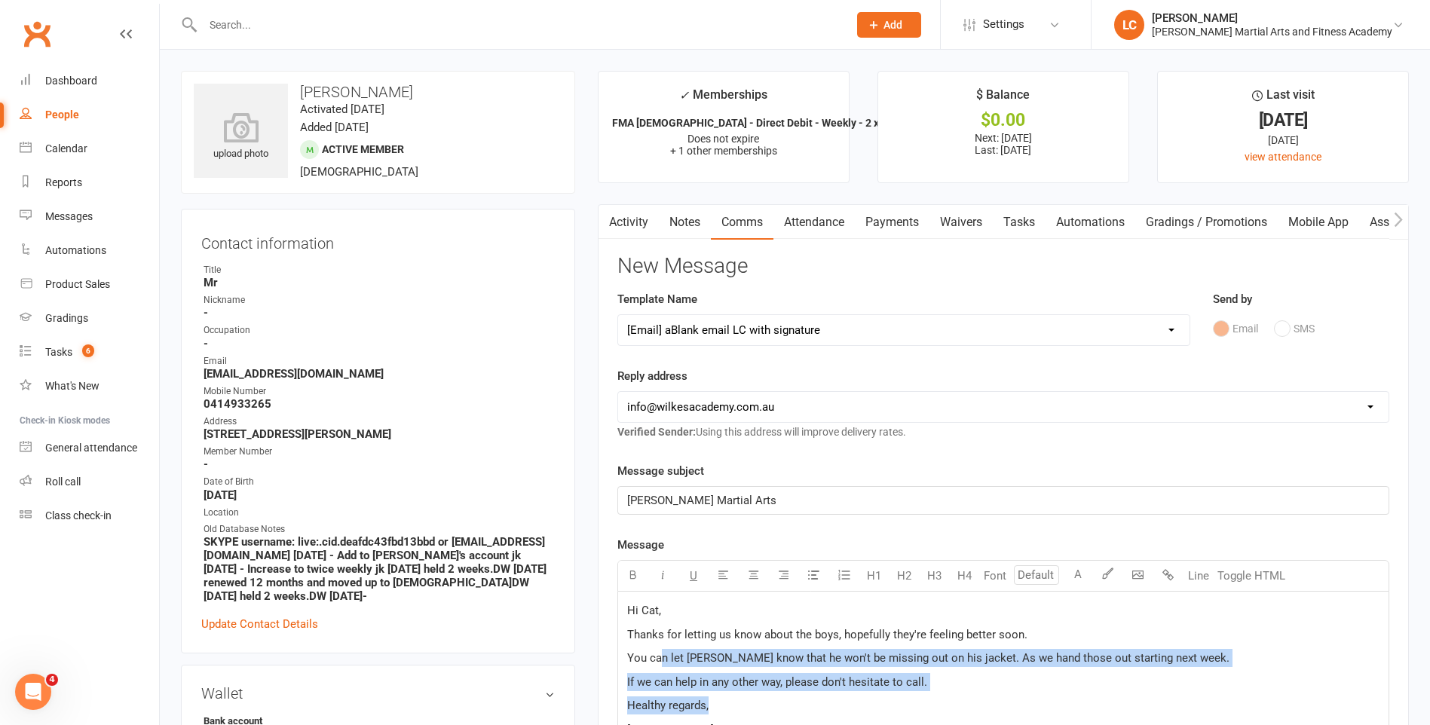
drag, startPoint x: 993, startPoint y: 694, endPoint x: 662, endPoint y: 654, distance: 333.4
click at [940, 663] on span "You can let Drew know that he won't be missing out on his jacket. As we hand th…" at bounding box center [928, 658] width 602 height 14
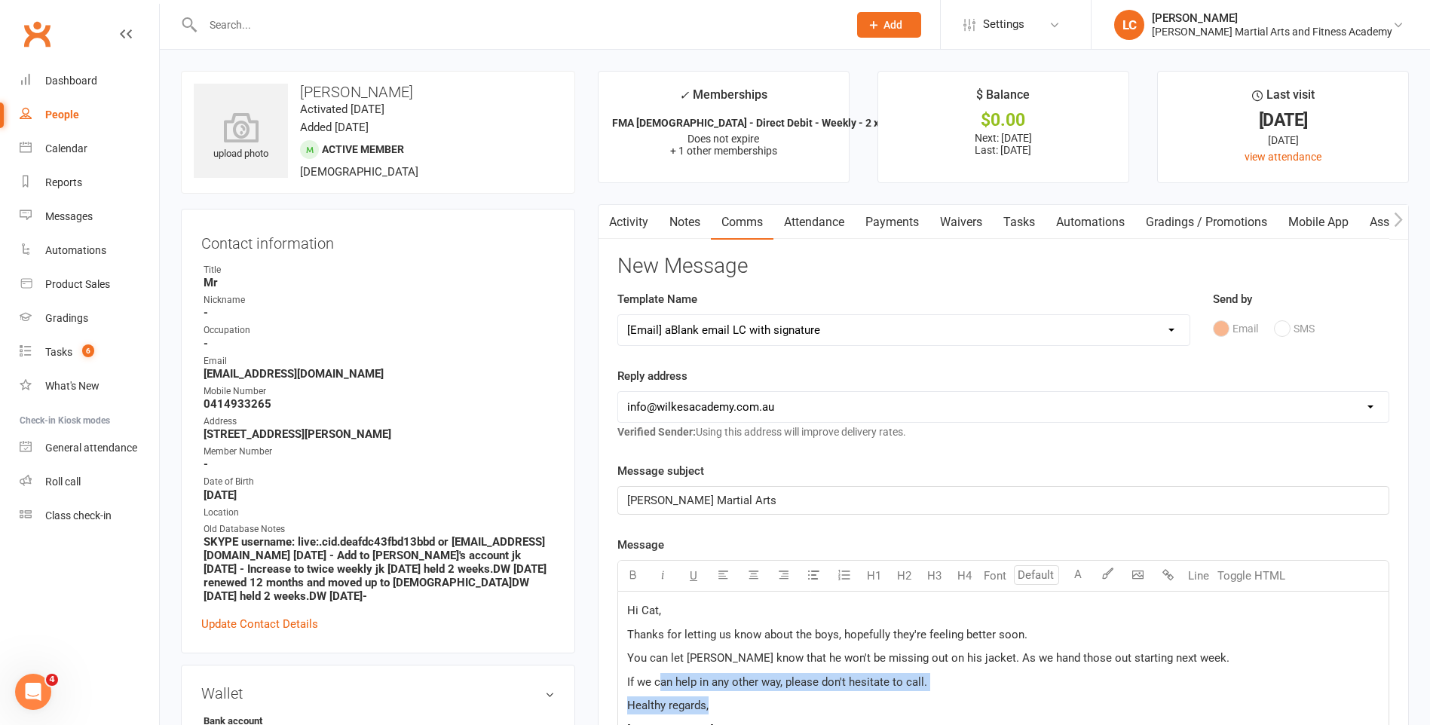
drag, startPoint x: 660, startPoint y: 687, endPoint x: 974, endPoint y: 694, distance: 313.7
click at [971, 677] on p "If we can help in any other way, please don't hesitate to call." at bounding box center [1003, 682] width 752 height 18
drag, startPoint x: 767, startPoint y: 695, endPoint x: 656, endPoint y: 677, distance: 112.3
click at [606, 680] on div "Activity Notes Comms Attendance Payments Waivers Tasks Automations Gradings / P…" at bounding box center [1003, 721] width 811 height 1035
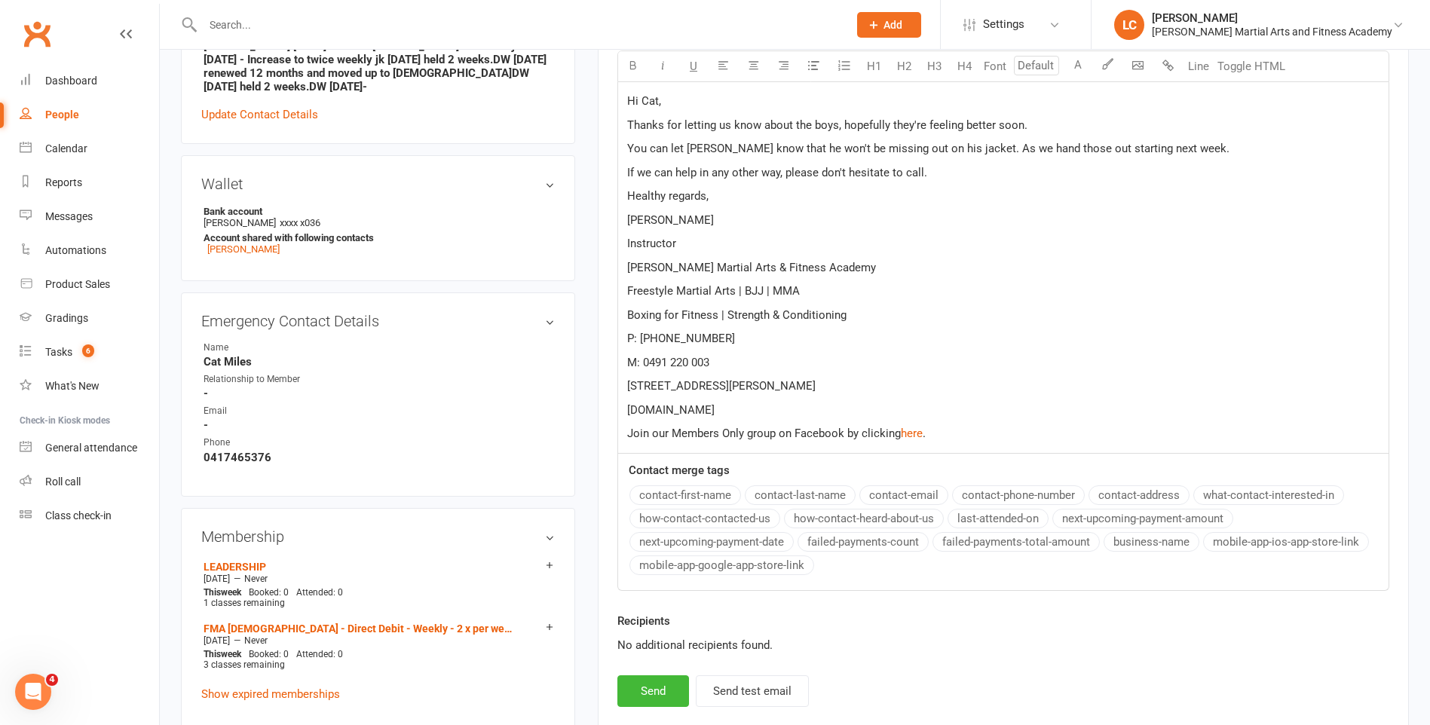
scroll to position [528, 0]
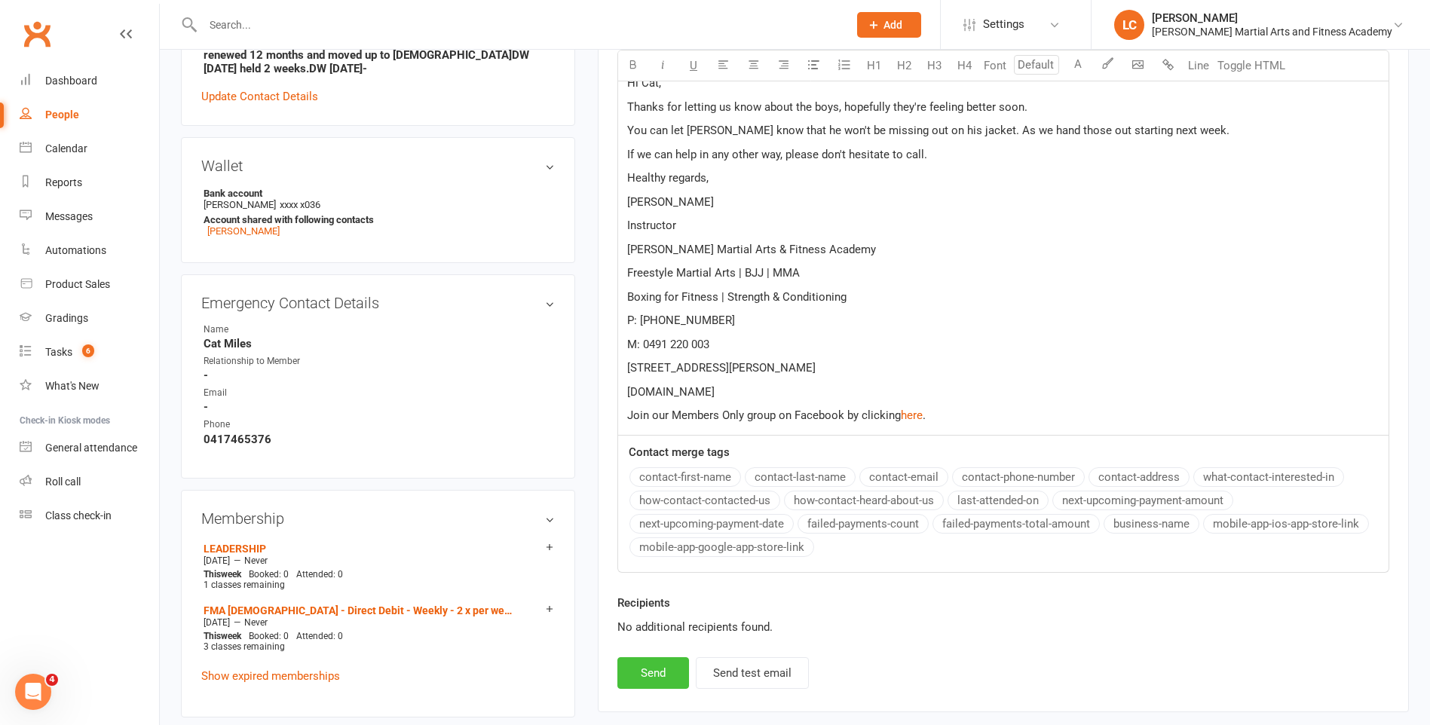
click at [648, 672] on button "Send" at bounding box center [653, 673] width 72 height 32
select select
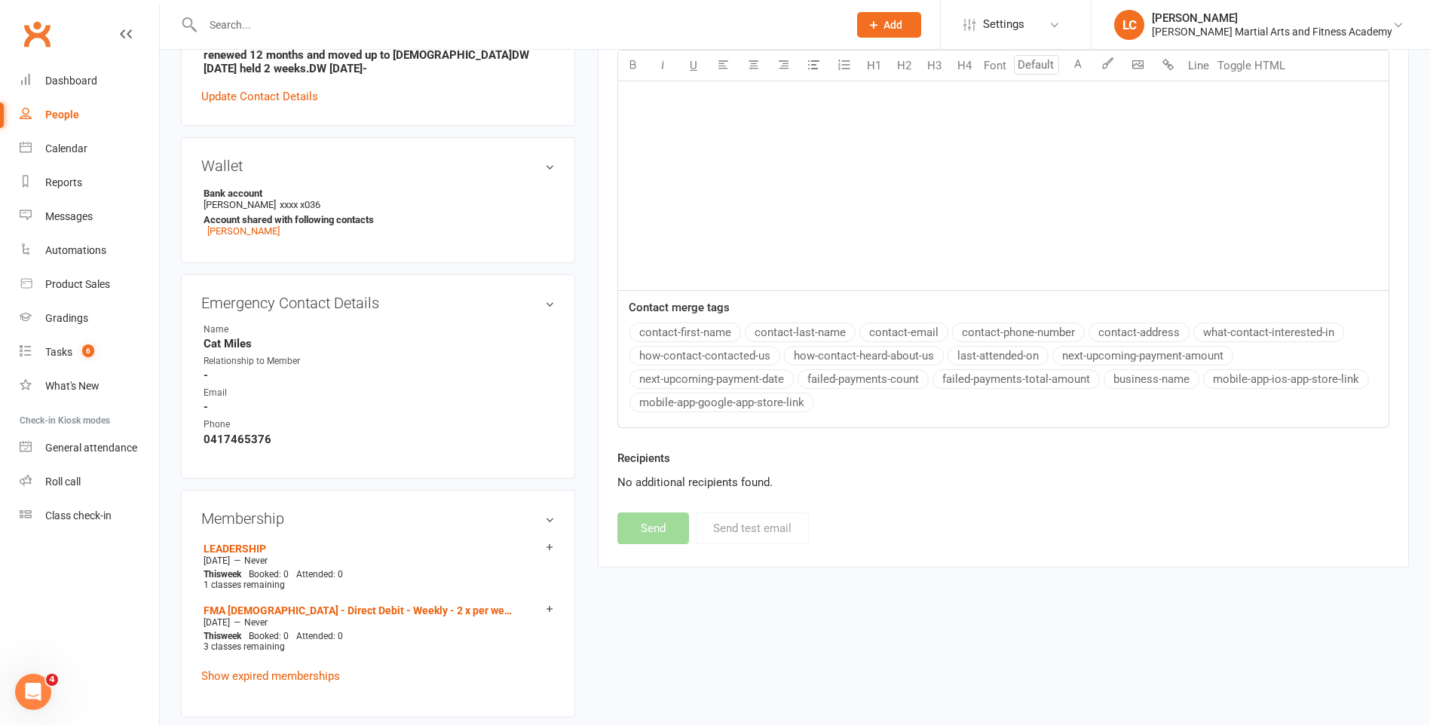
click at [293, 21] on input "text" at bounding box center [517, 24] width 639 height 21
paste input "Kimberley Flowerdew <flowerdew.ka@gmail.com>"
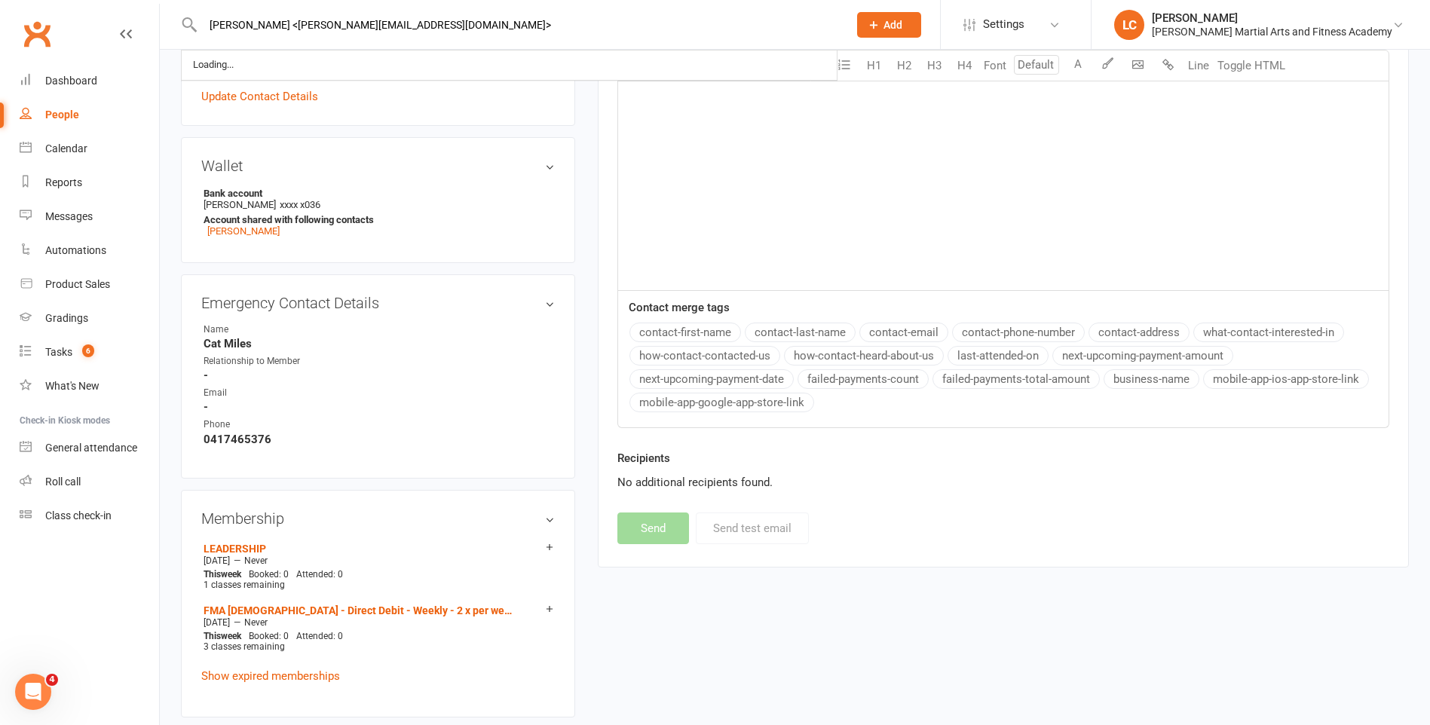
drag, startPoint x: 317, startPoint y: 29, endPoint x: 103, endPoint y: 51, distance: 216.0
click at [442, 29] on input "flowerdew.ka@gmail.com>" at bounding box center [517, 24] width 639 height 21
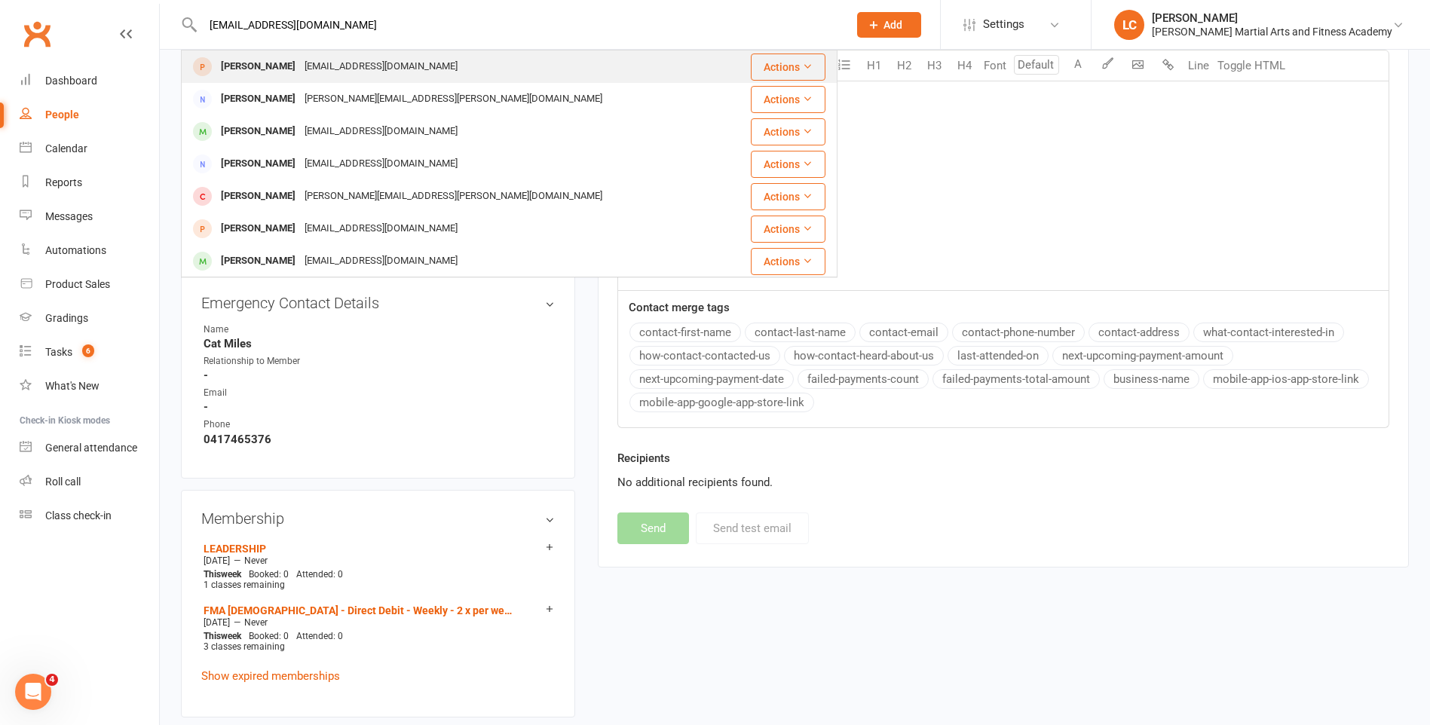
type input "flowerdew.ka@gmail.com"
click at [423, 72] on div "flowerdew.ka@gmail.com" at bounding box center [381, 67] width 162 height 22
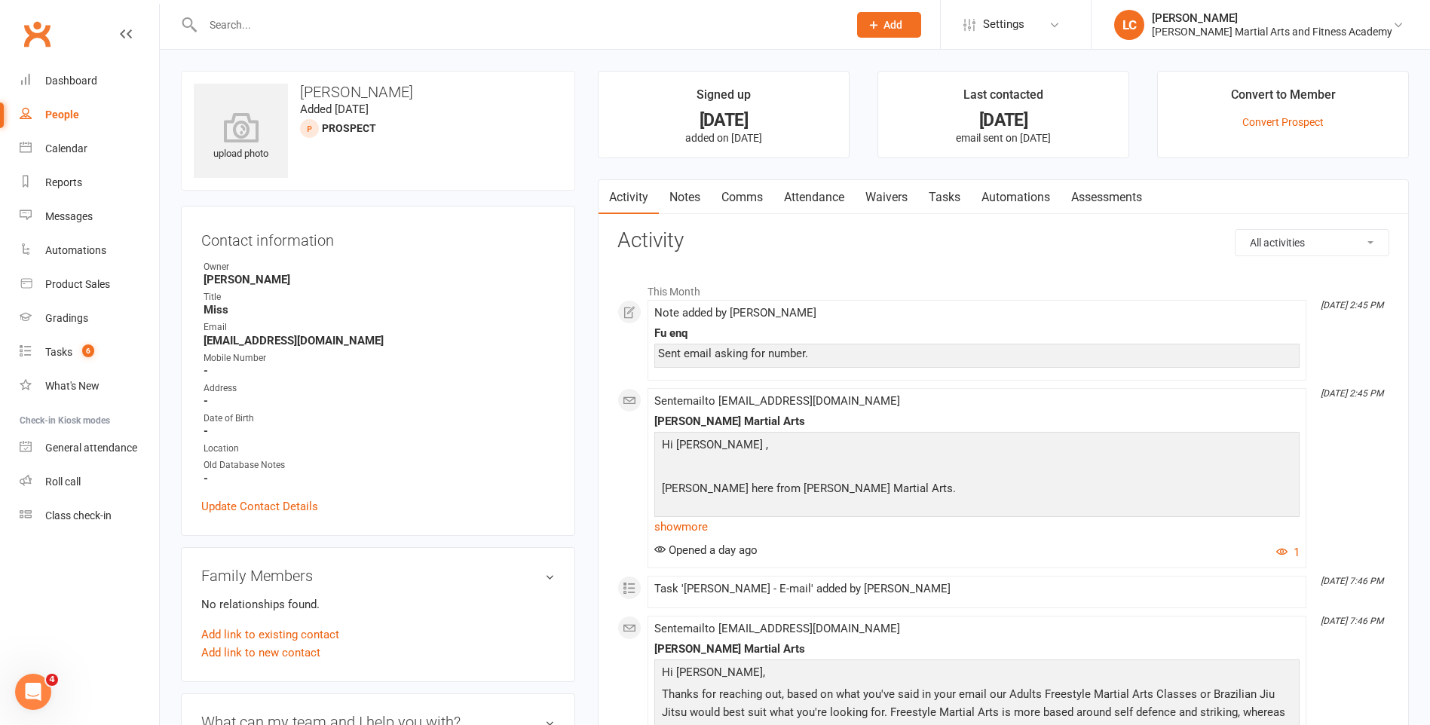
click at [693, 198] on link "Notes" at bounding box center [685, 197] width 52 height 35
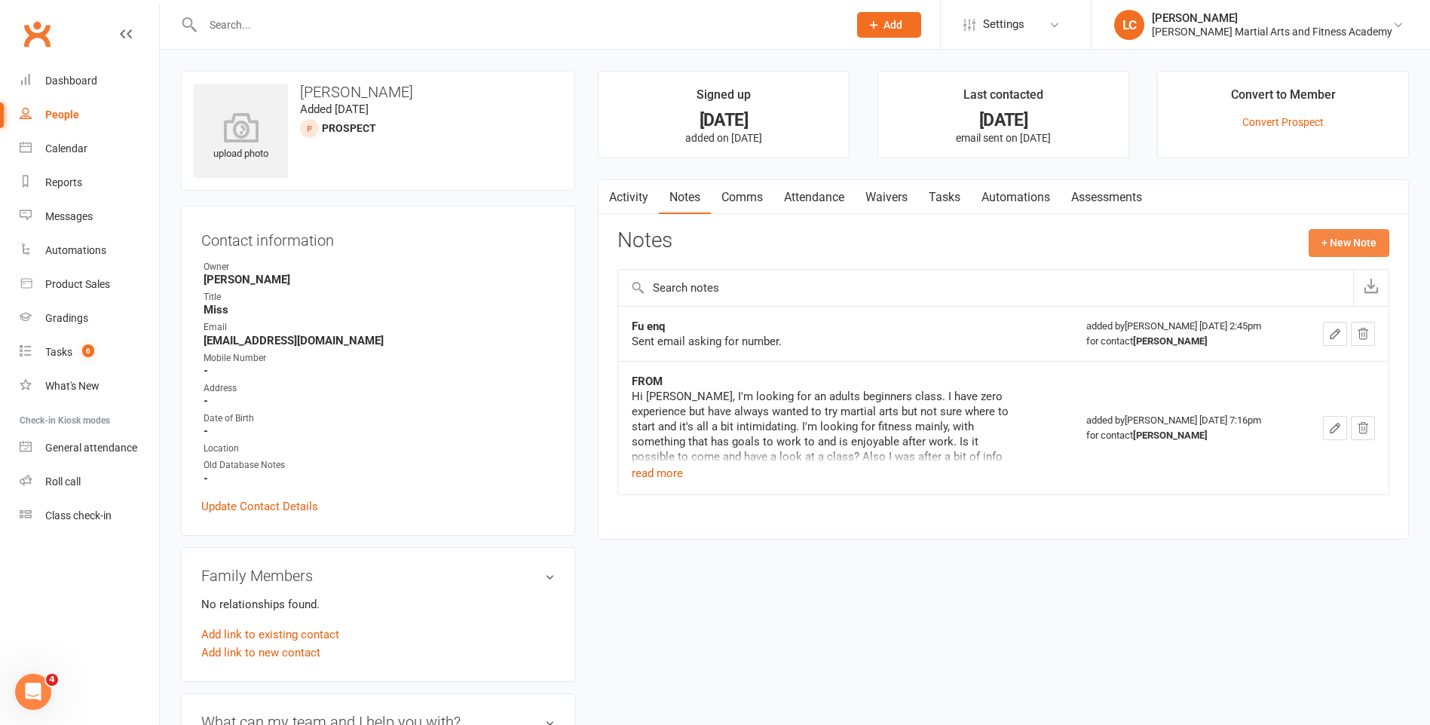
click at [1334, 243] on button "+ New Note" at bounding box center [1349, 242] width 81 height 27
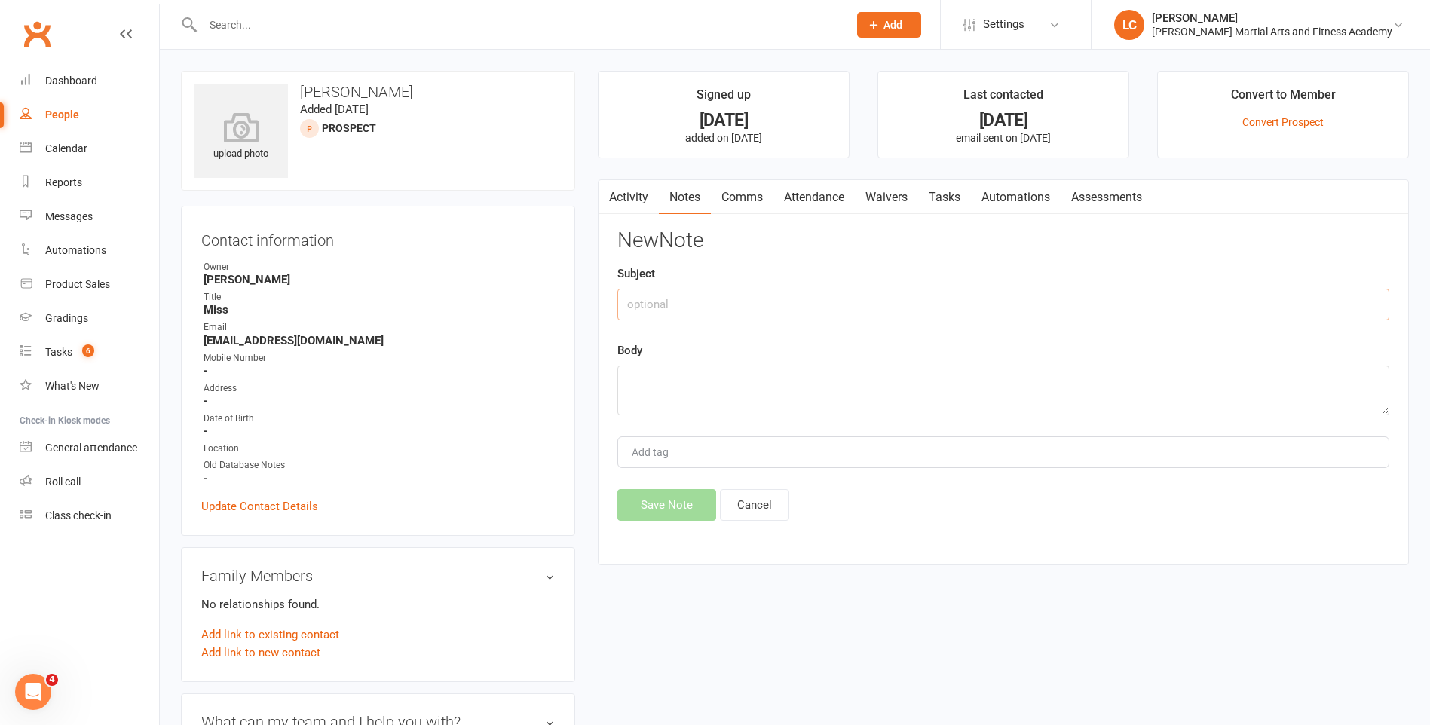
click at [813, 298] on input "text" at bounding box center [1003, 305] width 772 height 32
type input "FROM"
click at [633, 409] on textarea at bounding box center [1003, 391] width 772 height 50
paste textarea "Thankyou for all the great info. I'm thinking FMA may be the way to go. Is it p…"
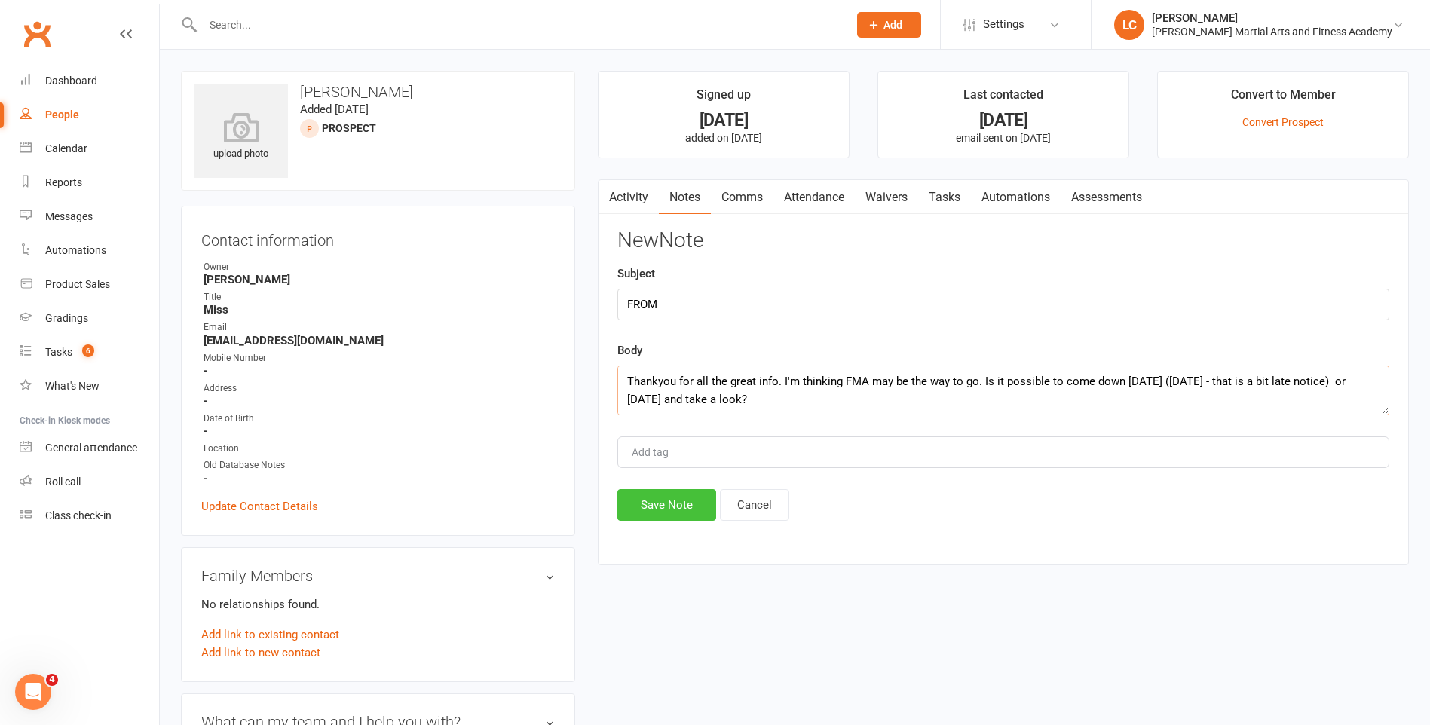
scroll to position [191, 0]
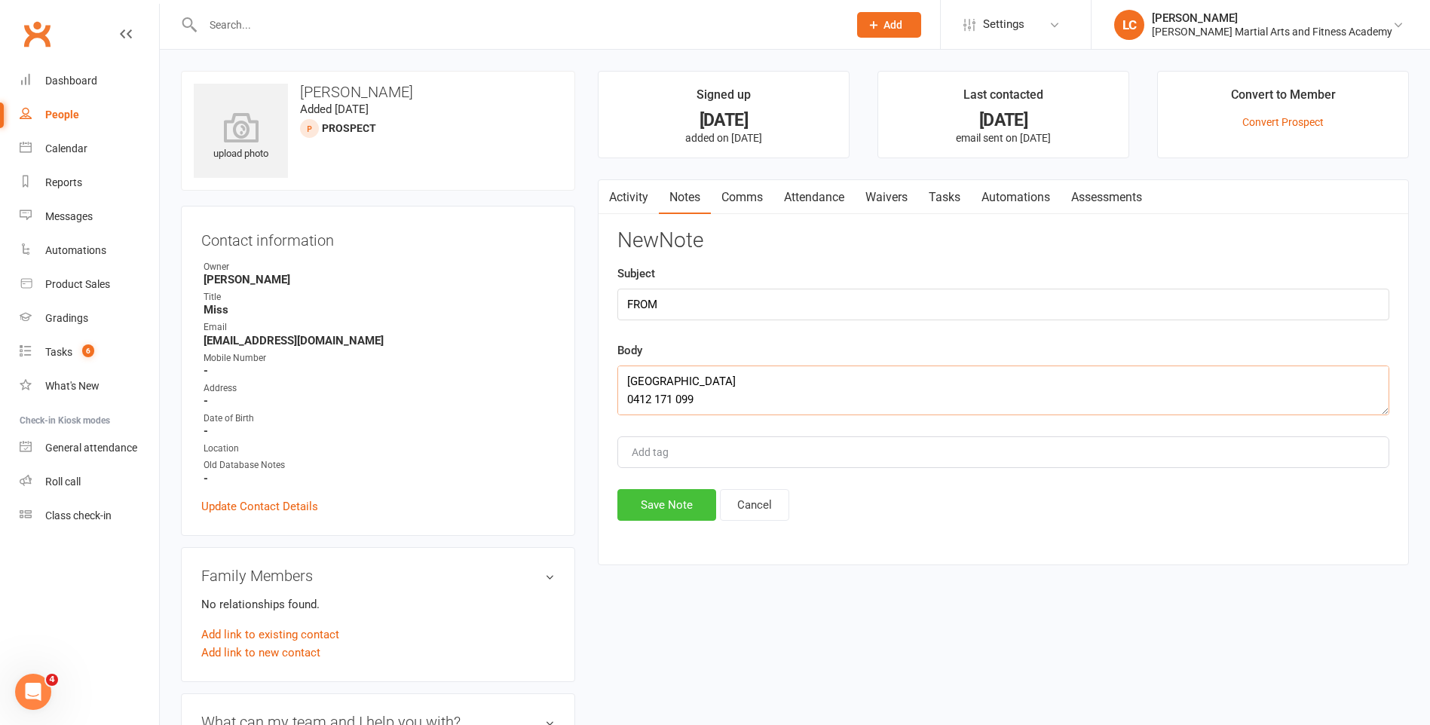
type textarea "Thankyou for all the great info. I'm thinking FMA may be the way to go. Is it p…"
click at [680, 510] on button "Save Note" at bounding box center [666, 505] width 99 height 32
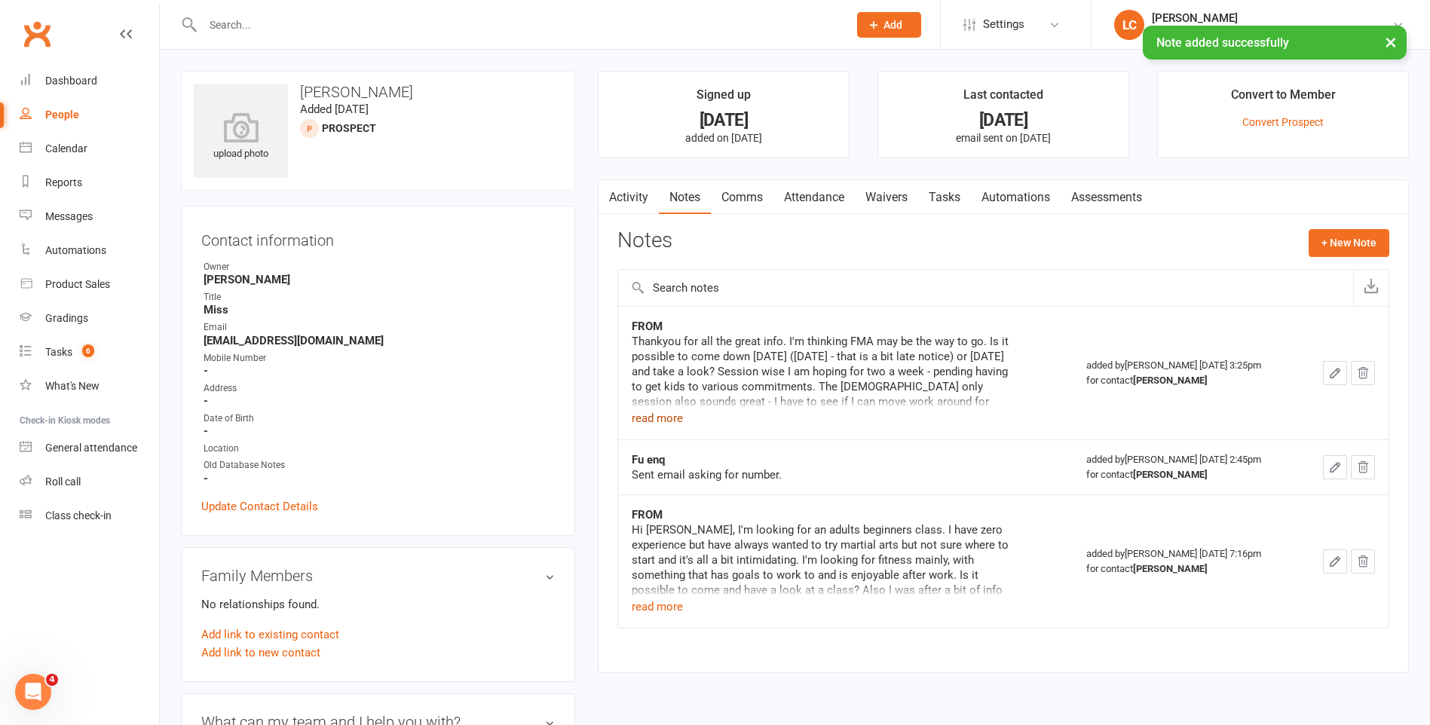
click at [654, 418] on button "read more" at bounding box center [657, 418] width 51 height 18
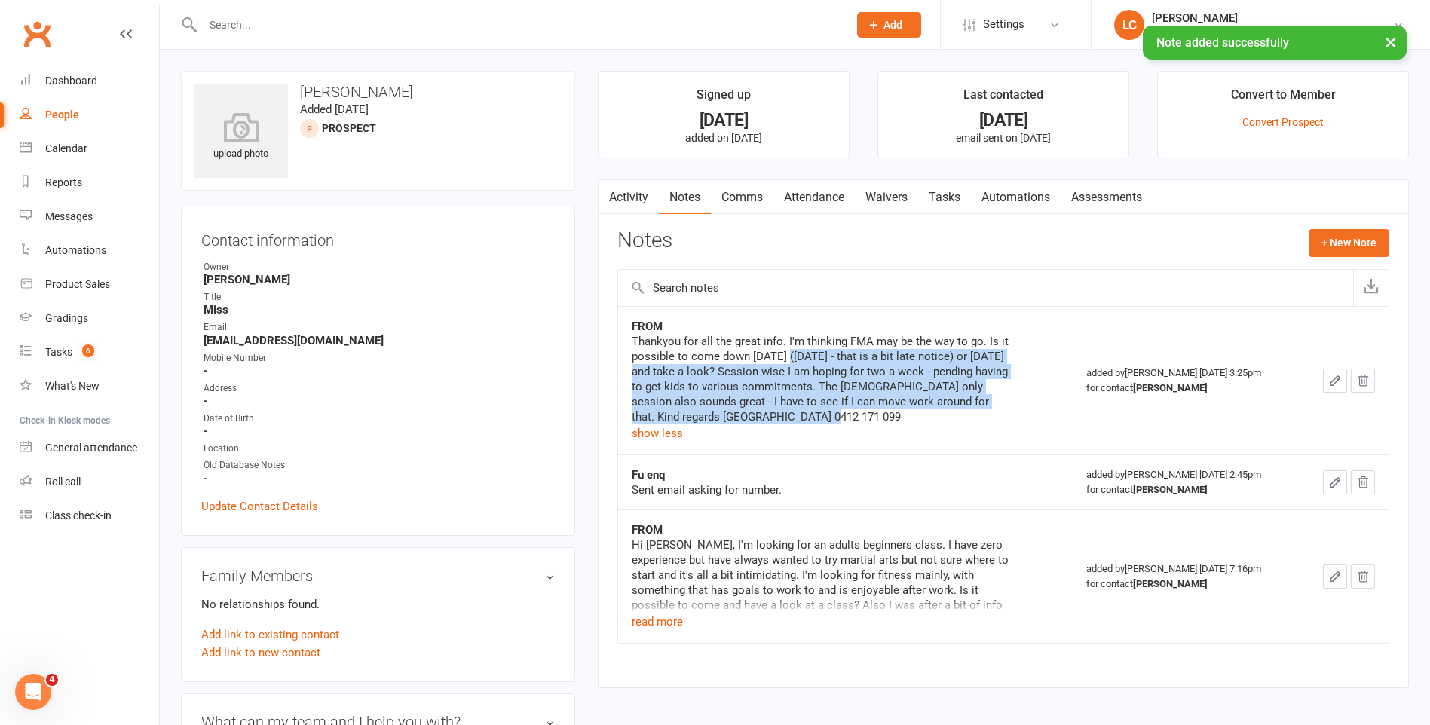
drag, startPoint x: 793, startPoint y: 351, endPoint x: 855, endPoint y: 409, distance: 84.3
click at [849, 409] on div "Thankyou for all the great info. I'm thinking FMA may be the way to go. Is it p…" at bounding box center [820, 379] width 377 height 90
drag, startPoint x: 855, startPoint y: 409, endPoint x: 951, endPoint y: 418, distance: 96.2
click at [951, 418] on div "Thankyou for all the great info. I'm thinking FMA may be the way to go. Is it p…" at bounding box center [820, 379] width 377 height 90
drag, startPoint x: 829, startPoint y: 382, endPoint x: 673, endPoint y: 330, distance: 163.8
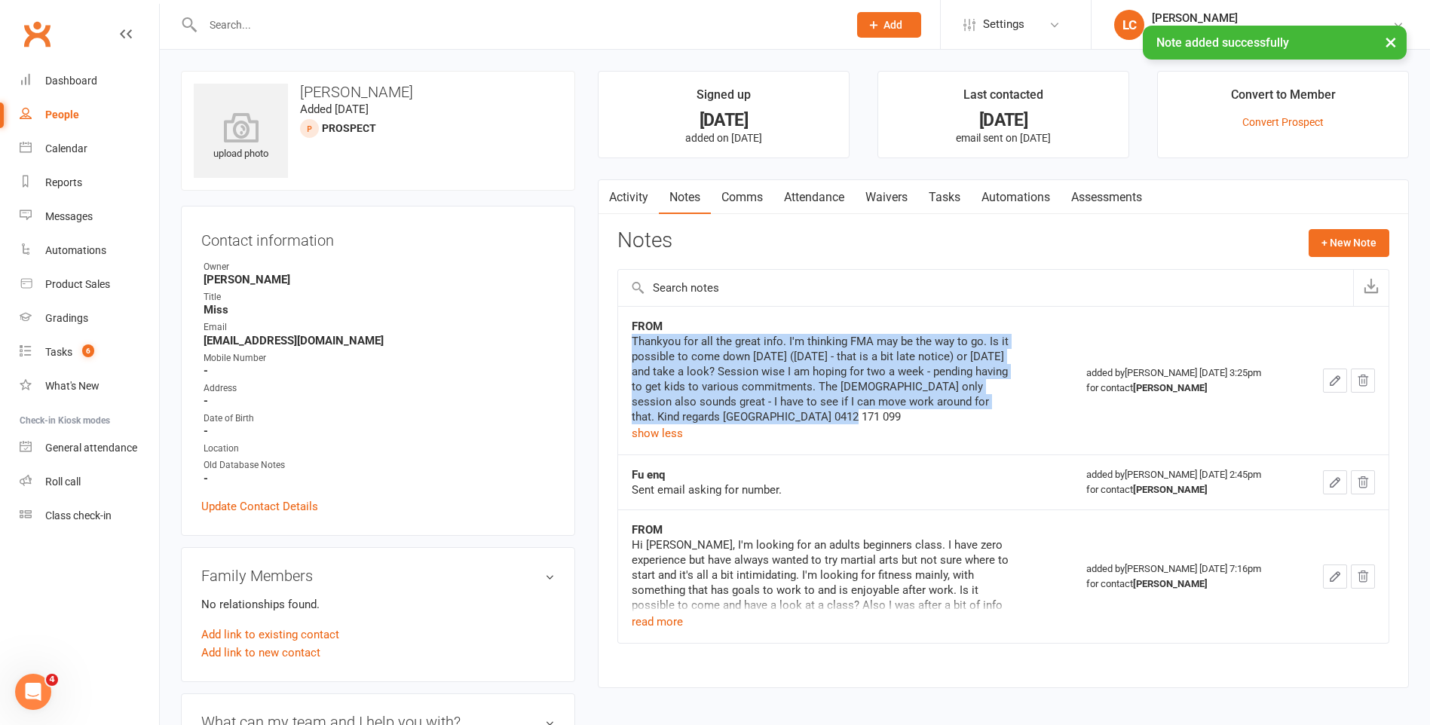
click at [673, 330] on div "FROM Thankyou for all the great info. I'm thinking FMA may be the way to go. Is…" at bounding box center [820, 381] width 377 height 124
drag, startPoint x: 673, startPoint y: 330, endPoint x: 925, endPoint y: 388, distance: 258.2
click at [925, 388] on div "Thankyou for all the great info. I'm thinking FMA may be the way to go. Is it p…" at bounding box center [820, 379] width 377 height 90
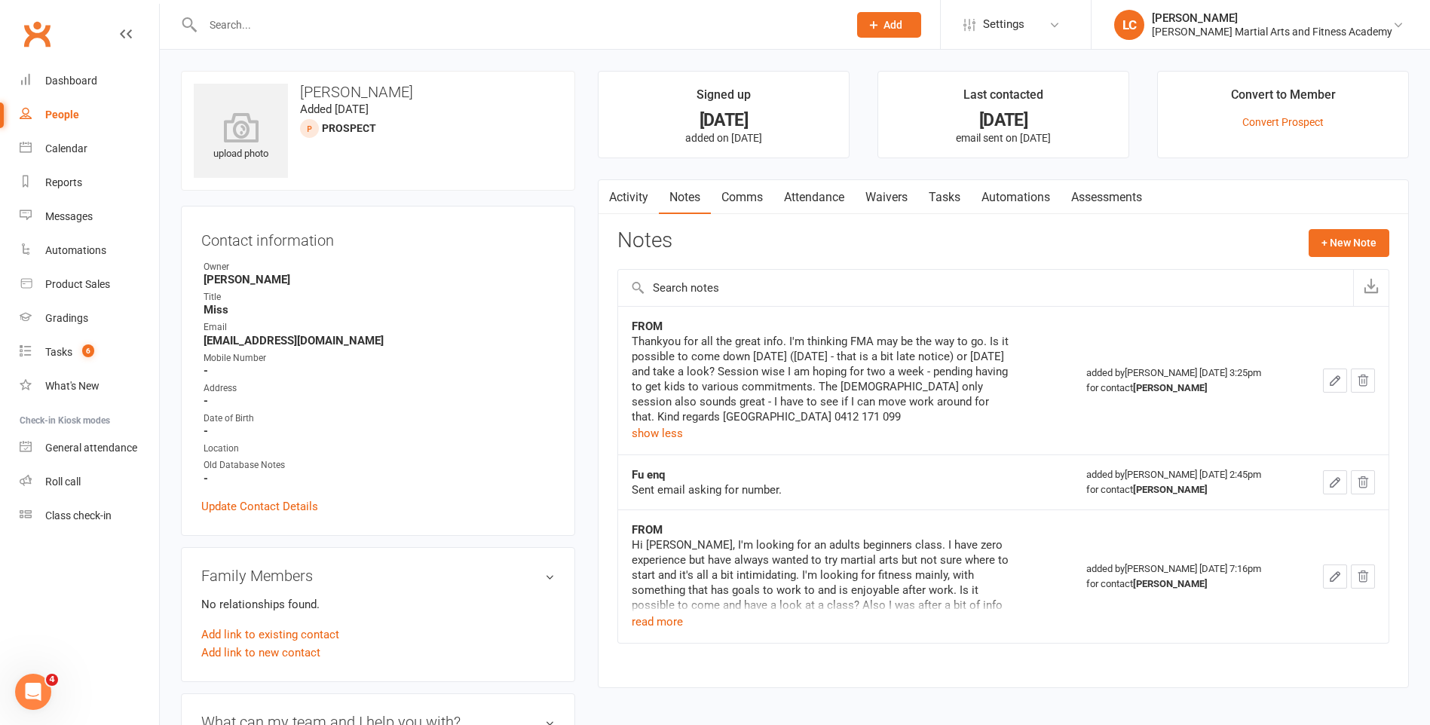
click at [746, 208] on link "Comms" at bounding box center [742, 197] width 63 height 35
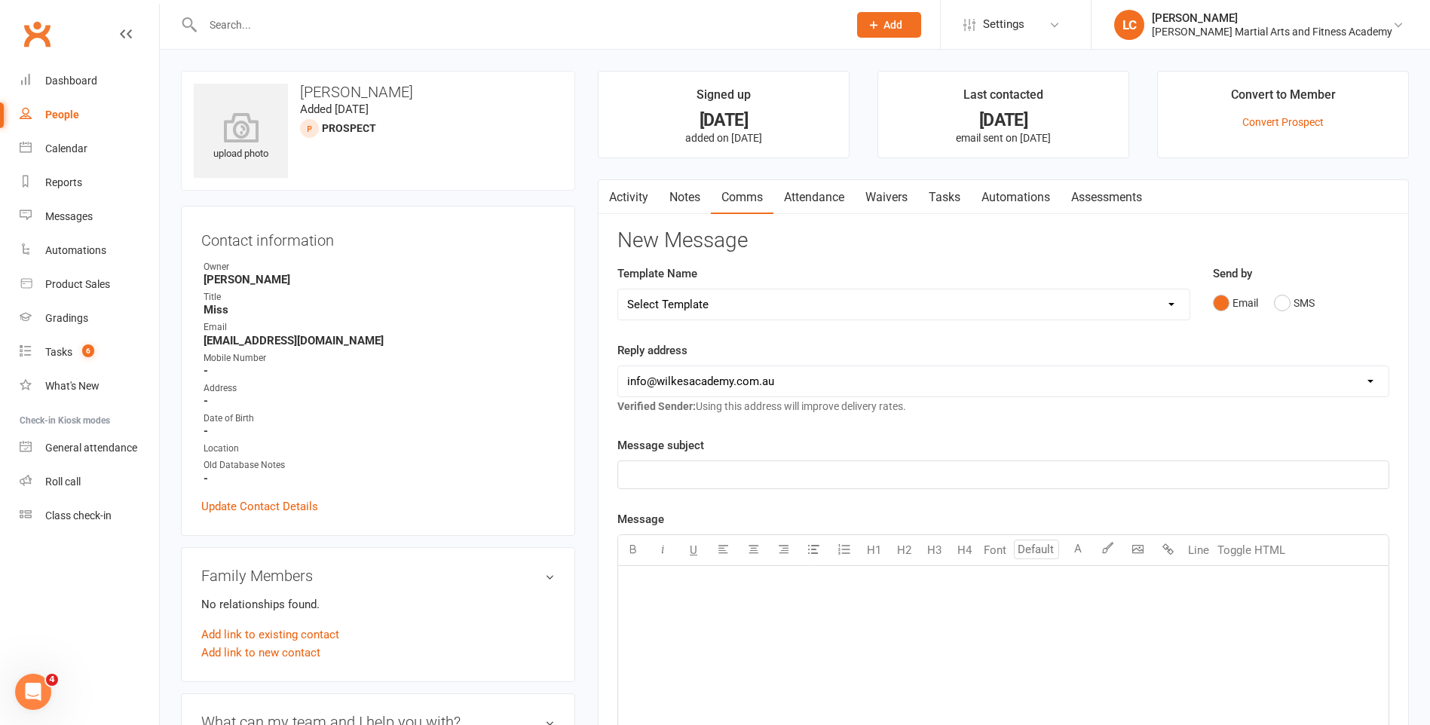
click at [757, 304] on select "Select Template [Email] Birthday Party Enquiry [Email] [DEMOGRAPHIC_DATA] Gradi…" at bounding box center [903, 304] width 571 height 30
select select "40"
click at [618, 289] on select "Select Template [Email] Birthday Party Enquiry [Email] [DEMOGRAPHIC_DATA] Gradi…" at bounding box center [903, 304] width 571 height 30
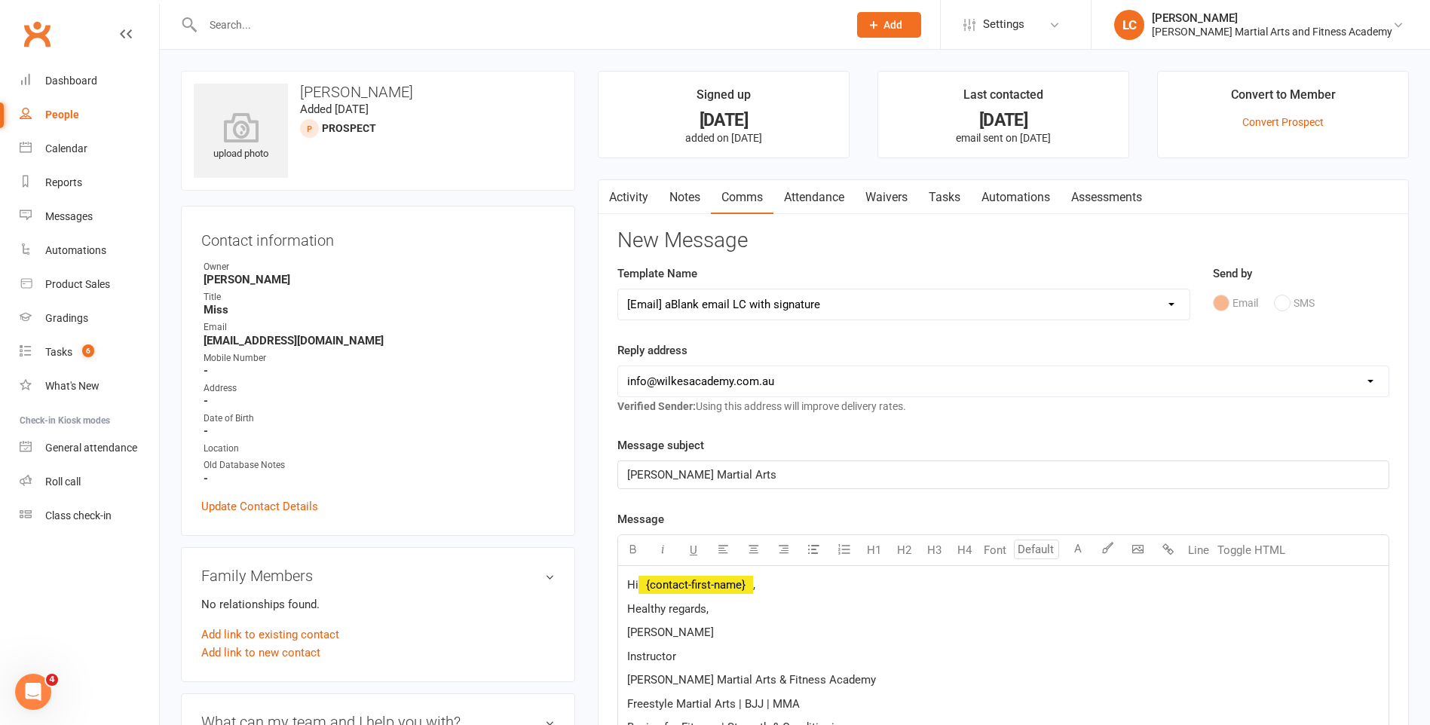
click at [786, 585] on p "Hi ﻿ {contact-first-name} ," at bounding box center [1003, 585] width 752 height 18
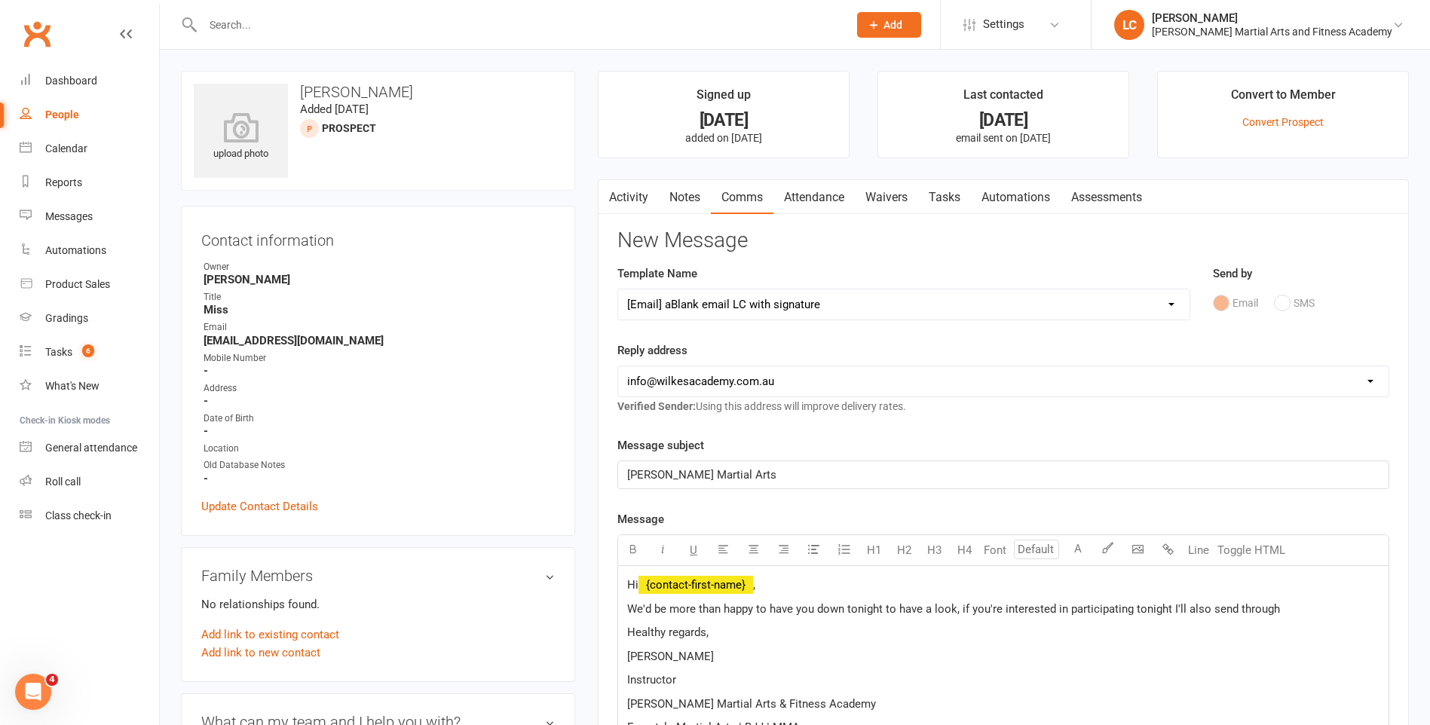
click at [1132, 607] on span "We'd be more than happy to have you down tonight to have a look, if you're inte…" at bounding box center [953, 609] width 653 height 14
click at [1370, 597] on div "Hi ﻿ {contact-first-name} , We'd be more than happy to have you down tonight to…" at bounding box center [1003, 727] width 770 height 323
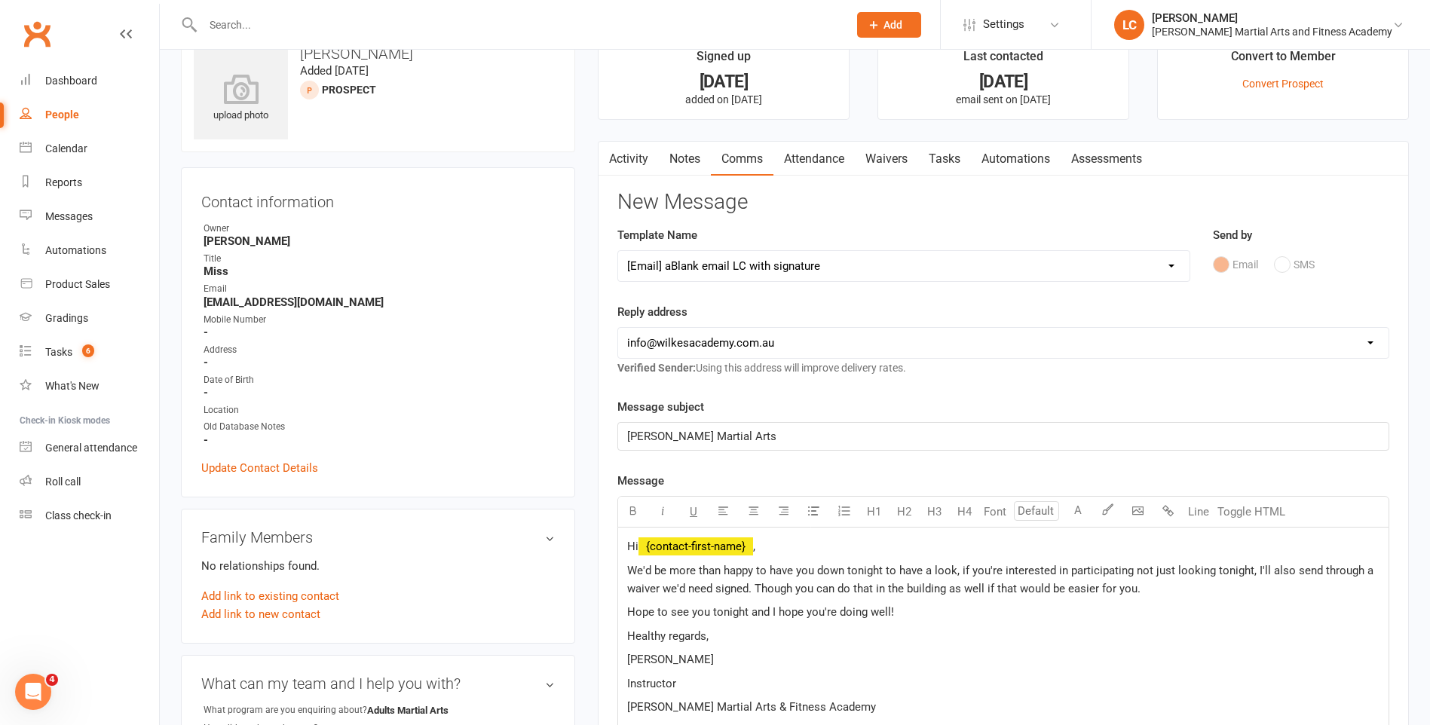
scroll to position [75, 0]
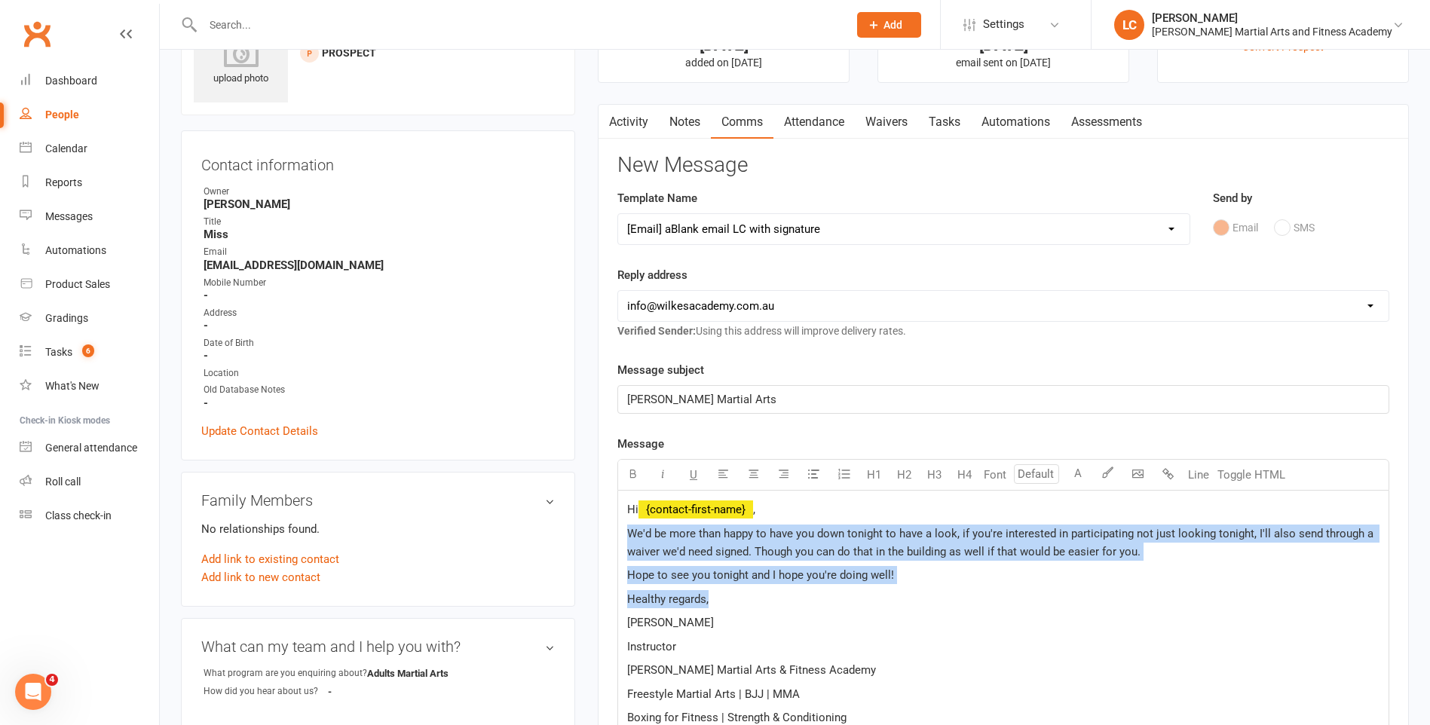
drag, startPoint x: 625, startPoint y: 538, endPoint x: 1178, endPoint y: 585, distance: 554.6
click at [1170, 585] on div "Hi ﻿ {contact-first-name} , We'd be more than happy to have you down tonight to…" at bounding box center [1003, 674] width 770 height 366
click at [1294, 573] on p "Hope to see you tonight and I hope you're doing well!" at bounding box center [1003, 575] width 752 height 18
drag, startPoint x: 1193, startPoint y: 580, endPoint x: 759, endPoint y: 540, distance: 436.1
click at [759, 541] on div "Hi ﻿ {contact-first-name} , We'd be more than happy to have you down tonight to…" at bounding box center [1003, 674] width 770 height 366
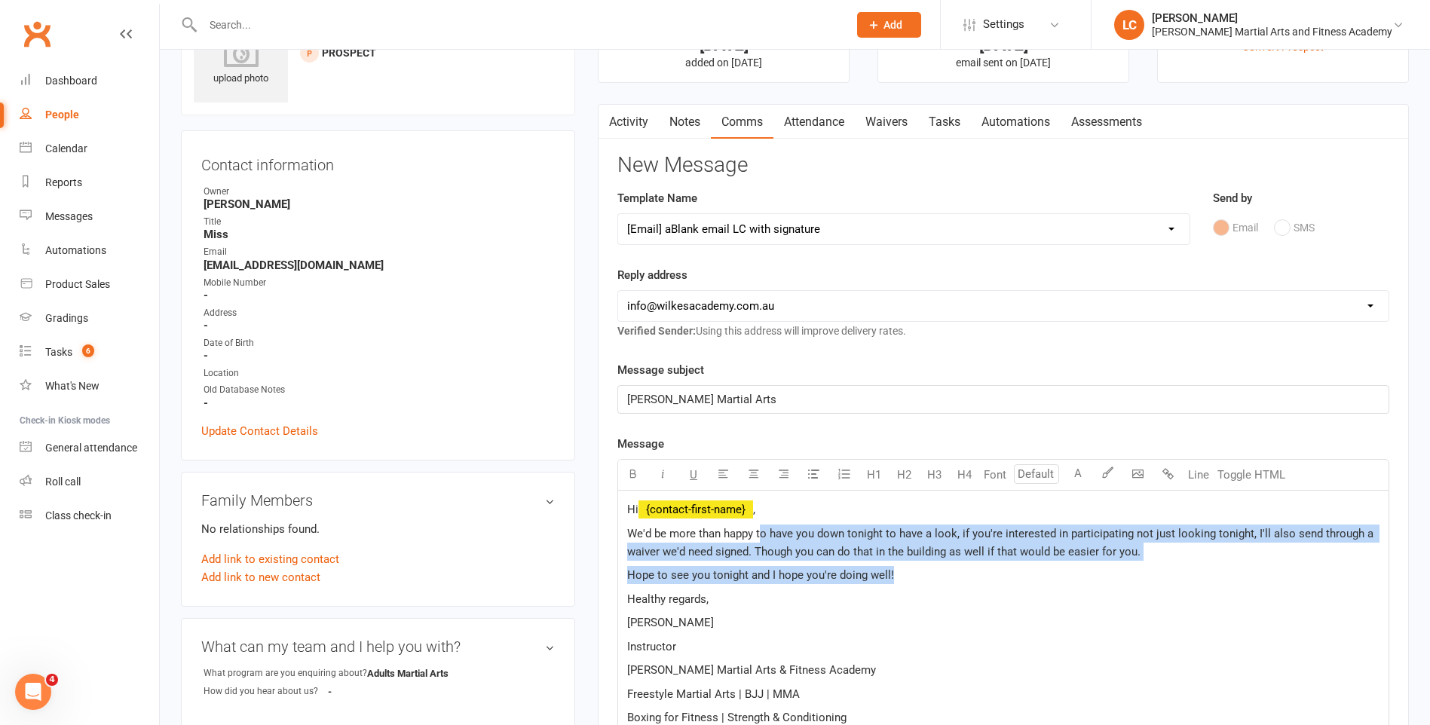
click at [1173, 565] on div "Hi ﻿ {contact-first-name} , We'd be more than happy to have you down tonight to…" at bounding box center [1003, 674] width 770 height 366
click at [1200, 568] on p "Hope to see you tonight and I hope you're doing well!" at bounding box center [1003, 575] width 752 height 18
drag, startPoint x: 1040, startPoint y: 538, endPoint x: 1218, endPoint y: 566, distance: 180.2
click at [1212, 566] on div "Hi ﻿ {contact-first-name} , We'd be more than happy to have you down tonight to…" at bounding box center [1003, 674] width 770 height 366
drag, startPoint x: 1296, startPoint y: 556, endPoint x: 1245, endPoint y: 564, distance: 51.2
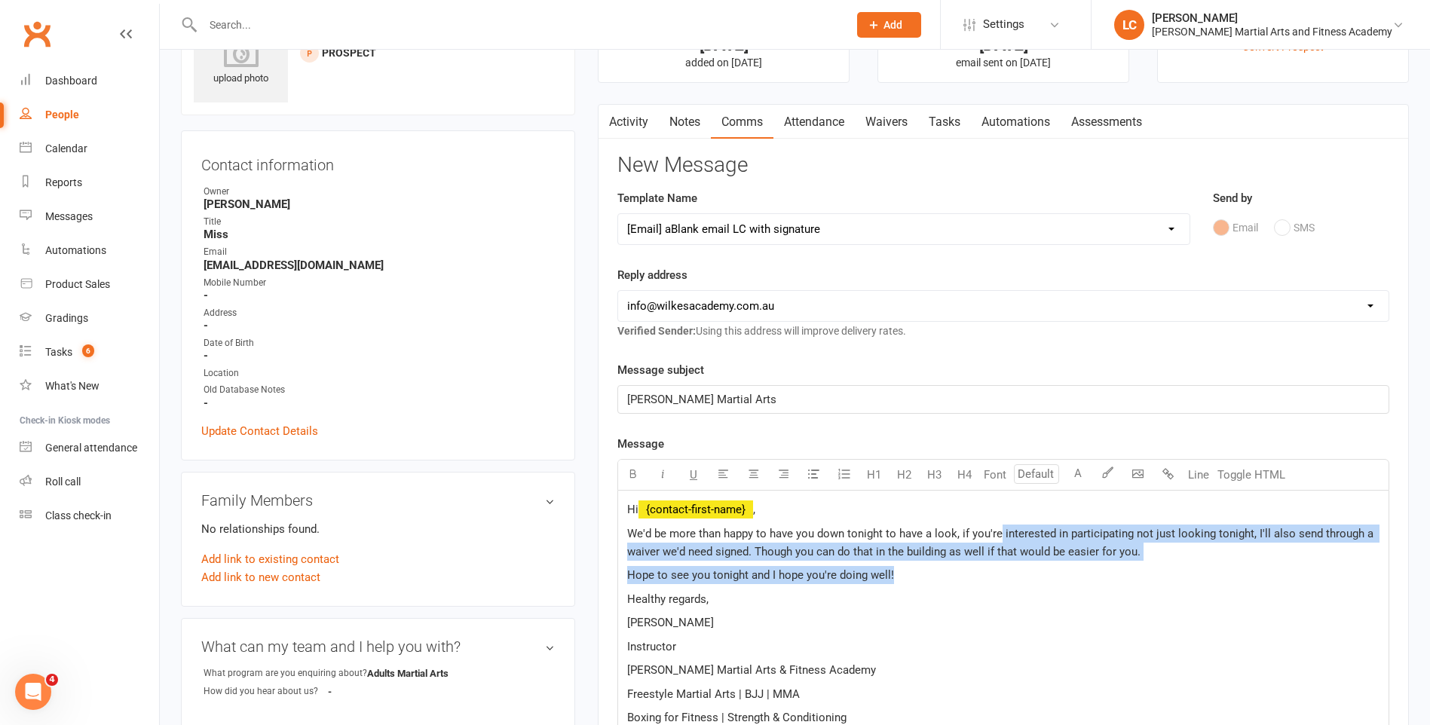
click at [1295, 556] on p "We'd be more than happy to have you down tonight to have a look, if you're inte…" at bounding box center [1003, 543] width 752 height 36
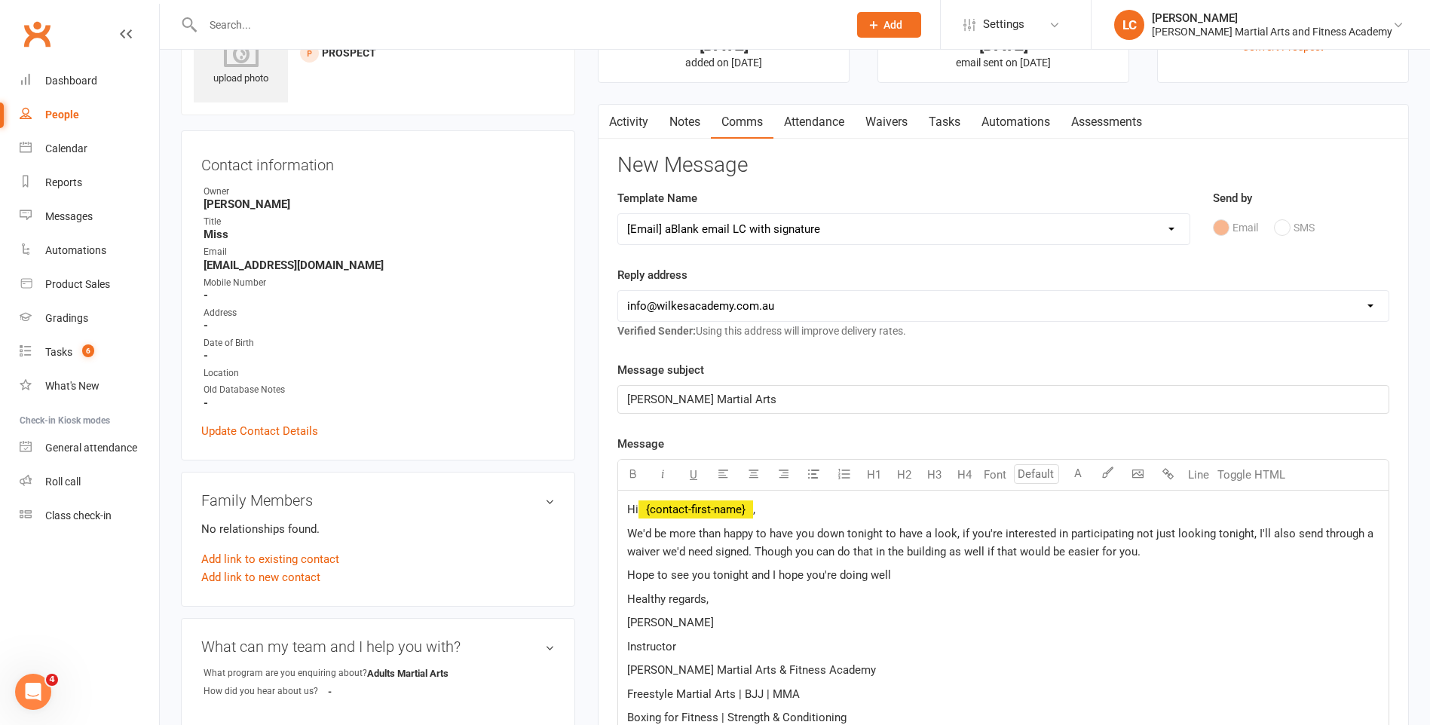
click at [970, 565] on div "Hi ﻿ {contact-first-name} , We'd be more than happy to have you down tonight to…" at bounding box center [1003, 674] width 770 height 366
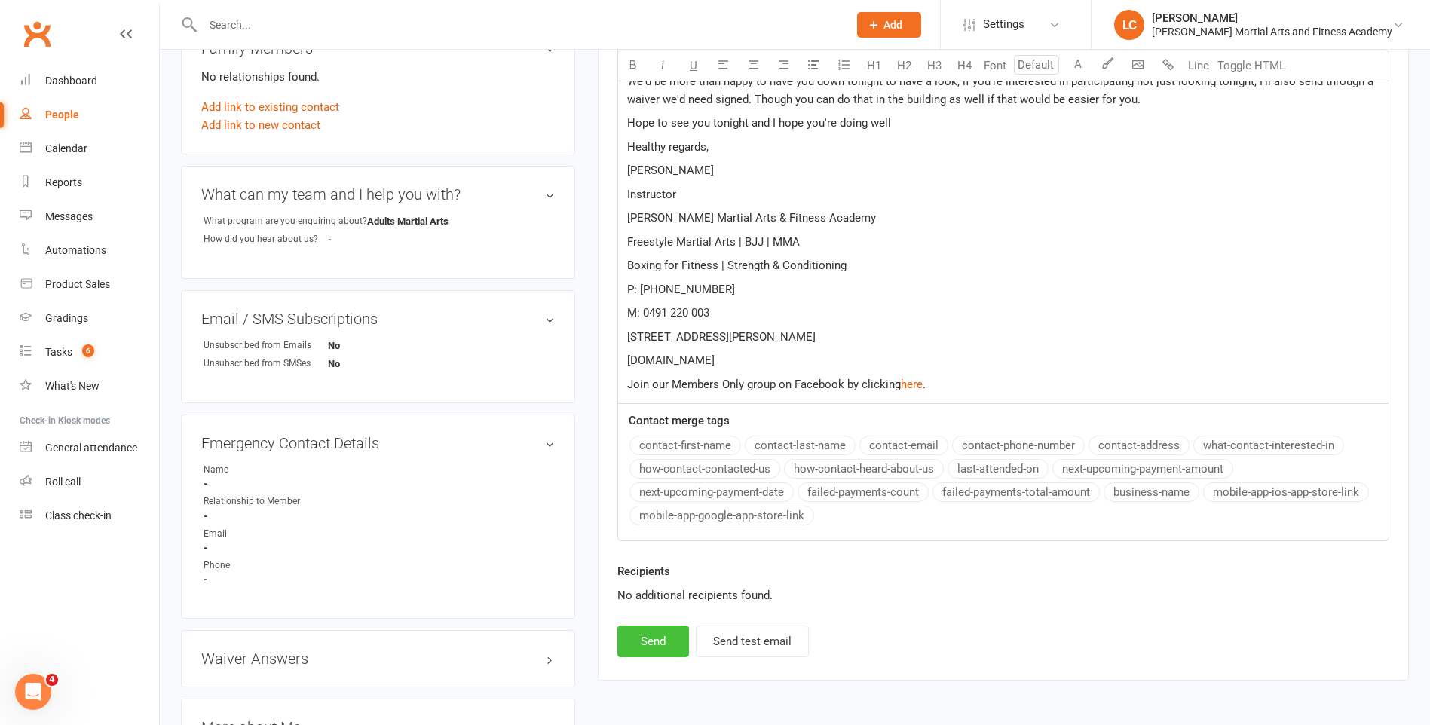
click at [641, 645] on button "Send" at bounding box center [653, 642] width 72 height 32
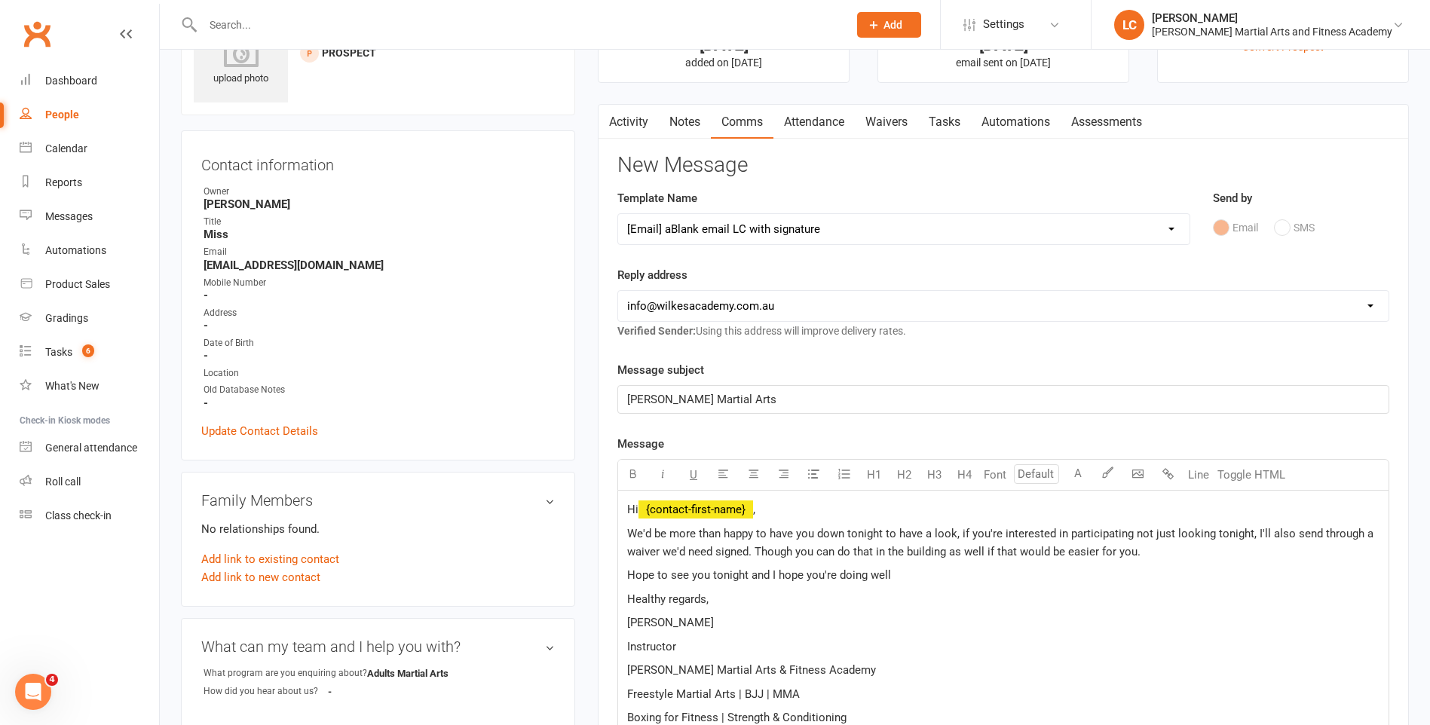
select select
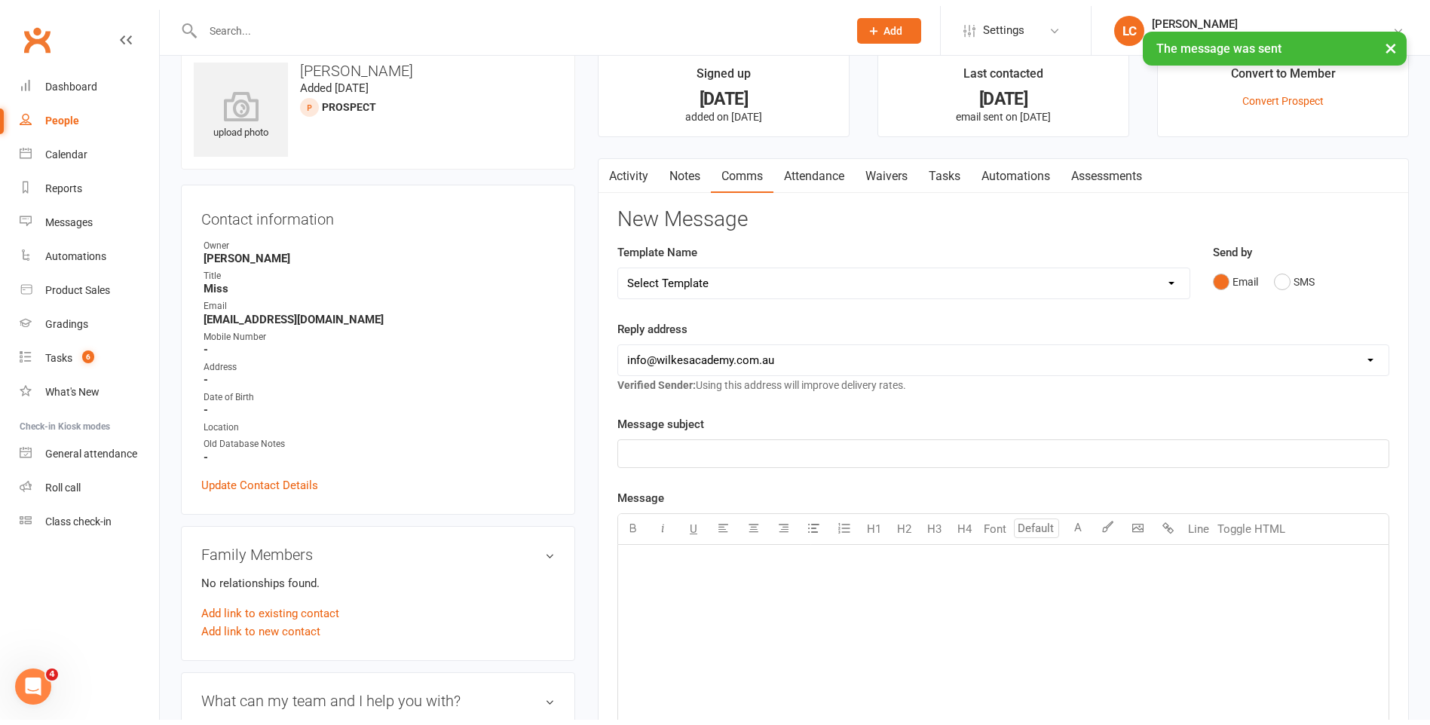
scroll to position [0, 0]
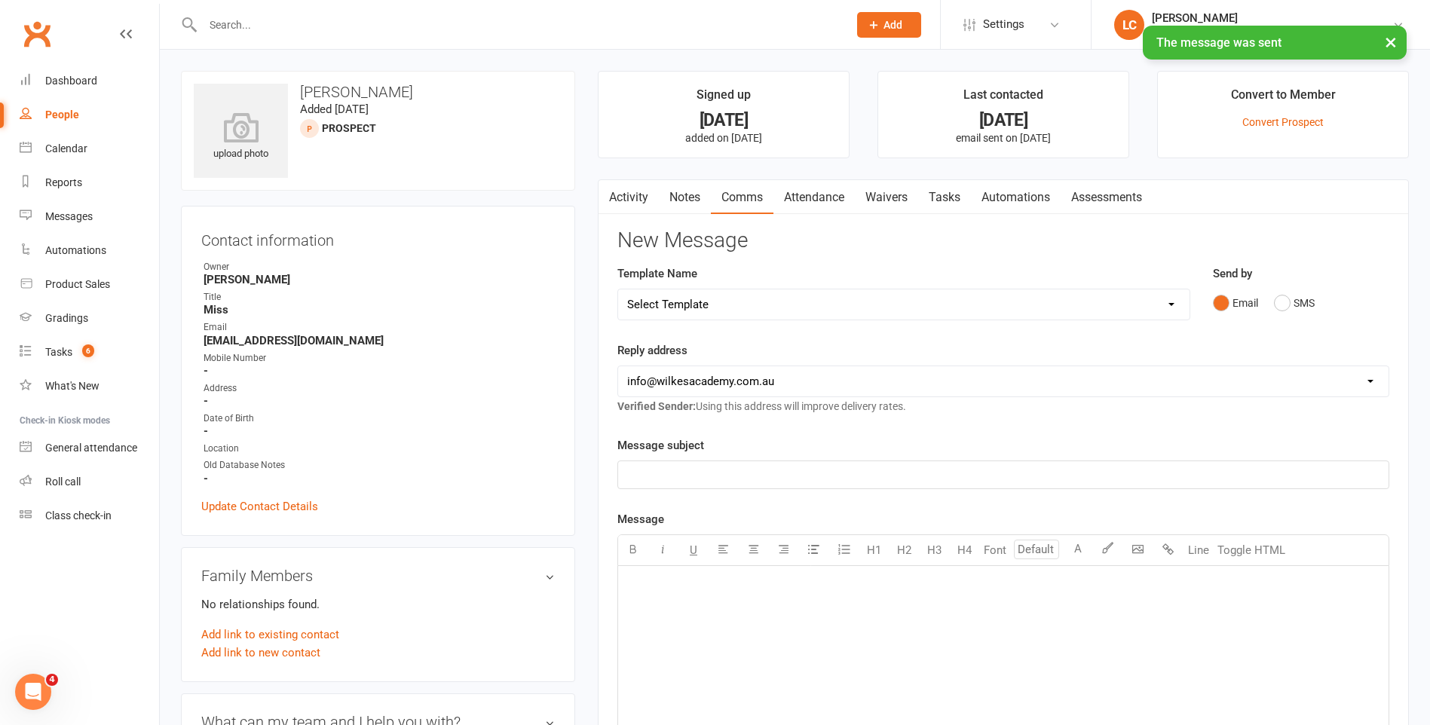
click at [938, 179] on div "Activity Notes Comms Attendance Waivers Tasks Automations Assessments New Messa…" at bounding box center [1003, 624] width 811 height 890
click at [942, 188] on link "Tasks" at bounding box center [944, 197] width 53 height 35
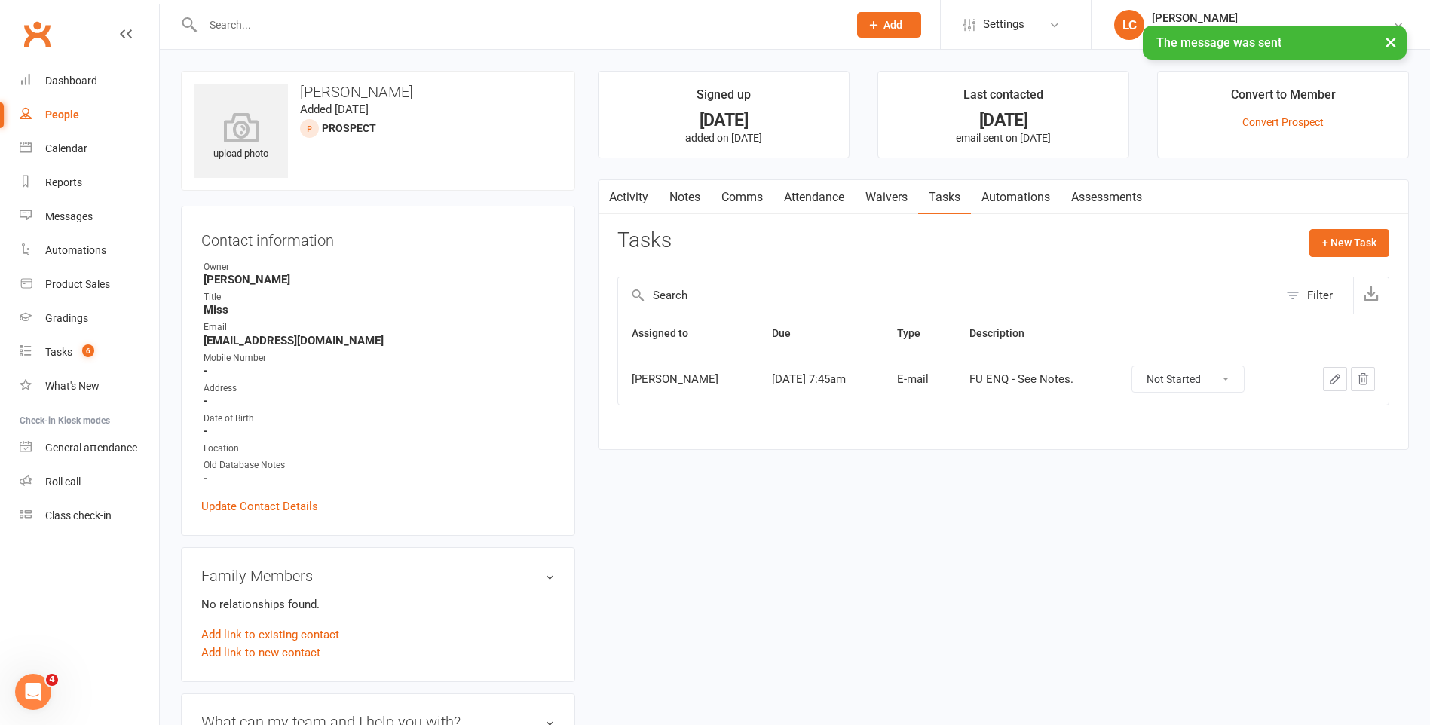
click at [887, 191] on link "Waivers" at bounding box center [886, 197] width 63 height 35
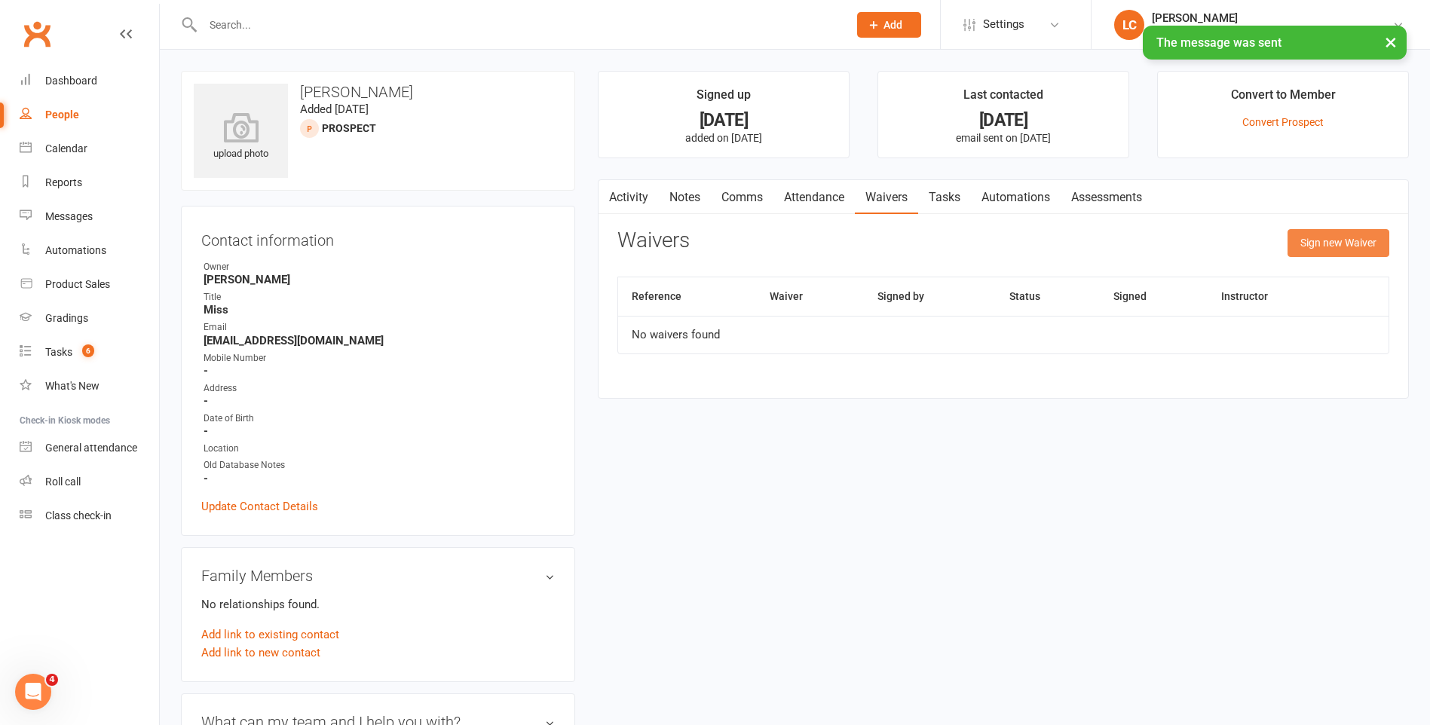
click at [1304, 234] on button "Sign new Waiver" at bounding box center [1339, 242] width 102 height 27
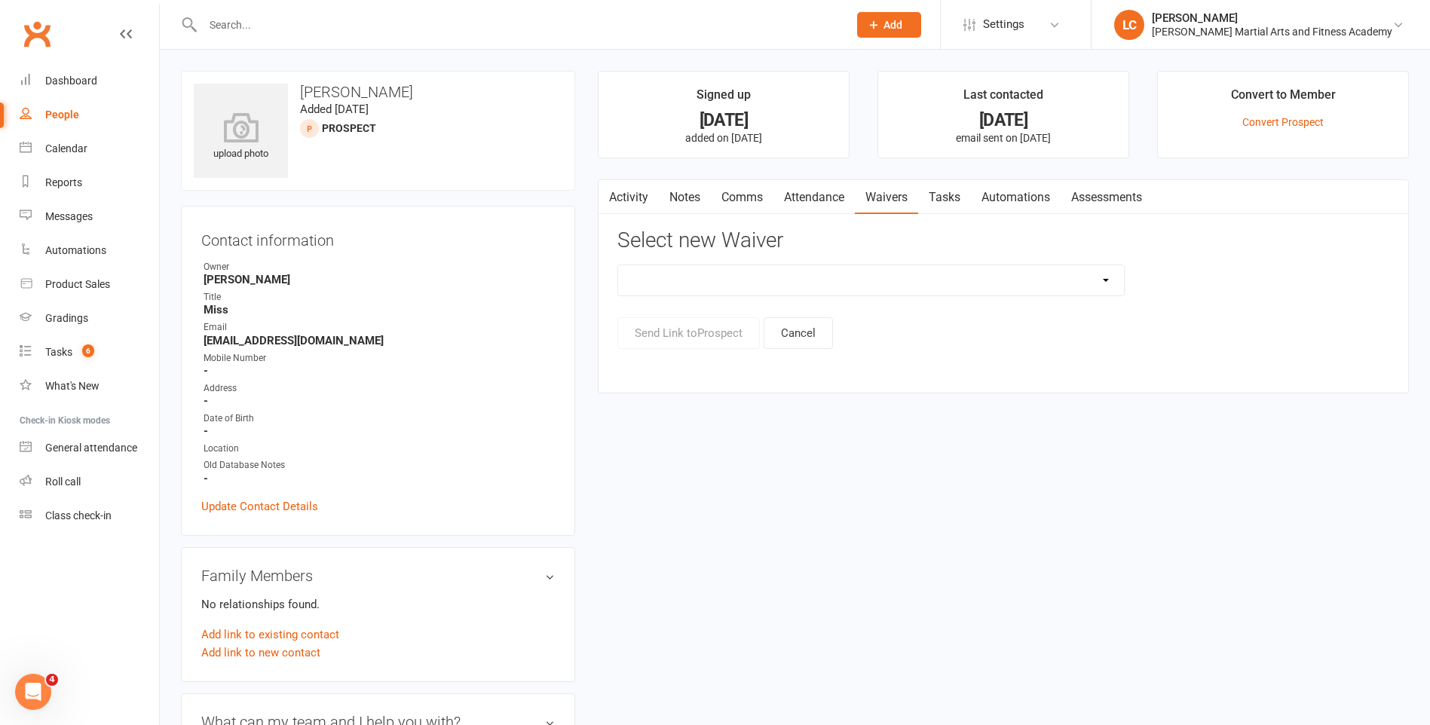
click at [908, 287] on select "ALL ACCESS Adults Membership B4F - Adults - 10 Class Pass + 1 FREE B4F - Adults…" at bounding box center [871, 280] width 506 height 30
select select "10258"
click at [618, 265] on select "ALL ACCESS Adults Membership B4F - Adults - 10 Class Pass + 1 FREE B4F - Adults…" at bounding box center [871, 280] width 506 height 30
click at [683, 336] on button "Send Link to Prospect" at bounding box center [688, 333] width 142 height 32
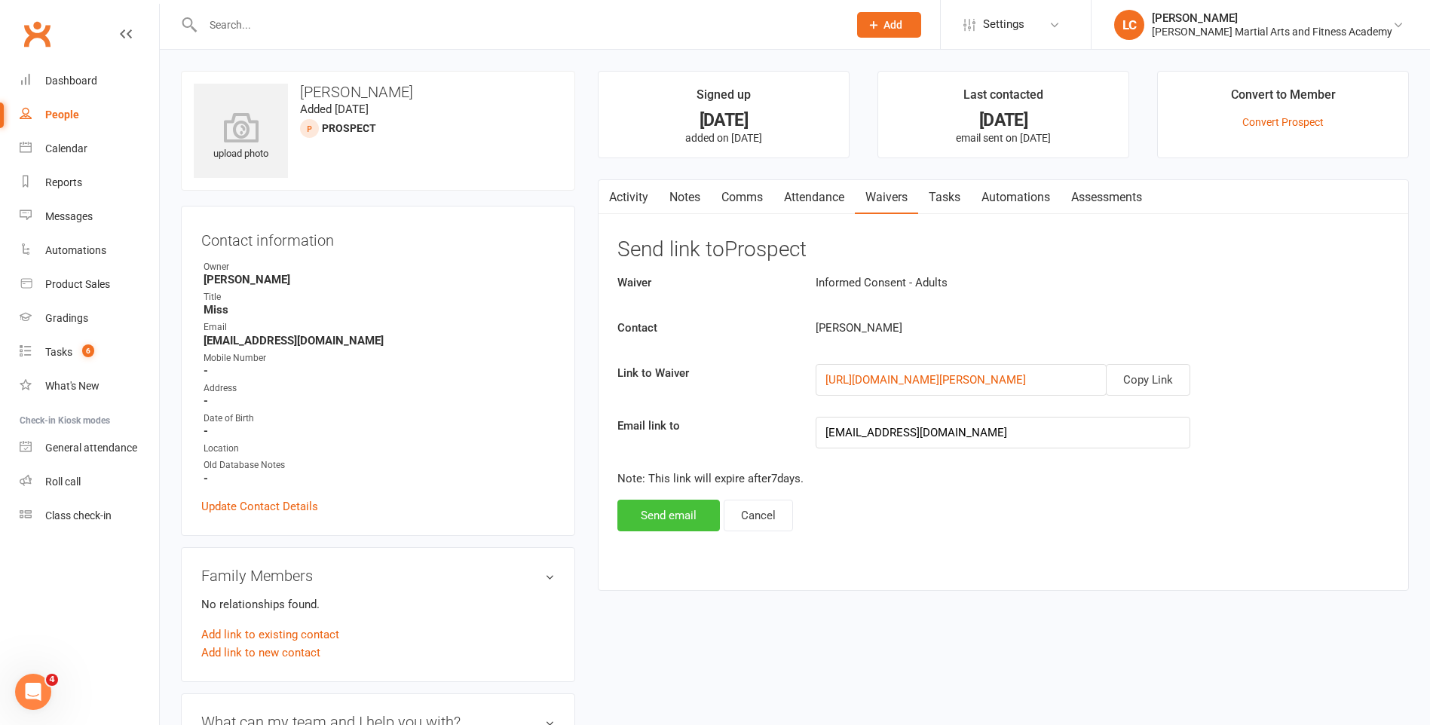
click at [677, 522] on button "Send email" at bounding box center [668, 516] width 103 height 32
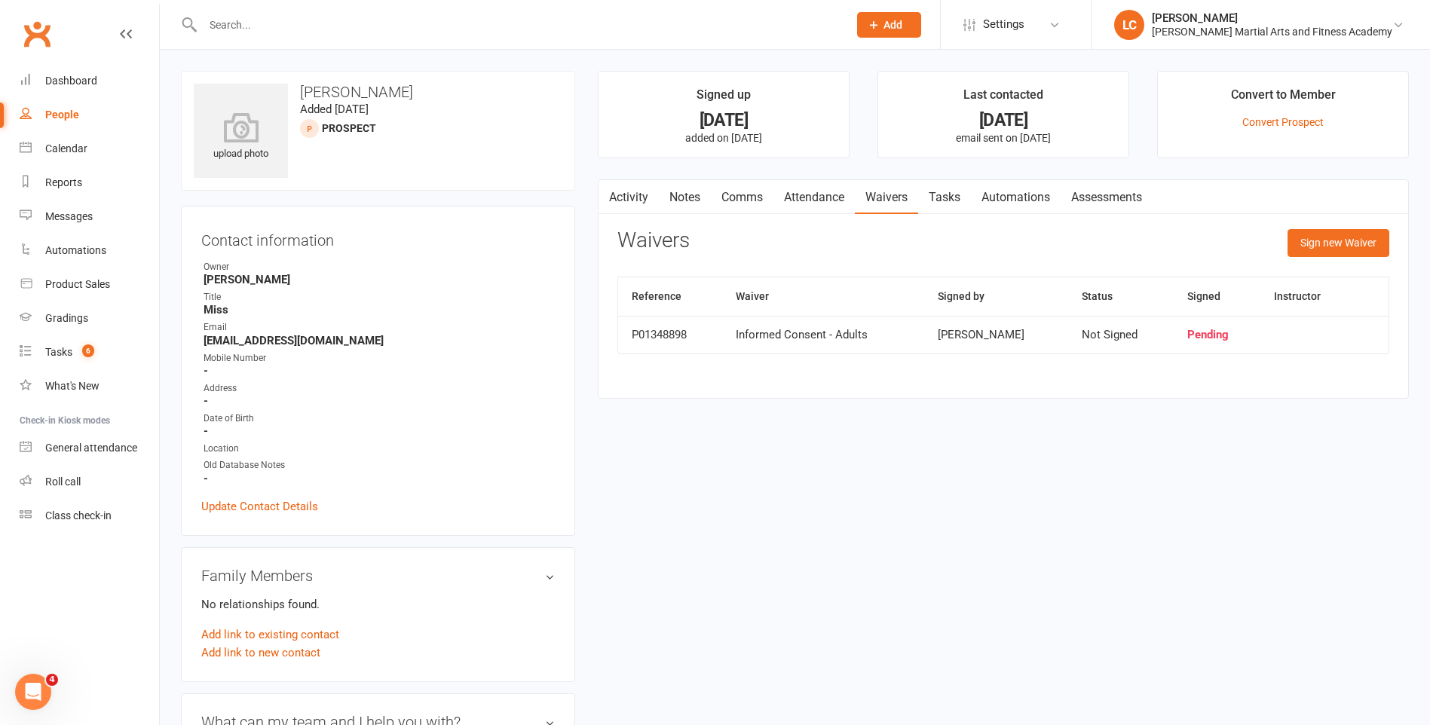
click at [947, 191] on link "Tasks" at bounding box center [944, 197] width 53 height 35
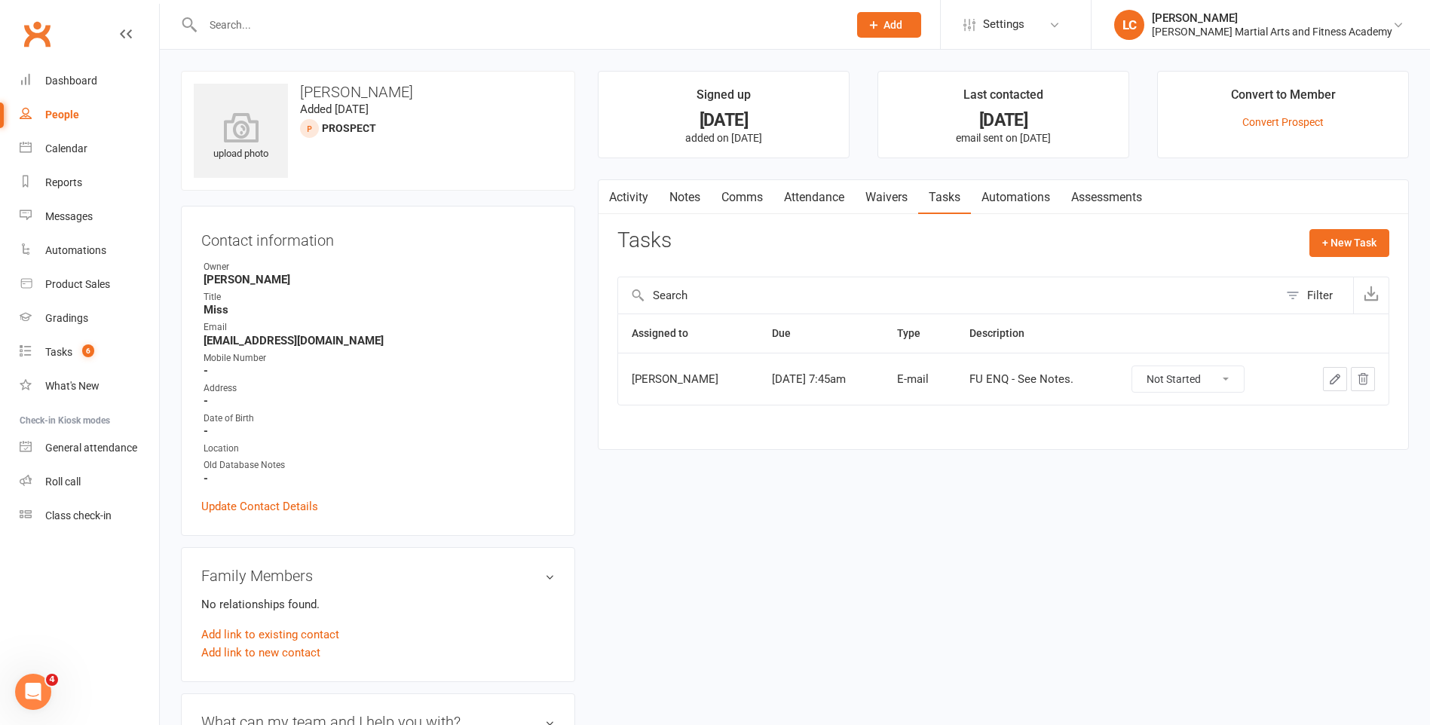
click at [1342, 387] on button "button" at bounding box center [1335, 379] width 24 height 24
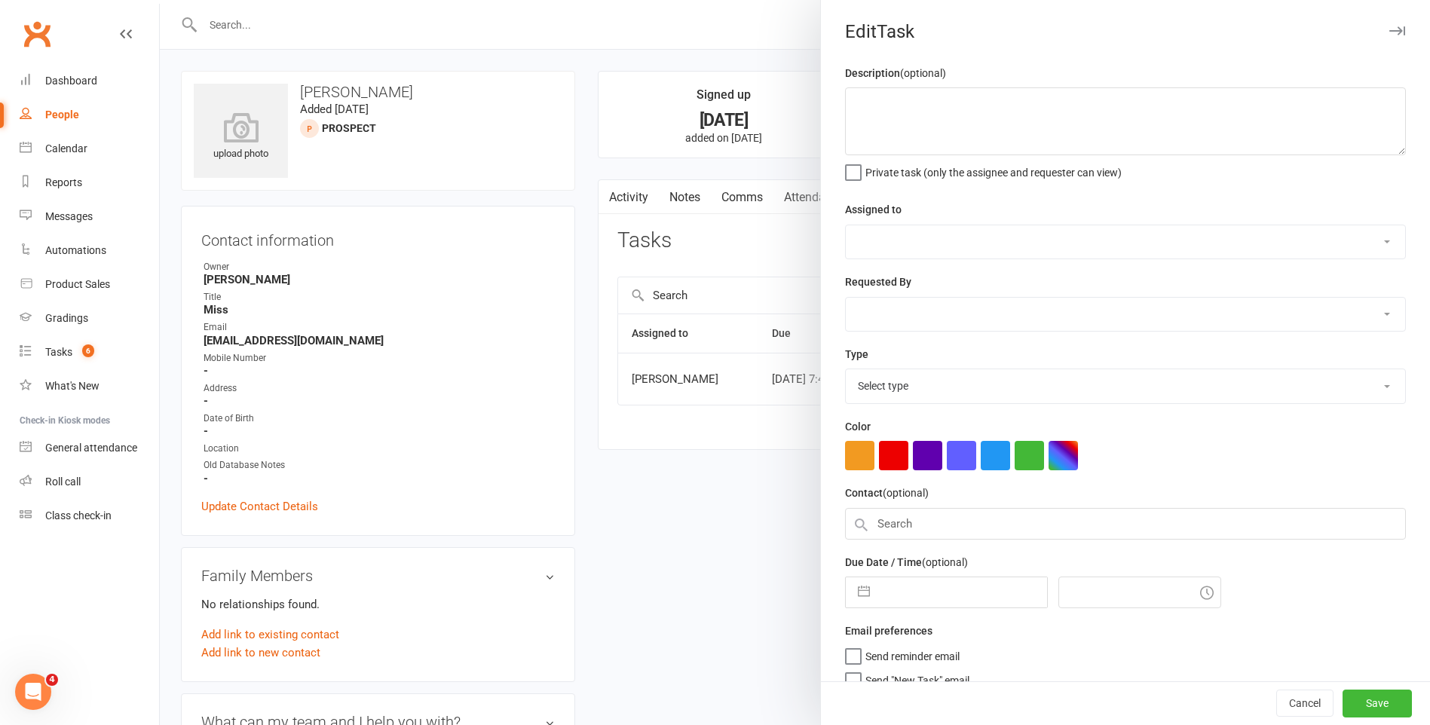
type textarea "FU ENQ - See Notes."
select select "50751"
select select "47778"
type input "[DATE]"
type input "7:45am"
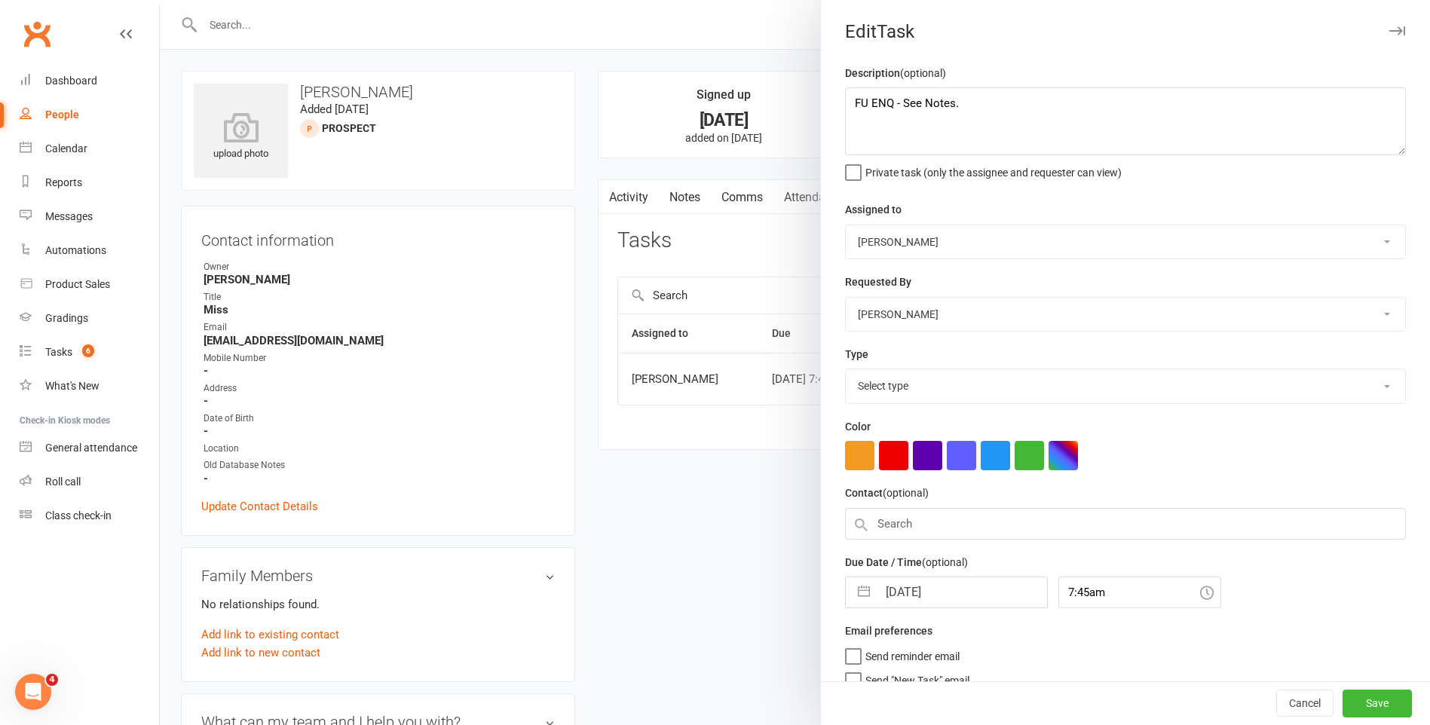
select select "25276"
click at [1025, 118] on textarea "FU ENQ - See Notes." at bounding box center [1125, 121] width 561 height 68
type textarea "FU ENQ - See Notes. May have come by on Thursday."
click at [1343, 693] on button "Save" at bounding box center [1377, 704] width 69 height 27
